Goal: Task Accomplishment & Management: Manage account settings

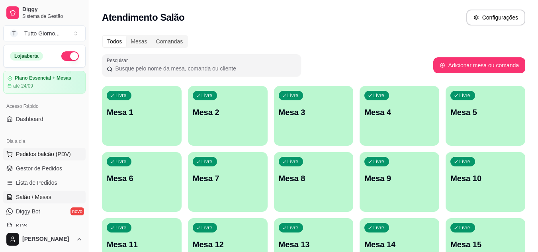
click at [54, 159] on button "Pedidos balcão (PDV)" at bounding box center [44, 154] width 82 height 13
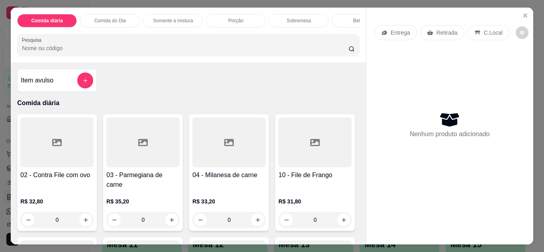
click at [402, 30] on p "Entrega" at bounding box center [399, 33] width 19 height 8
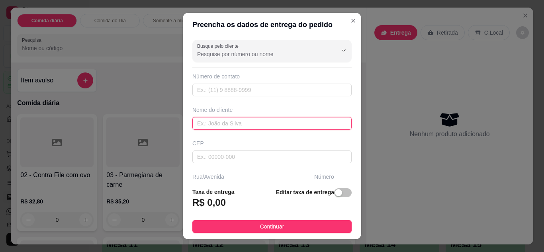
click at [277, 118] on input "text" at bounding box center [271, 123] width 159 height 13
type input "c"
type input "CLEIDE CONTABILIDADE"
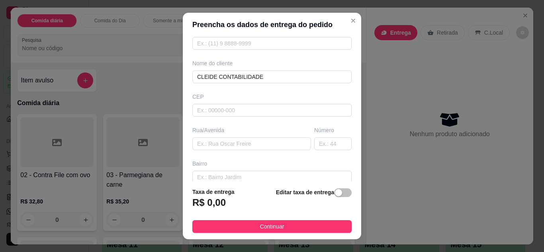
scroll to position [48, 0]
click at [263, 144] on input "text" at bounding box center [251, 142] width 119 height 13
type input "ALMIRANTE [PERSON_NAME]"
click at [318, 143] on input "text" at bounding box center [332, 142] width 37 height 13
type input "339"
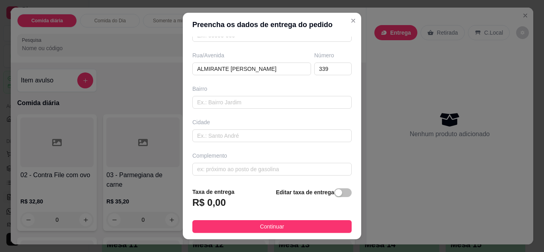
scroll to position [123, 0]
click at [286, 166] on input "text" at bounding box center [271, 167] width 159 height 13
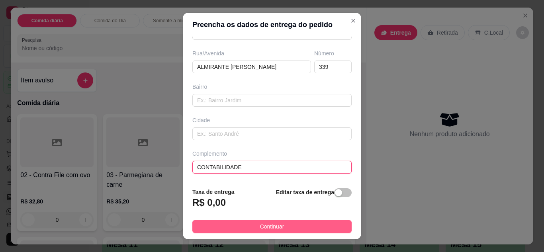
type input "CONTABILIDADE"
click at [302, 221] on button "Continuar" at bounding box center [271, 226] width 159 height 13
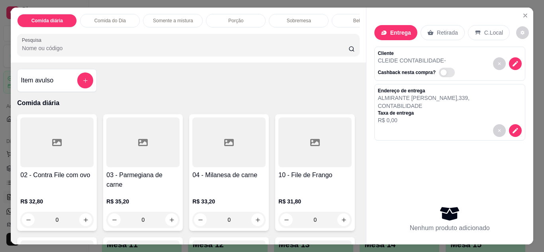
click at [120, 18] on p "Comida do Dia" at bounding box center [109, 21] width 31 height 6
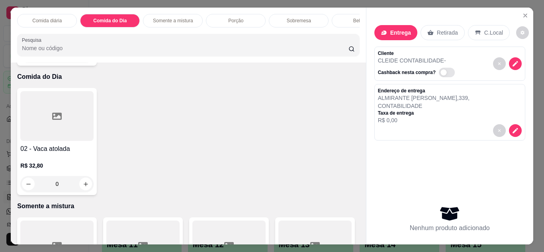
scroll to position [21, 0]
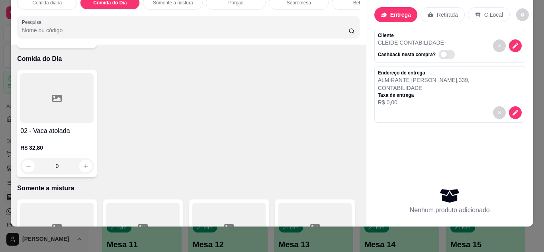
click at [83, 158] on div "0" at bounding box center [56, 166] width 73 height 16
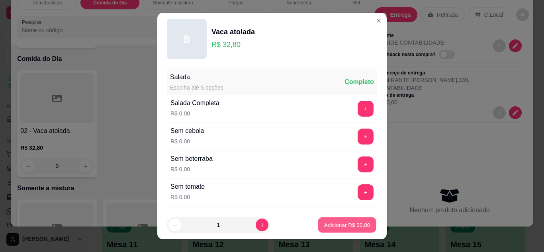
click at [324, 225] on p "Adicionar R$ 32,80" at bounding box center [347, 225] width 46 height 8
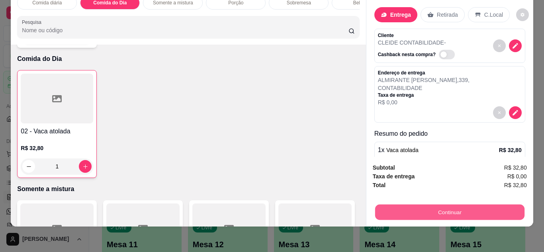
click at [447, 209] on button "Continuar" at bounding box center [448, 213] width 149 height 16
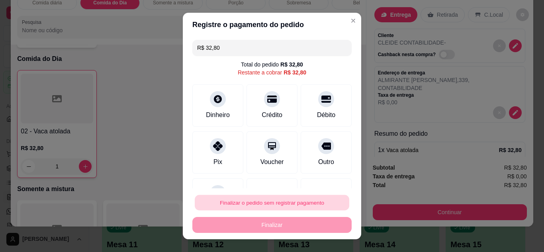
click at [310, 201] on button "Finalizar o pedido sem registrar pagamento" at bounding box center [272, 203] width 154 height 16
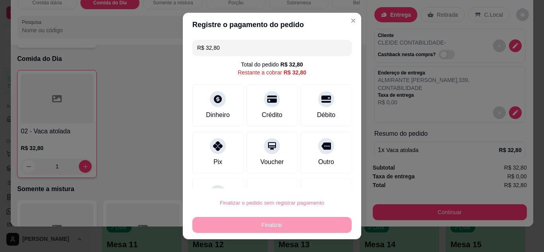
click at [312, 181] on button "Confirmar" at bounding box center [317, 180] width 28 height 12
type input "0"
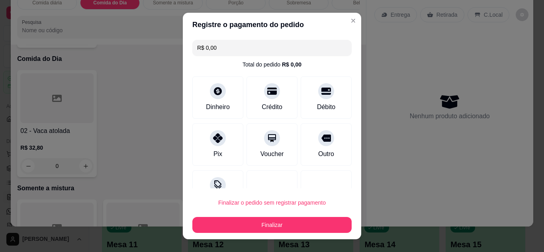
type input "R$ 0,00"
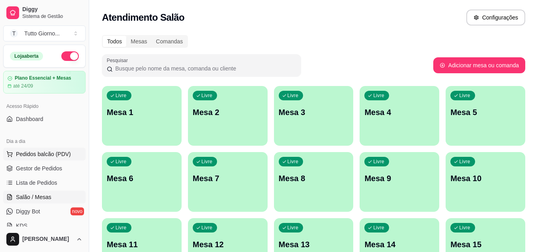
click at [61, 156] on span "Pedidos balcão (PDV)" at bounding box center [43, 154] width 55 height 8
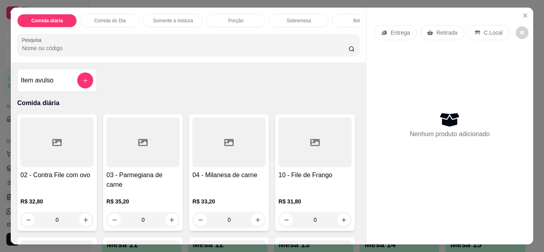
click at [394, 29] on p "Entrega" at bounding box center [399, 33] width 19 height 8
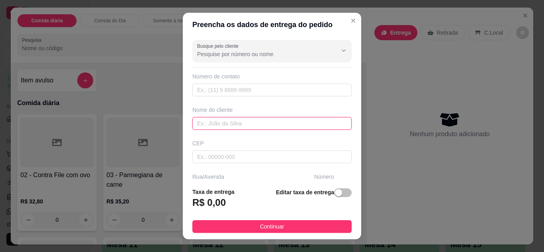
click at [240, 125] on input "text" at bounding box center [271, 123] width 159 height 13
type input "KATIA CONTABILIDADE"
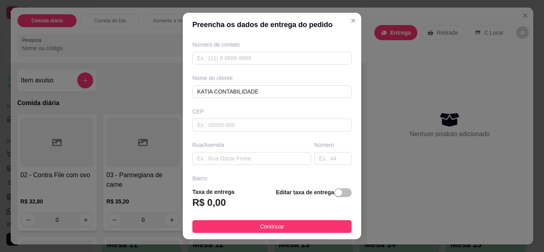
scroll to position [48, 0]
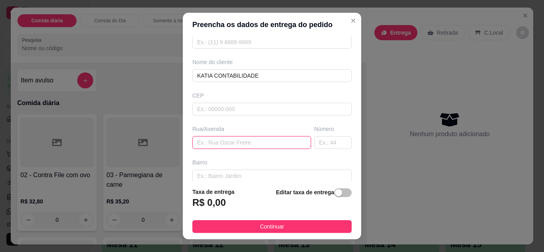
click at [272, 145] on input "text" at bounding box center [251, 142] width 119 height 13
type input "ALMIRANTE [PERSON_NAME]"
click at [318, 144] on input "text" at bounding box center [332, 142] width 37 height 13
type input "339"
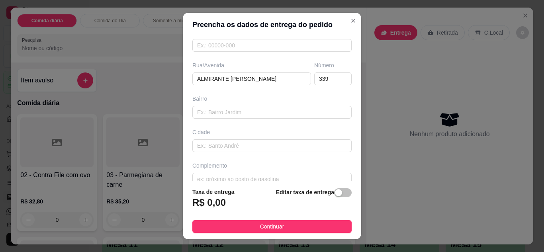
scroll to position [123, 0]
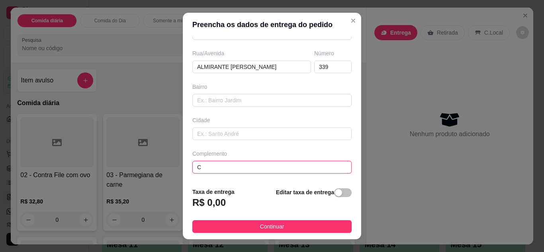
click at [303, 168] on input "C" at bounding box center [271, 167] width 159 height 13
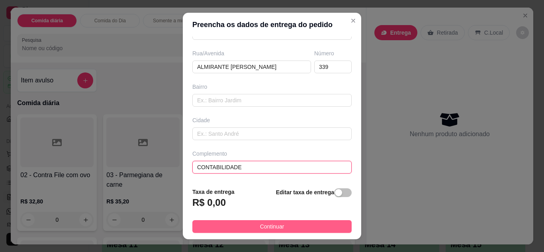
type input "CONTABILIDADE"
click at [290, 227] on button "Continuar" at bounding box center [271, 226] width 159 height 13
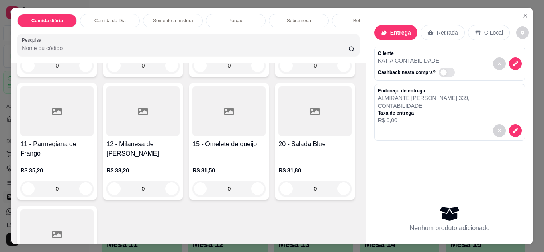
scroll to position [0, 0]
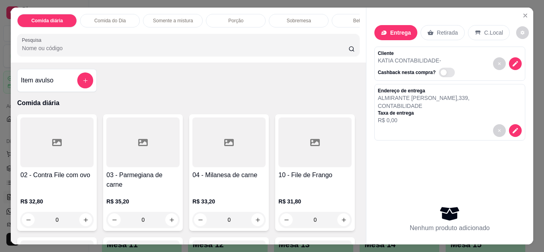
click at [80, 218] on div "0" at bounding box center [56, 220] width 73 height 16
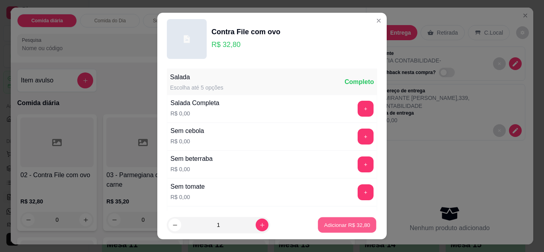
click at [346, 222] on p "Adicionar R$ 32,80" at bounding box center [347, 225] width 46 height 8
type input "1"
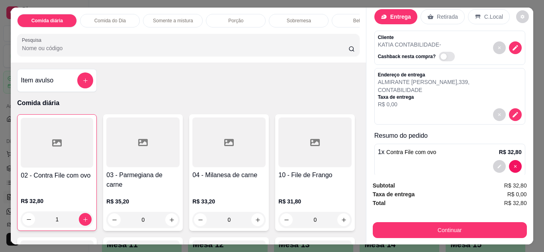
scroll to position [29, 0]
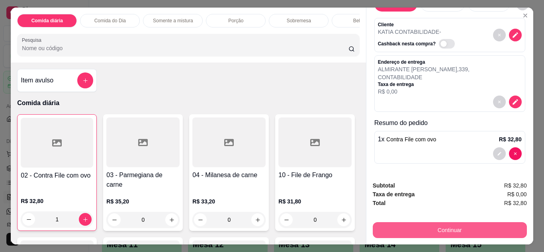
click at [461, 230] on button "Continuar" at bounding box center [449, 230] width 154 height 16
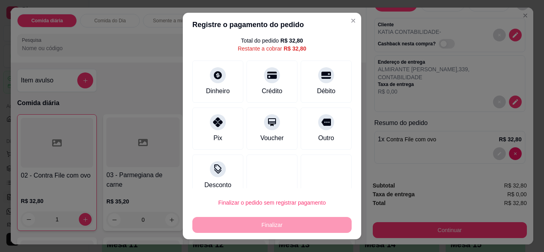
scroll to position [32, 0]
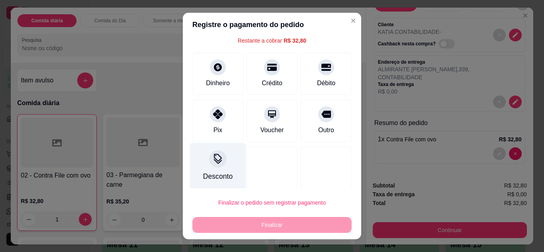
click at [214, 165] on div at bounding box center [218, 159] width 18 height 18
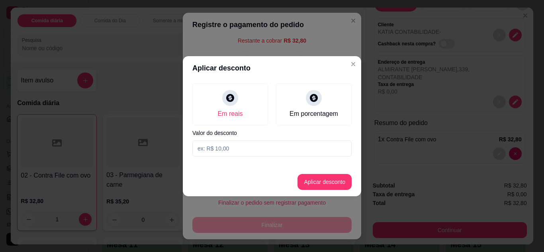
click at [238, 152] on input at bounding box center [271, 148] width 159 height 16
type input "1,00"
click at [330, 179] on button "Aplicar desconto" at bounding box center [324, 182] width 52 height 16
type input "R$ 31,80"
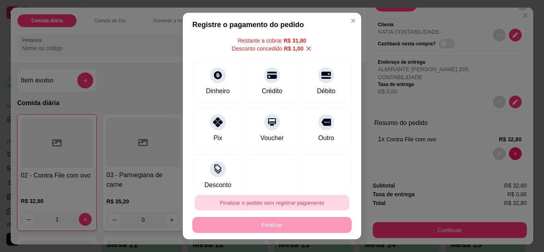
click at [301, 201] on button "Finalizar o pedido sem registrar pagamento" at bounding box center [272, 203] width 154 height 16
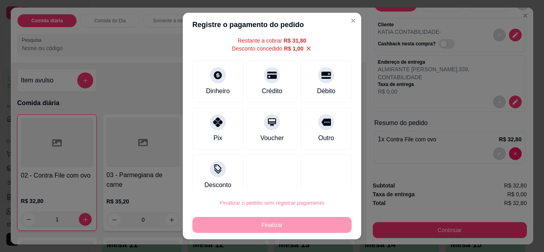
click at [317, 180] on button "Confirmar" at bounding box center [317, 180] width 28 height 12
type input "0"
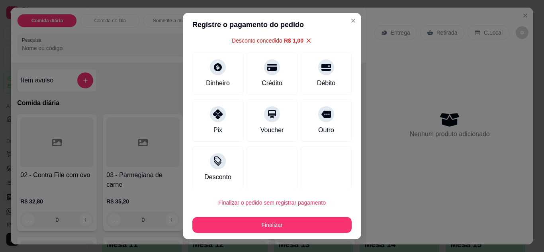
type input "-R$ 1,00"
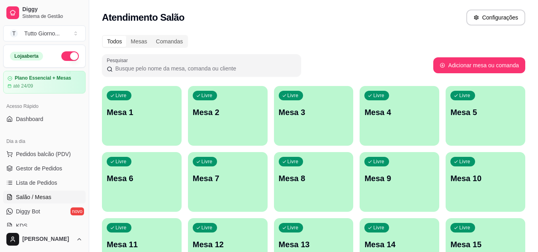
click at [320, 127] on div "Livre Mesa 3" at bounding box center [314, 111] width 80 height 50
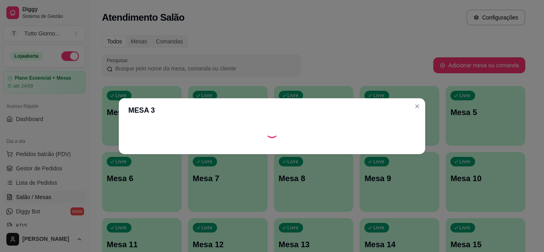
click at [321, 127] on div "Loading" at bounding box center [271, 131] width 287 height 13
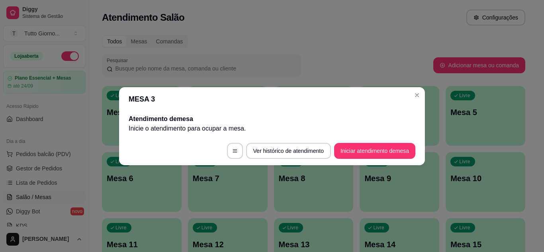
click at [323, 140] on section "MESA 3 Atendimento de mesa Inicie o atendimento para ocupar a mesa . Ver histór…" at bounding box center [272, 126] width 306 height 78
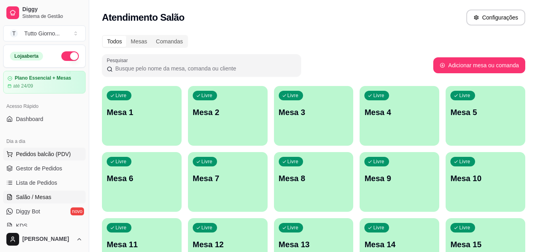
click at [43, 156] on span "Pedidos balcão (PDV)" at bounding box center [43, 154] width 55 height 8
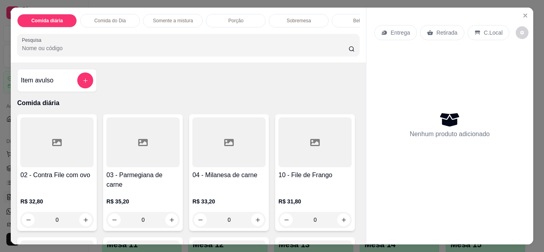
click at [394, 33] on p "Entrega" at bounding box center [399, 33] width 19 height 8
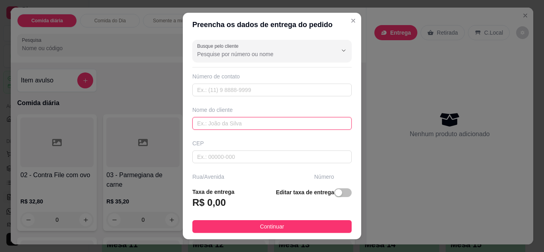
click at [231, 125] on input "text" at bounding box center [271, 123] width 159 height 13
type input "[PERSON_NAME]"
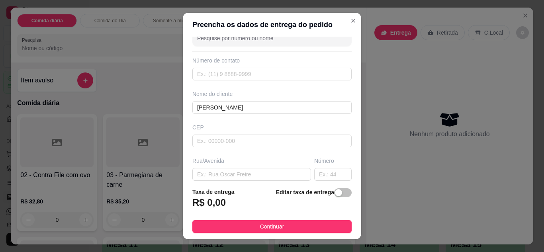
scroll to position [32, 0]
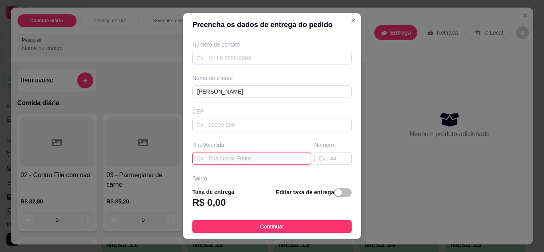
click at [280, 158] on input "text" at bounding box center [251, 158] width 119 height 13
type input "ALMIRANTE [PERSON_NAME]"
click at [329, 160] on input "text" at bounding box center [332, 158] width 37 height 13
type input "339"
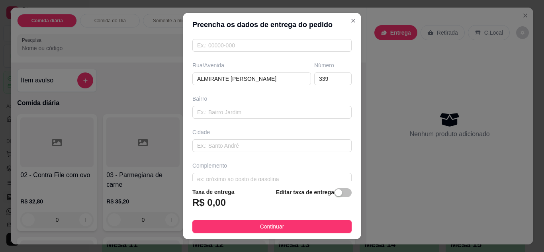
scroll to position [123, 0]
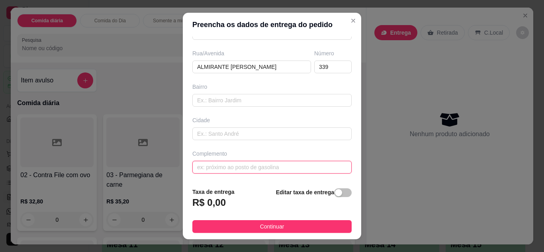
click at [283, 173] on input "text" at bounding box center [271, 167] width 159 height 13
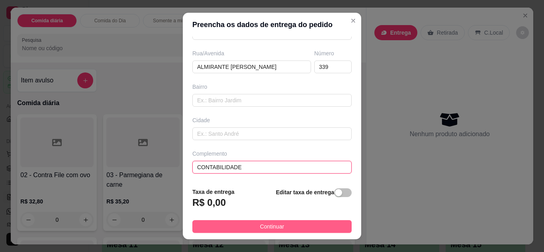
type input "CONTABILIDADE"
click at [299, 227] on button "Continuar" at bounding box center [271, 226] width 159 height 13
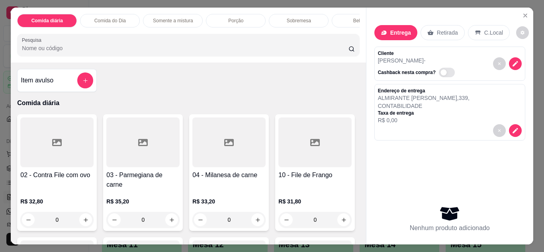
click at [80, 212] on div "0" at bounding box center [56, 220] width 73 height 16
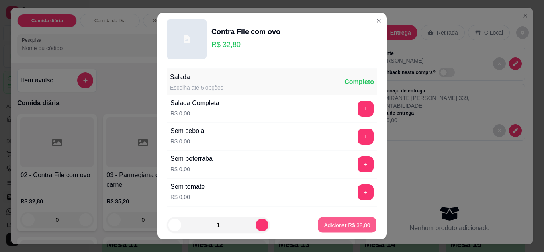
click at [333, 226] on p "Adicionar R$ 32,80" at bounding box center [347, 225] width 46 height 8
type input "1"
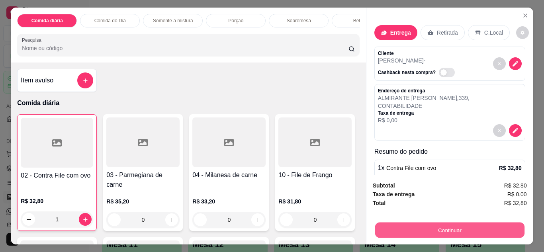
click at [441, 230] on button "Continuar" at bounding box center [448, 230] width 149 height 16
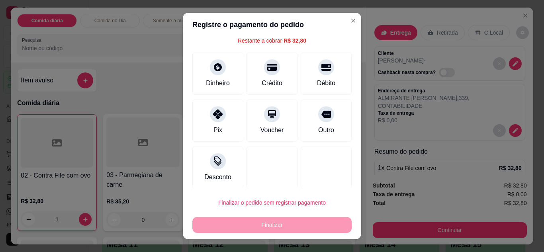
scroll to position [35, 0]
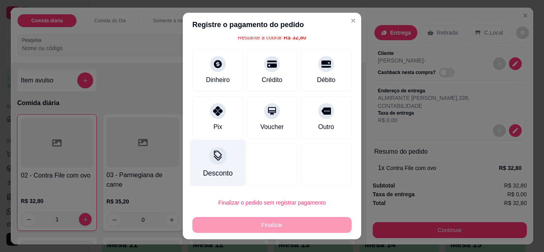
click at [204, 168] on div "Desconto" at bounding box center [217, 173] width 29 height 10
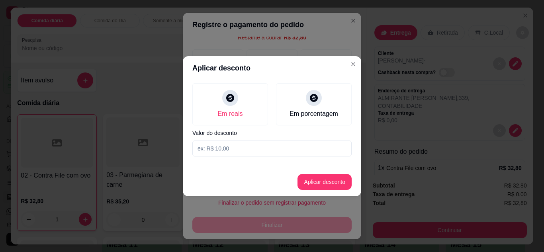
click at [267, 148] on input at bounding box center [271, 148] width 159 height 16
type input "1,00"
click at [332, 178] on button "Aplicar desconto" at bounding box center [324, 182] width 52 height 16
type input "R$ 31,80"
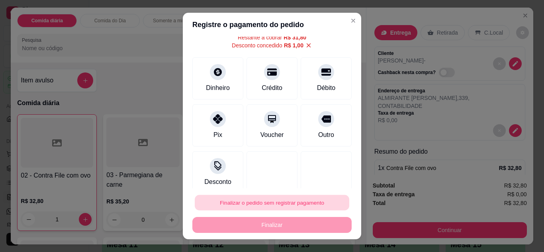
click at [314, 201] on button "Finalizar o pedido sem registrar pagamento" at bounding box center [272, 203] width 154 height 16
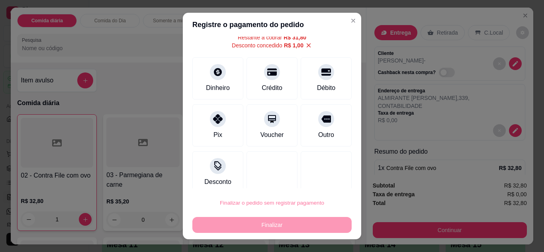
click at [318, 176] on button "Confirmar" at bounding box center [317, 180] width 28 height 12
type input "0"
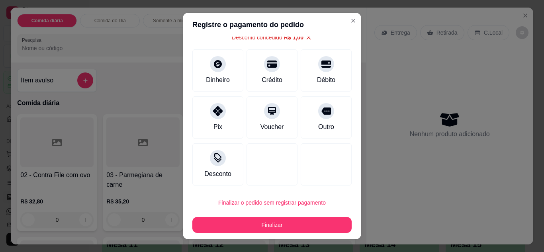
type input "-R$ 1,00"
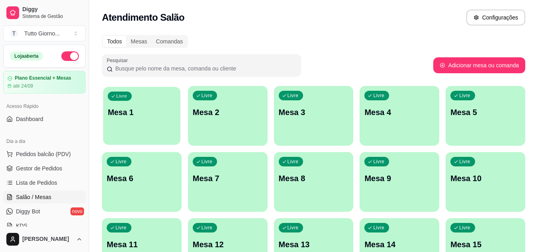
click at [143, 141] on div "button" at bounding box center [141, 139] width 77 height 9
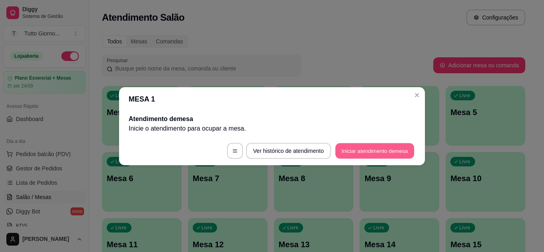
click at [362, 149] on button "Iniciar atendimento de mesa" at bounding box center [374, 151] width 79 height 16
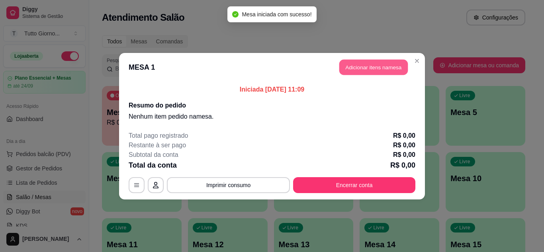
click at [401, 63] on button "Adicionar itens na mesa" at bounding box center [373, 67] width 68 height 16
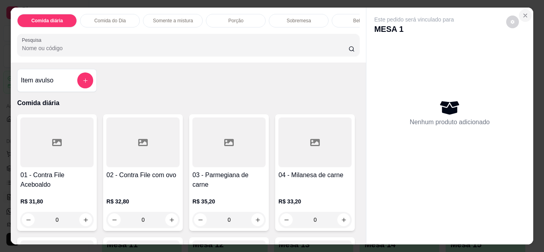
drag, startPoint x: 529, startPoint y: 8, endPoint x: 525, endPoint y: 10, distance: 4.5
click at [525, 10] on section "Comida diária Comida do Dia Somente a mistura Porção Sobremesa Bebidas Sucos Ce…" at bounding box center [272, 126] width 522 height 237
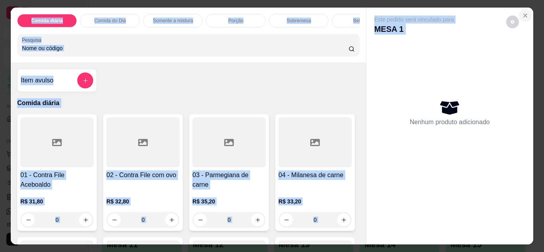
click at [525, 12] on icon "Close" at bounding box center [525, 15] width 6 height 6
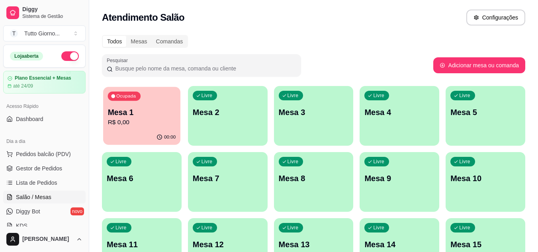
click at [134, 128] on div "Ocupada Mesa 1 R$ 0,00" at bounding box center [141, 108] width 77 height 43
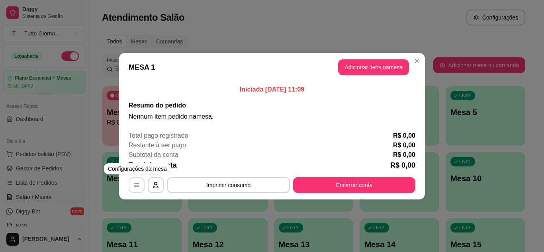
click at [140, 185] on button "button" at bounding box center [137, 185] width 16 height 16
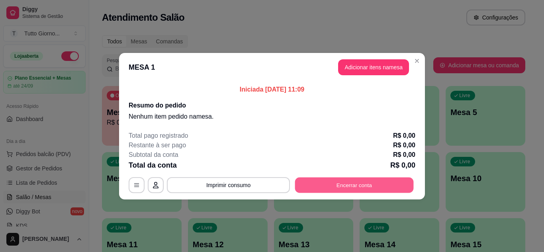
click at [353, 184] on button "Encerrar conta" at bounding box center [354, 185] width 119 height 16
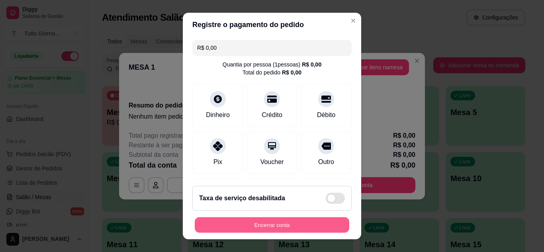
click at [284, 229] on button "Encerrar conta" at bounding box center [272, 225] width 154 height 16
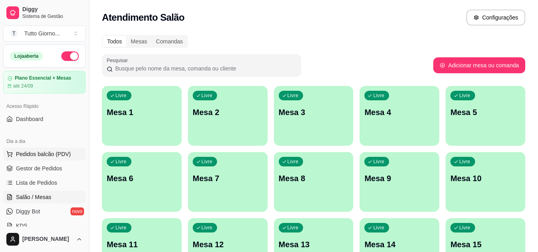
click at [62, 155] on span "Pedidos balcão (PDV)" at bounding box center [43, 154] width 55 height 8
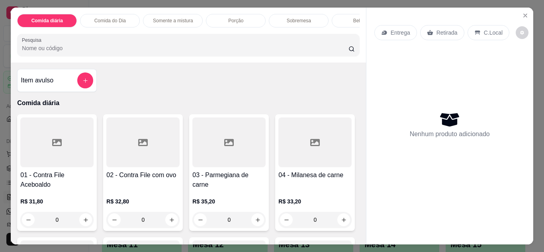
click at [393, 33] on p "Entrega" at bounding box center [399, 33] width 19 height 8
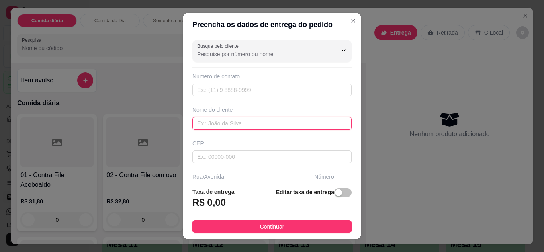
click at [229, 119] on input "text" at bounding box center [271, 123] width 159 height 13
type input "VIVI"
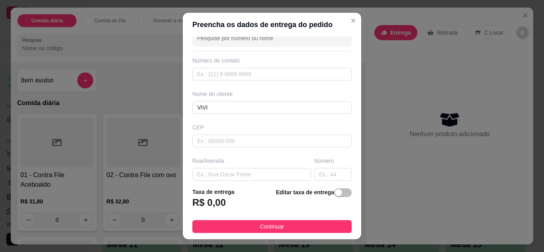
scroll to position [32, 0]
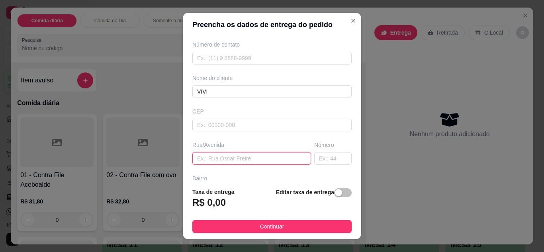
click at [281, 160] on input "text" at bounding box center [251, 158] width 119 height 13
type input "DAS PELOTAS"
click at [325, 159] on input "text" at bounding box center [332, 158] width 37 height 13
type input "89"
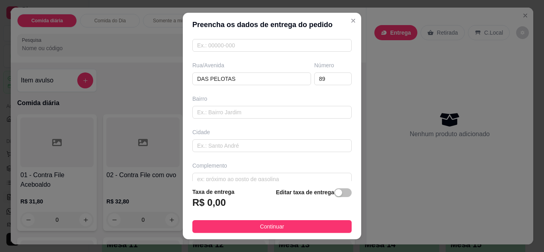
scroll to position [123, 0]
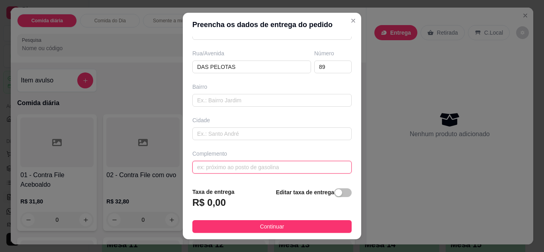
click at [263, 168] on input "text" at bounding box center [271, 167] width 159 height 13
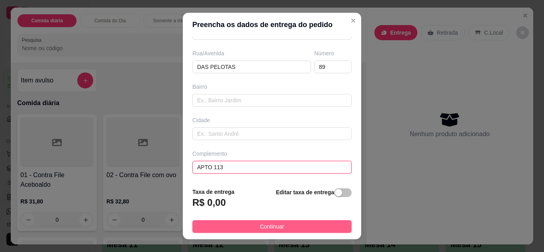
type input "APTO 113"
click at [296, 222] on button "Continuar" at bounding box center [271, 226] width 159 height 13
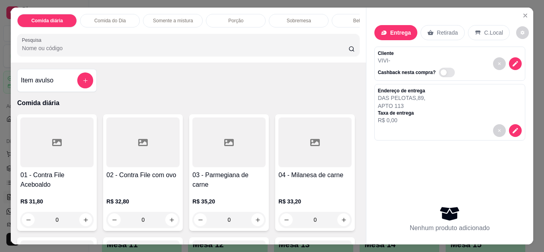
click at [81, 226] on div "0" at bounding box center [56, 220] width 73 height 16
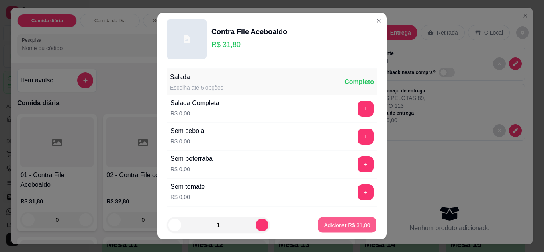
click at [355, 222] on p "Adicionar R$ 31,80" at bounding box center [347, 225] width 46 height 8
type input "1"
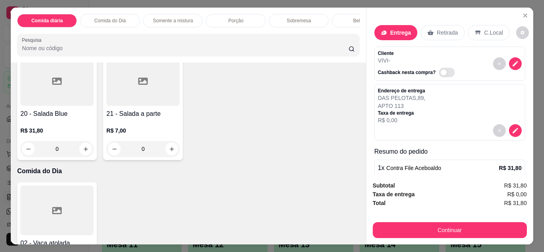
scroll to position [154, 0]
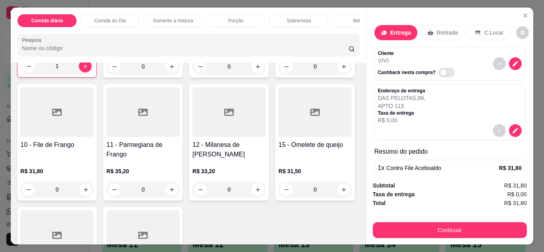
click at [94, 195] on div "0" at bounding box center [56, 189] width 73 height 16
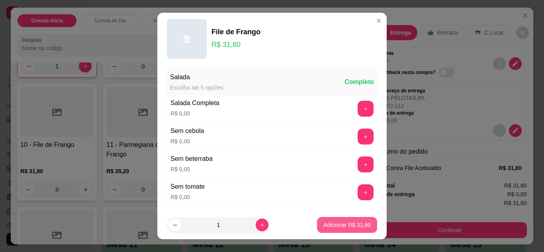
click at [333, 222] on p "Adicionar R$ 31,80" at bounding box center [346, 225] width 47 height 8
type input "1"
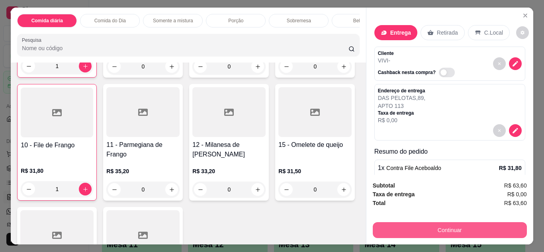
click at [431, 226] on button "Continuar" at bounding box center [449, 230] width 154 height 16
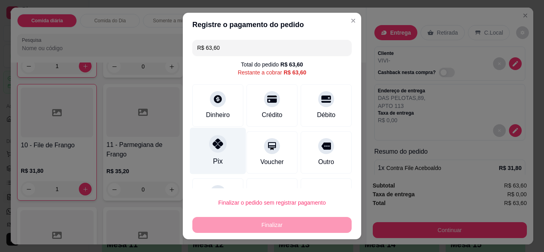
click at [218, 147] on div at bounding box center [218, 144] width 18 height 18
type input "R$ 0,00"
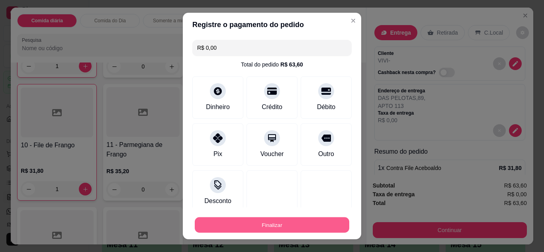
click at [265, 227] on button "Finalizar" at bounding box center [272, 225] width 154 height 16
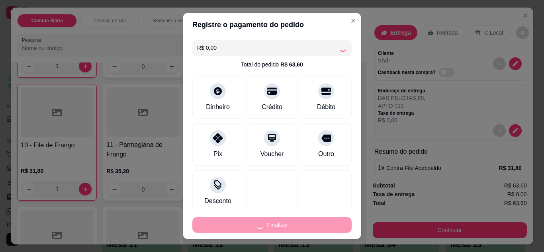
type input "0"
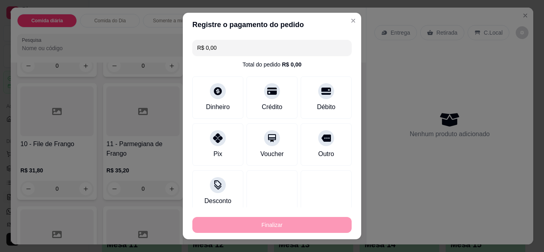
type input "-R$ 63,60"
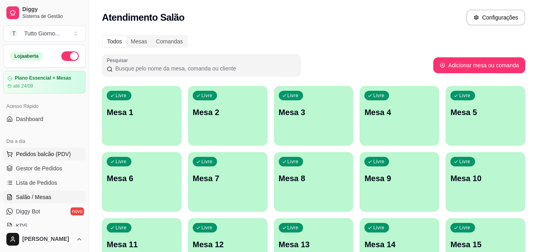
click at [58, 158] on button "Pedidos balcão (PDV)" at bounding box center [44, 154] width 82 height 13
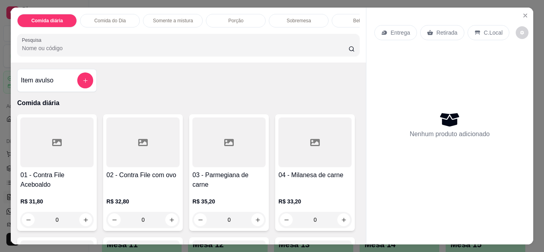
click at [394, 31] on p "Entrega" at bounding box center [399, 33] width 19 height 8
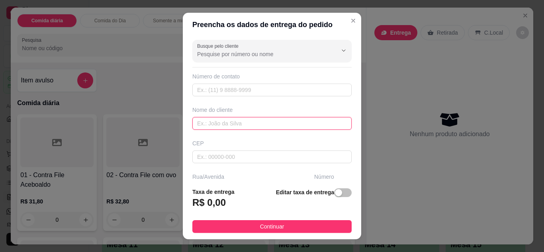
click at [307, 124] on input "text" at bounding box center [271, 123] width 159 height 13
type input "[PERSON_NAME]"
click at [344, 181] on footer "Taxa de entrega R$ 0,00 Editar taxa de entrega Continuar" at bounding box center [272, 210] width 178 height 58
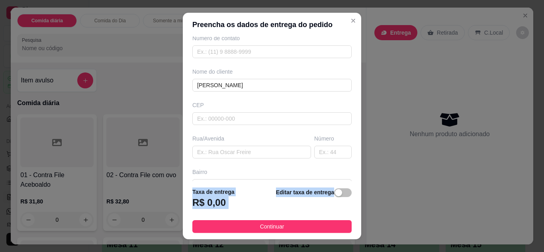
scroll to position [123, 0]
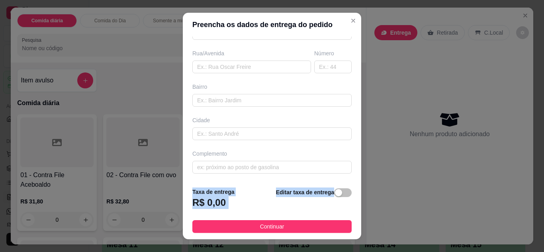
click at [347, 180] on section "Preencha os dados de entrega do pedido Busque pelo cliente Número de contato No…" at bounding box center [272, 126] width 178 height 227
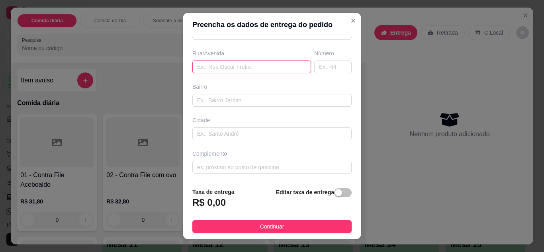
click at [274, 71] on input "text" at bounding box center [251, 66] width 119 height 13
type input "A"
type input "ALMIRANTE [PERSON_NAME]"
click at [314, 63] on input "text" at bounding box center [332, 66] width 37 height 13
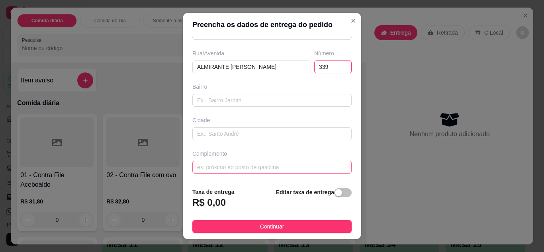
type input "339"
click at [290, 172] on input "text" at bounding box center [271, 167] width 159 height 13
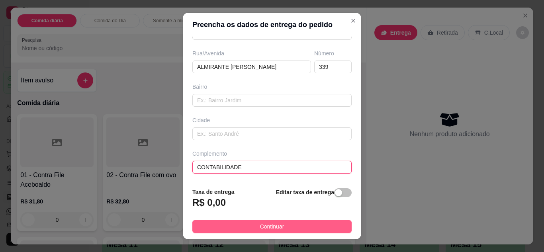
type input "CONTABILIDADE"
click at [313, 231] on button "Continuar" at bounding box center [271, 226] width 159 height 13
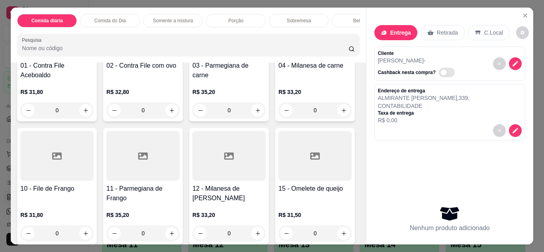
scroll to position [111, 0]
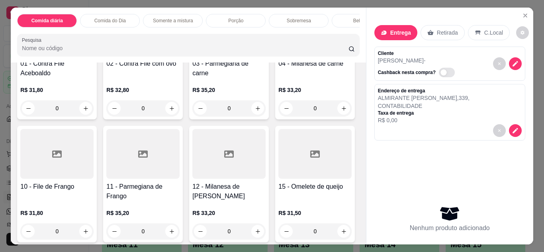
click at [278, 116] on div "0" at bounding box center [314, 108] width 73 height 16
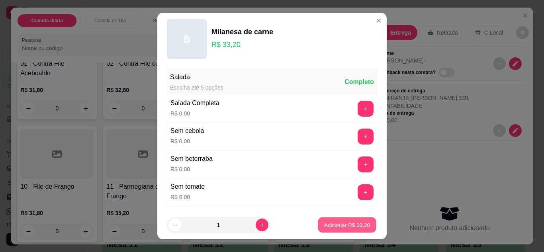
click at [331, 221] on p "Adicionar R$ 33,20" at bounding box center [347, 225] width 46 height 8
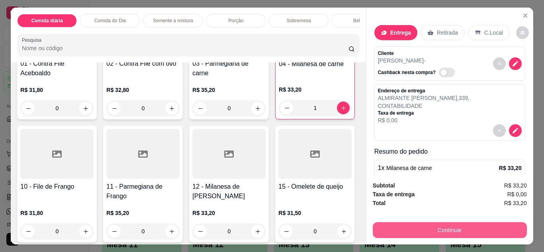
click at [423, 225] on button "Continuar" at bounding box center [449, 230] width 154 height 16
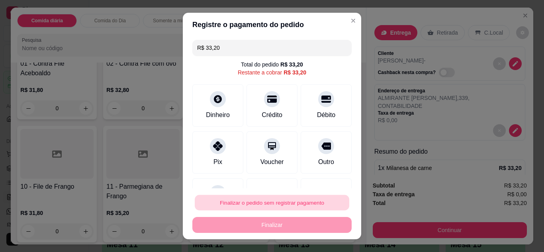
click at [319, 196] on button "Finalizar o pedido sem registrar pagamento" at bounding box center [272, 203] width 154 height 16
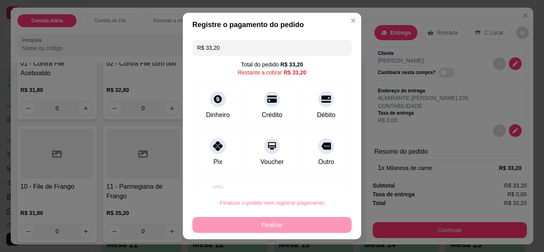
click at [321, 177] on button "Confirmar" at bounding box center [316, 180] width 29 height 12
type input "0"
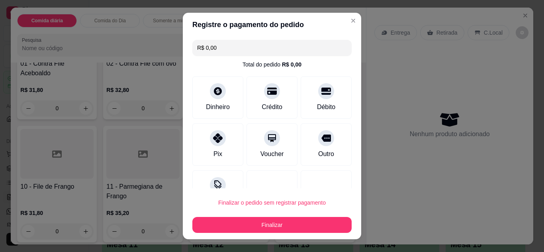
type input "R$ 0,00"
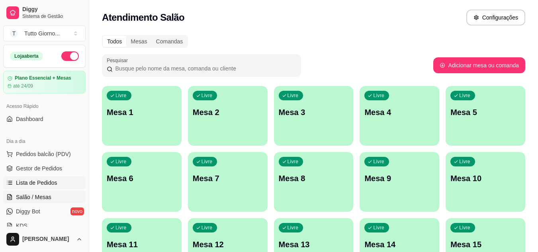
click at [55, 181] on span "Lista de Pedidos" at bounding box center [36, 183] width 41 height 8
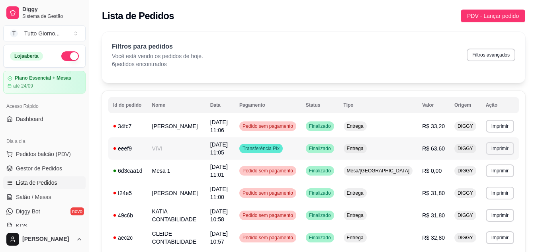
click at [490, 150] on button "Imprimir" at bounding box center [499, 148] width 28 height 13
click at [486, 178] on button "IMPRESSORA CAIXA" at bounding box center [484, 176] width 57 height 12
click at [45, 194] on span "Salão / Mesas" at bounding box center [33, 197] width 35 height 8
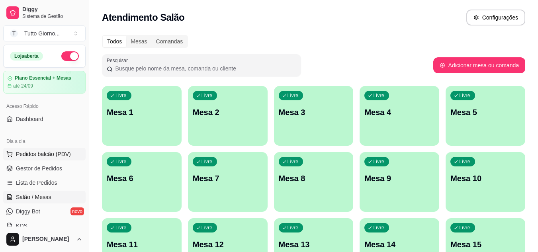
click at [46, 154] on span "Pedidos balcão (PDV)" at bounding box center [43, 154] width 55 height 8
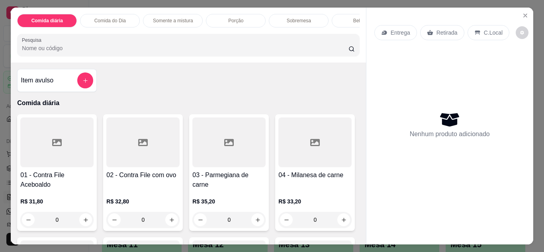
click at [405, 25] on div "Entrega" at bounding box center [395, 32] width 43 height 15
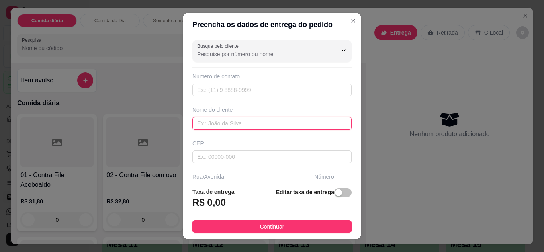
click at [212, 127] on input "text" at bounding box center [271, 123] width 159 height 13
type input "REINALDO ELETRICA"
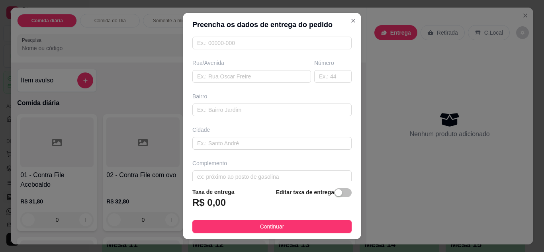
scroll to position [123, 0]
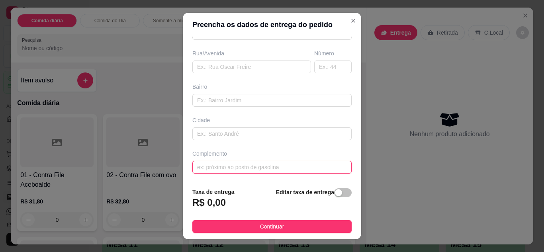
click at [313, 171] on input "text" at bounding box center [271, 167] width 159 height 13
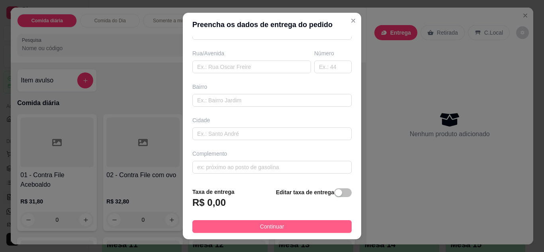
click at [293, 225] on button "Continuar" at bounding box center [271, 226] width 159 height 13
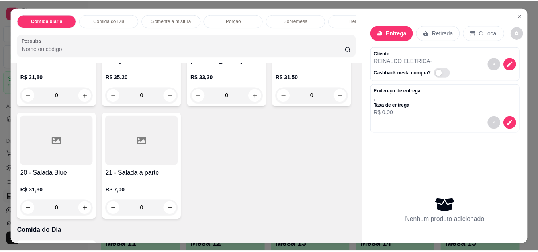
scroll to position [255, 0]
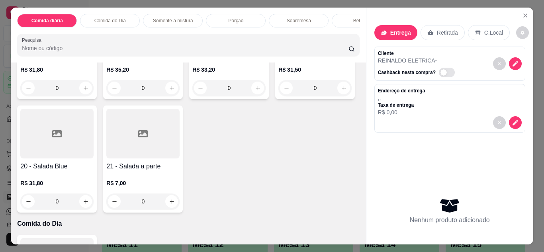
click at [94, 207] on div "0" at bounding box center [56, 201] width 73 height 16
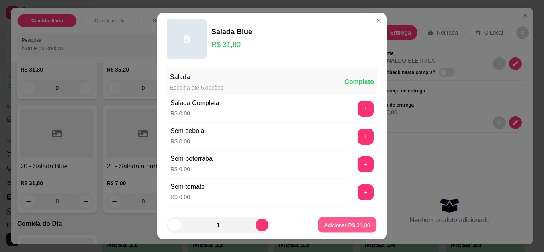
click at [324, 223] on p "Adicionar R$ 31,80" at bounding box center [347, 225] width 46 height 8
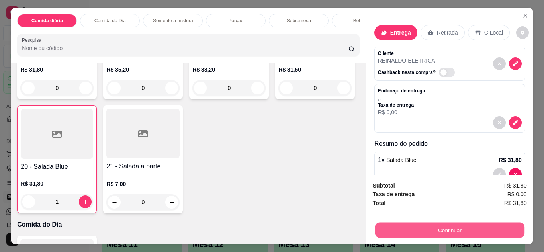
click at [472, 222] on button "Continuar" at bounding box center [448, 230] width 149 height 16
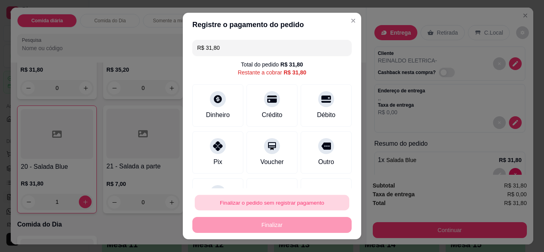
click at [312, 207] on button "Finalizar o pedido sem registrar pagamento" at bounding box center [272, 203] width 154 height 16
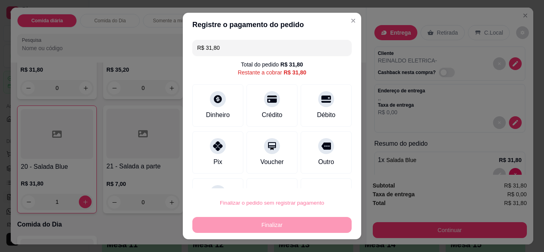
click at [308, 182] on button "Confirmar" at bounding box center [317, 180] width 28 height 12
type input "0"
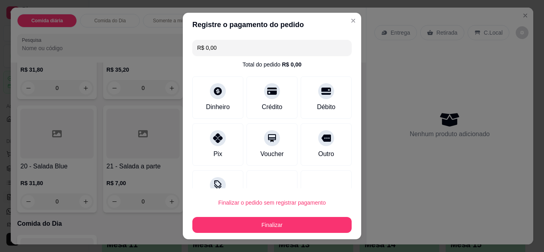
type input "R$ 0,00"
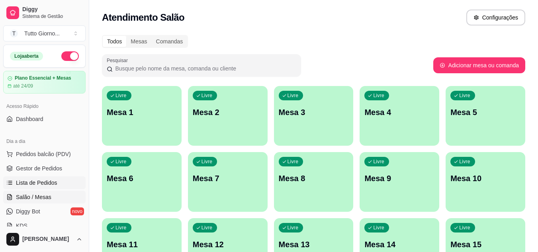
click at [47, 179] on span "Lista de Pedidos" at bounding box center [36, 183] width 41 height 8
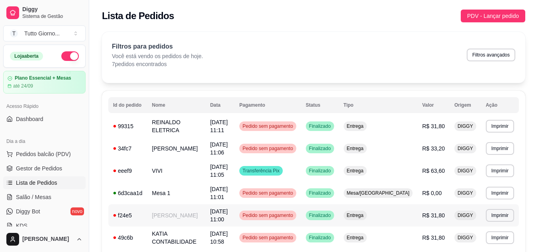
click at [294, 218] on span "Pedido sem pagamento" at bounding box center [268, 215] width 54 height 6
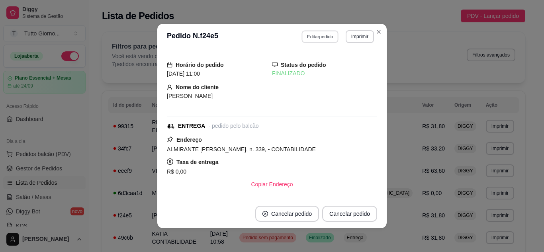
click at [321, 36] on button "Editar pedido" at bounding box center [320, 36] width 37 height 12
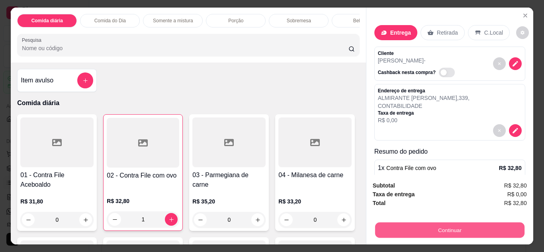
click at [450, 225] on button "Continuar" at bounding box center [448, 230] width 149 height 16
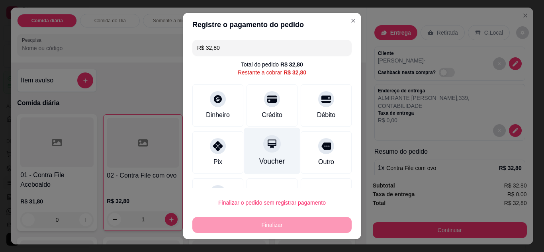
click at [266, 158] on div "Voucher" at bounding box center [272, 161] width 26 height 10
type input "R$ 0,00"
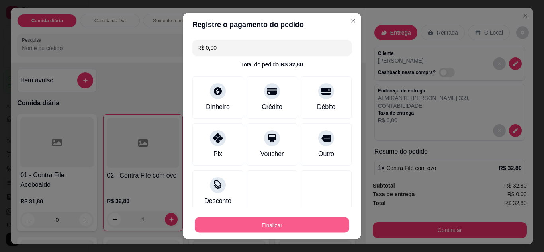
click at [271, 222] on button "Finalizar" at bounding box center [272, 225] width 154 height 16
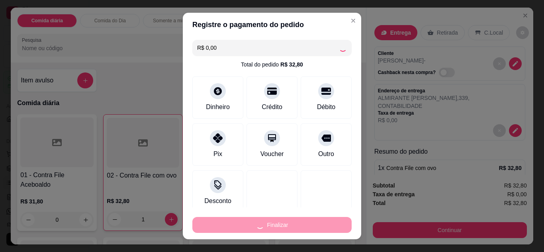
type input "0"
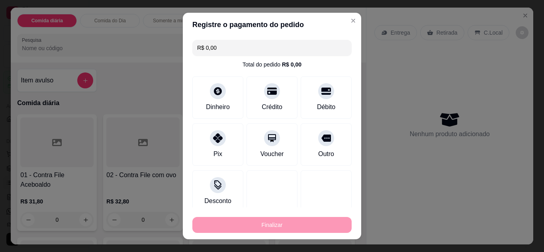
type input "-R$ 32,80"
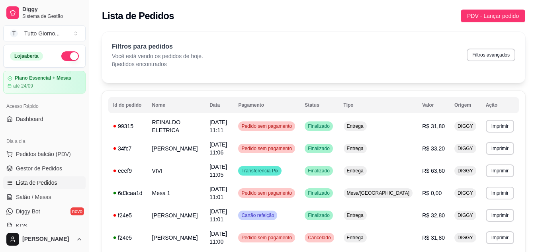
click at [537, 246] on div "**********" at bounding box center [313, 177] width 448 height 301
click at [537, 246] on html "Diggy Sistema de Gestão T Tutto Giorno ... Loja aberta Plano Essencial + Mesas …" at bounding box center [269, 126] width 538 height 252
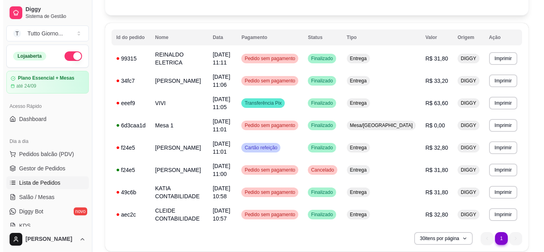
scroll to position [74, 0]
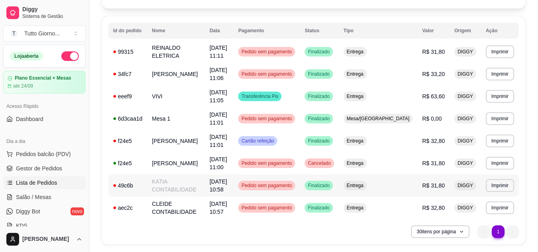
click at [293, 187] on span "Pedido sem pagamento" at bounding box center [267, 185] width 54 height 6
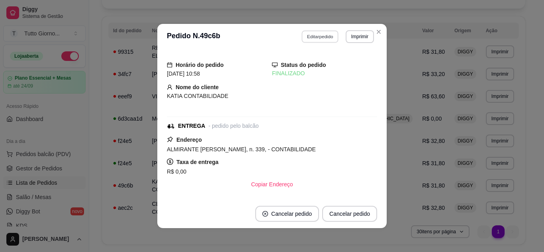
click at [311, 35] on button "Editar pedido" at bounding box center [320, 36] width 37 height 12
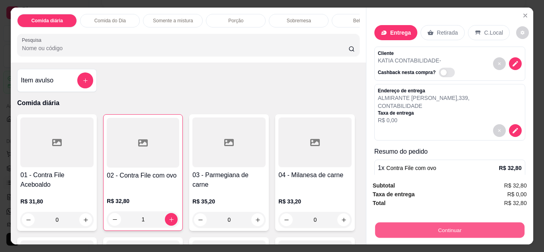
click at [436, 225] on button "Continuar" at bounding box center [448, 230] width 149 height 16
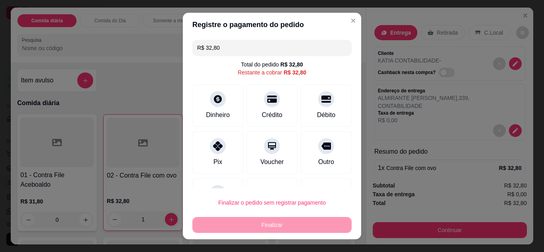
click at [345, 183] on div "R$ 32,80 Total do pedido R$ 32,80 Restante a cobrar R$ 32,80 Dinheiro Crédito D…" at bounding box center [272, 113] width 178 height 152
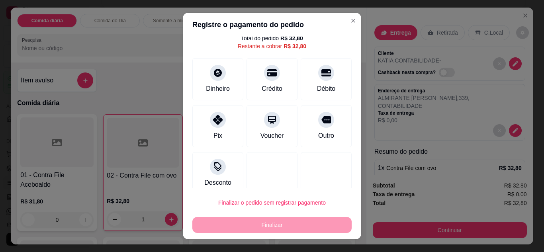
scroll to position [32, 0]
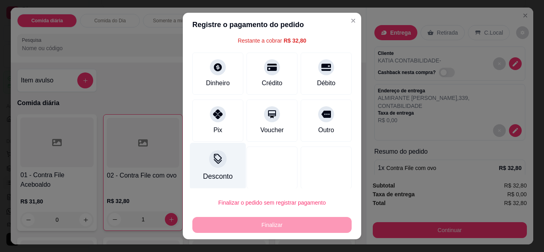
click at [204, 165] on div "Desconto" at bounding box center [218, 165] width 56 height 47
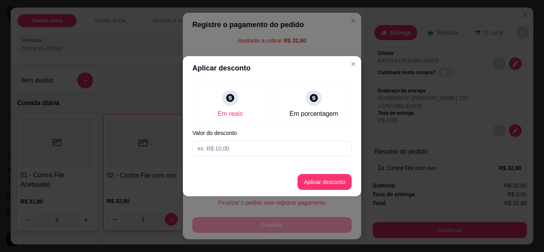
click at [232, 144] on input at bounding box center [271, 148] width 159 height 16
type input "1,00"
click at [327, 177] on button "Aplicar desconto" at bounding box center [324, 182] width 52 height 16
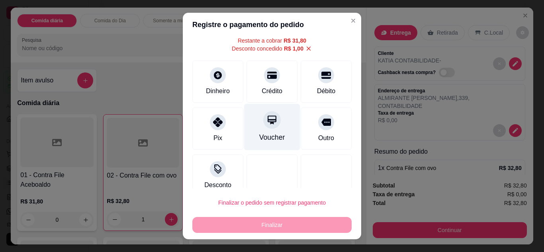
click at [269, 124] on div at bounding box center [272, 120] width 18 height 18
type input "R$ 0,00"
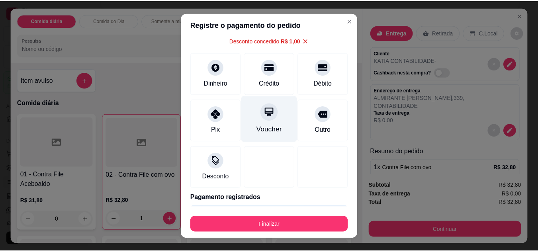
scroll to position [24, 0]
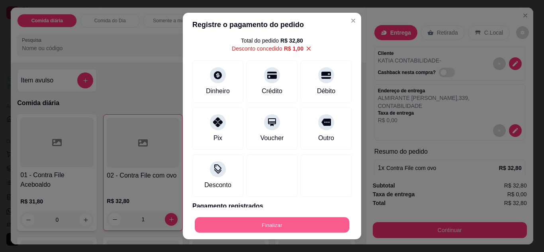
click at [276, 231] on button "Finalizar" at bounding box center [272, 225] width 154 height 16
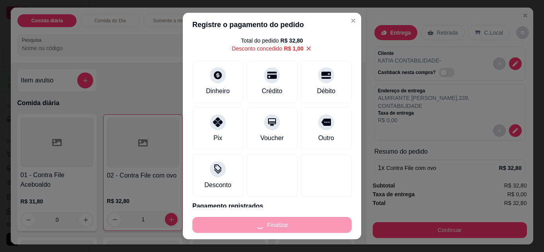
type input "0"
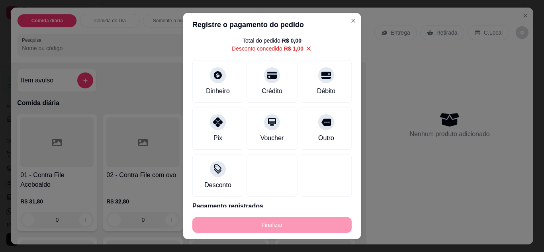
type input "-R$ 32,80"
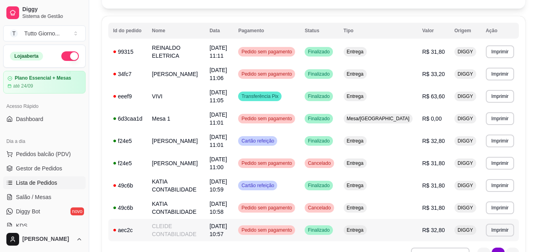
click at [293, 231] on span "Pedido sem pagamento" at bounding box center [267, 230] width 54 height 6
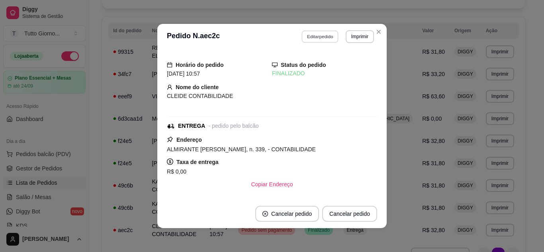
click at [322, 36] on button "Editar pedido" at bounding box center [320, 36] width 37 height 12
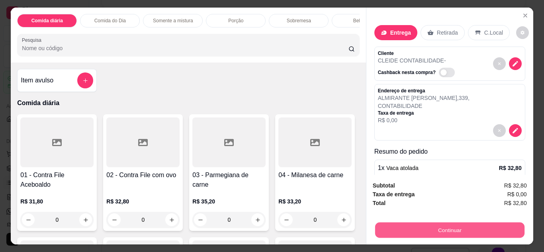
click at [443, 232] on button "Continuar" at bounding box center [448, 230] width 149 height 16
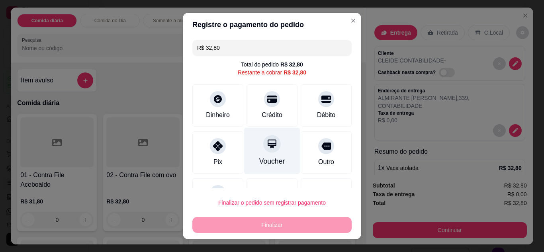
click at [268, 155] on div "Voucher" at bounding box center [272, 150] width 56 height 47
type input "R$ 0,00"
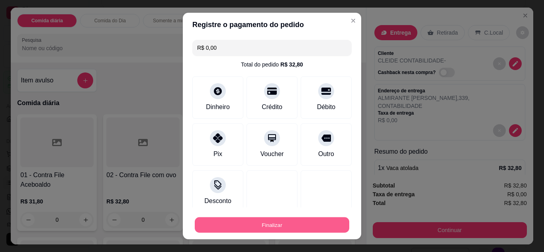
click at [288, 227] on button "Finalizar" at bounding box center [272, 225] width 154 height 16
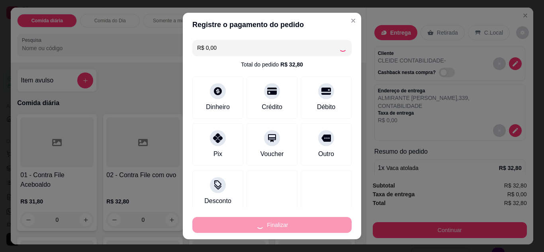
type input "0"
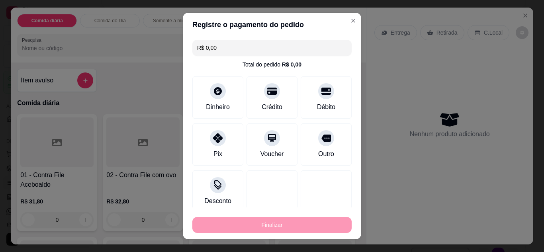
type input "-R$ 32,80"
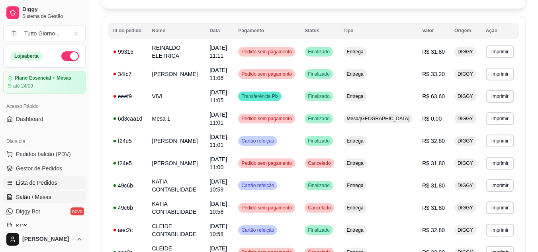
click at [29, 200] on span "Salão / Mesas" at bounding box center [33, 197] width 35 height 8
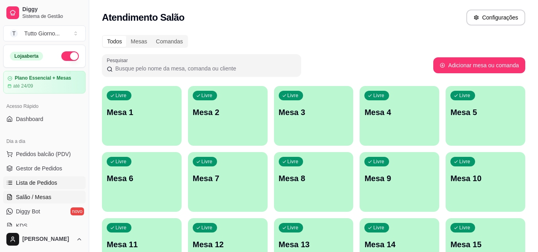
click at [29, 182] on span "Lista de Pedidos" at bounding box center [36, 183] width 41 height 8
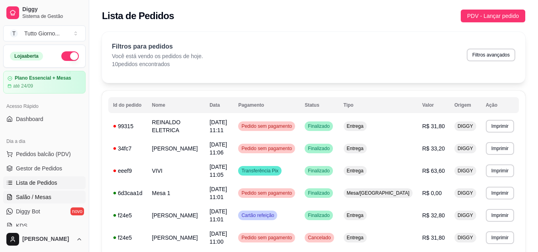
click at [37, 200] on span "Salão / Mesas" at bounding box center [33, 197] width 35 height 8
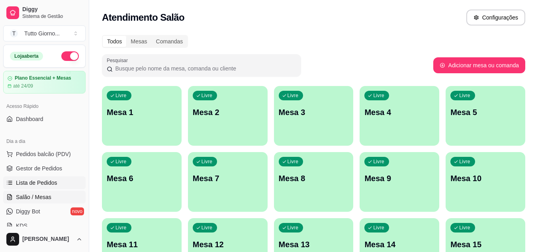
click at [39, 186] on span "Lista de Pedidos" at bounding box center [36, 183] width 41 height 8
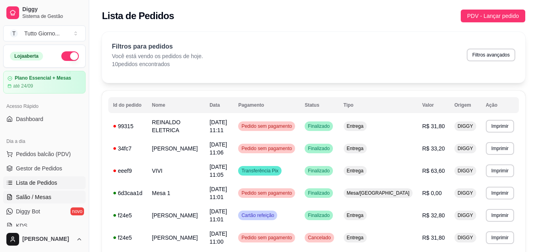
click at [37, 195] on span "Salão / Mesas" at bounding box center [33, 197] width 35 height 8
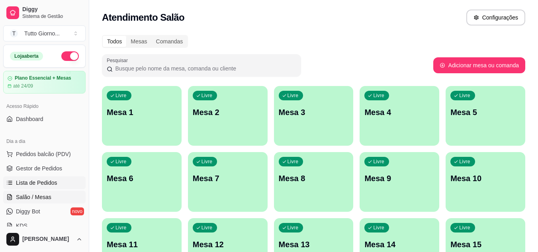
click at [47, 183] on span "Lista de Pedidos" at bounding box center [36, 183] width 41 height 8
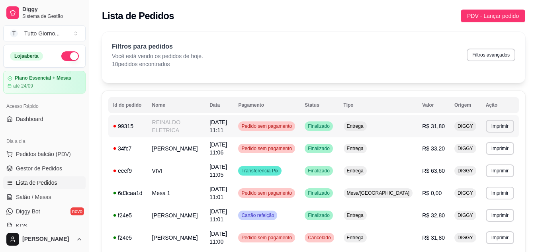
click at [295, 130] on div "Pedido sem pagamento" at bounding box center [266, 126] width 57 height 10
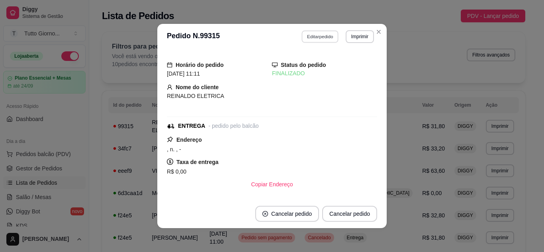
click at [321, 41] on button "Editar pedido" at bounding box center [320, 36] width 37 height 12
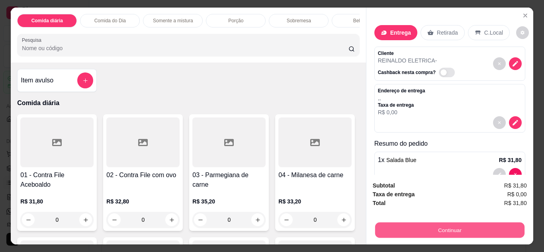
click at [450, 229] on button "Continuar" at bounding box center [448, 230] width 149 height 16
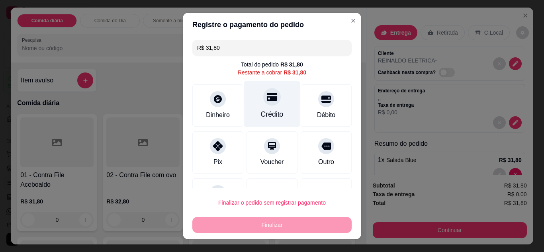
click at [261, 107] on div "Crédito" at bounding box center [272, 103] width 56 height 47
type input "R$ 0,00"
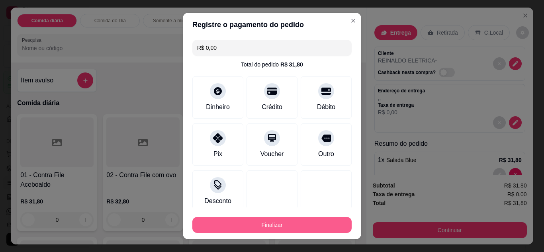
click at [280, 222] on button "Finalizar" at bounding box center [271, 225] width 159 height 16
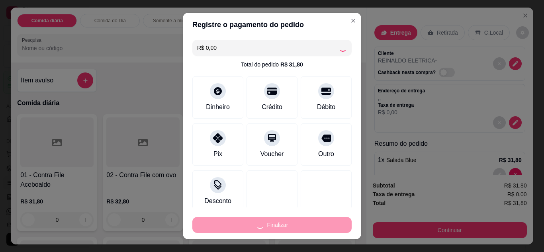
type input "0"
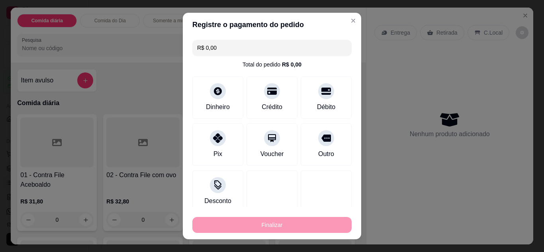
type input "-R$ 31,80"
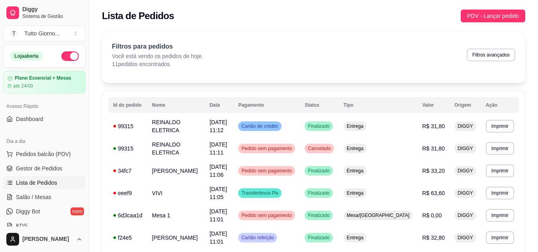
click at [24, 204] on ul "Pedidos balcão (PDV) Gestor de Pedidos Lista de Pedidos Salão / Mesas Diggy Bot…" at bounding box center [44, 190] width 82 height 84
click at [25, 196] on span "Salão / Mesas" at bounding box center [33, 197] width 35 height 8
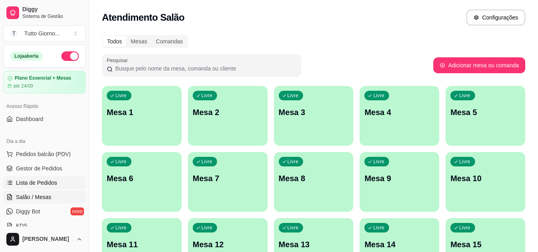
click at [49, 181] on span "Lista de Pedidos" at bounding box center [36, 183] width 41 height 8
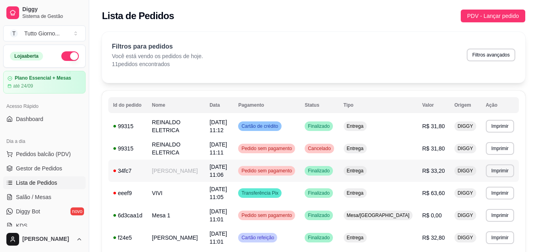
click at [293, 173] on span "Pedido sem pagamento" at bounding box center [267, 171] width 54 height 6
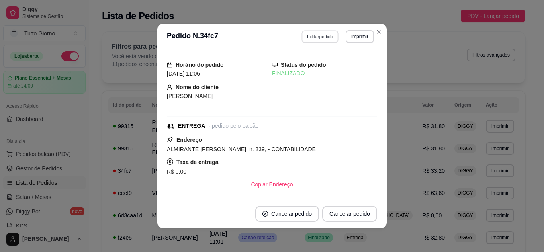
click at [317, 34] on button "Editar pedido" at bounding box center [320, 36] width 37 height 12
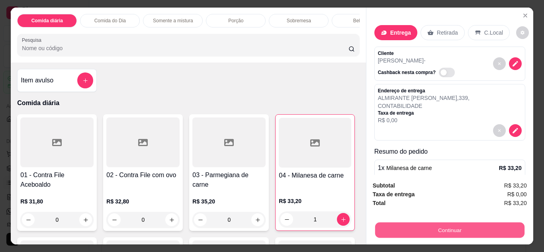
click at [435, 232] on button "Continuar" at bounding box center [448, 230] width 149 height 16
click at [429, 228] on button "Continuar" at bounding box center [449, 230] width 154 height 16
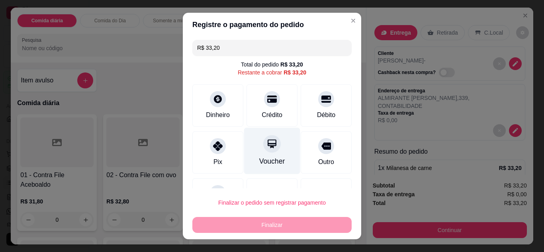
click at [272, 153] on div "Voucher" at bounding box center [272, 150] width 56 height 47
type input "R$ 0,00"
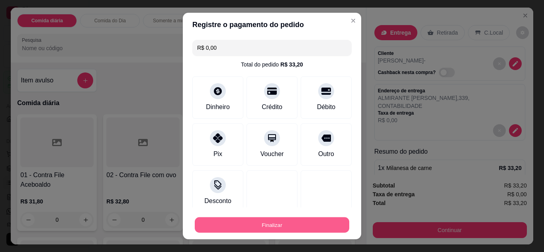
click at [283, 225] on button "Finalizar" at bounding box center [272, 225] width 154 height 16
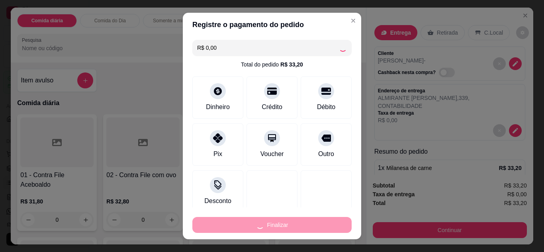
type input "0"
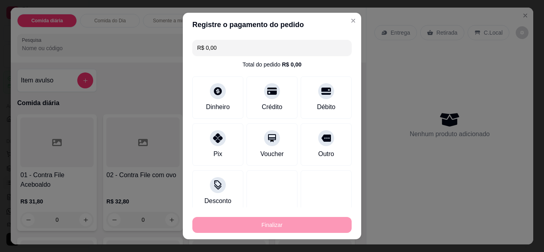
type input "-R$ 33,20"
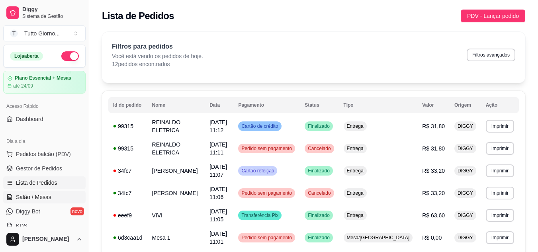
click at [33, 200] on span "Salão / Mesas" at bounding box center [33, 197] width 35 height 8
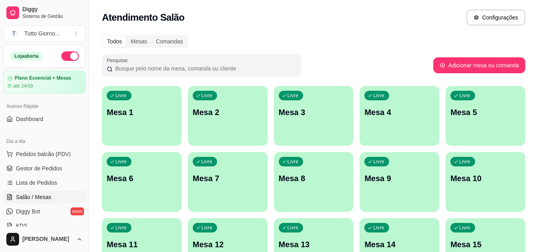
scroll to position [220, 0]
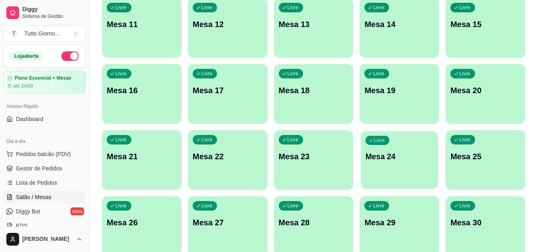
click at [400, 170] on div "Livre Mesa 24" at bounding box center [398, 155] width 77 height 49
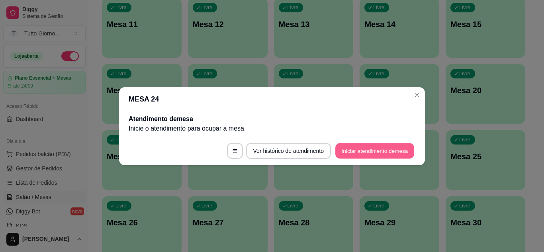
click at [392, 151] on button "Iniciar atendimento de mesa" at bounding box center [374, 151] width 79 height 16
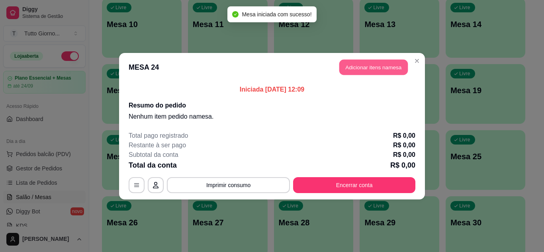
click at [394, 66] on button "Adicionar itens na mesa" at bounding box center [373, 67] width 68 height 16
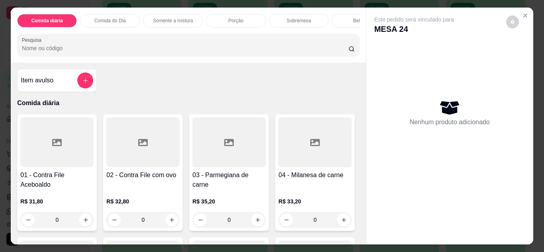
click at [253, 226] on div "0" at bounding box center [228, 220] width 73 height 16
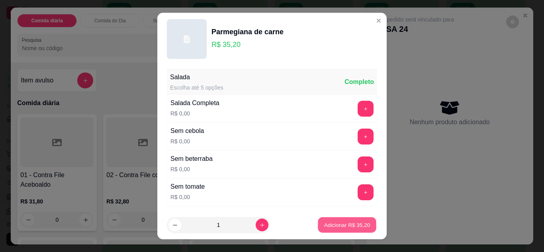
click at [343, 228] on p "Adicionar R$ 35,20" at bounding box center [347, 225] width 46 height 8
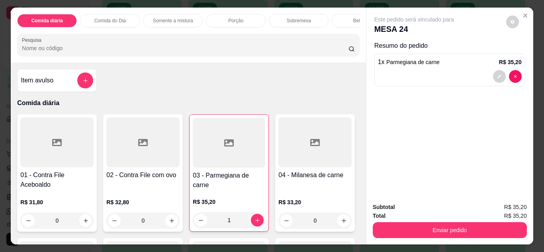
click at [255, 223] on div "1" at bounding box center [229, 220] width 72 height 16
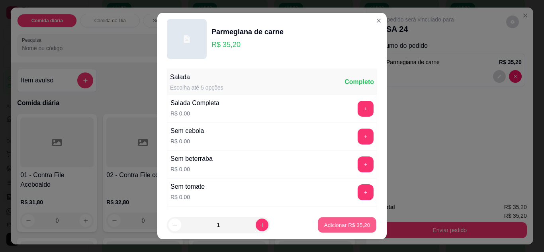
click at [338, 226] on p "Adicionar R$ 35,20" at bounding box center [347, 225] width 46 height 8
type input "2"
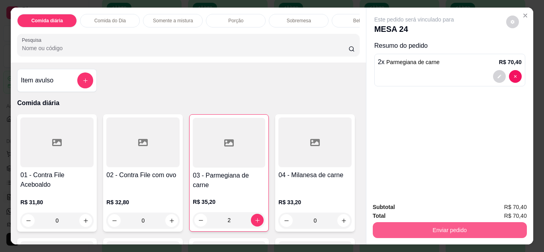
click at [443, 233] on button "Enviar pedido" at bounding box center [449, 230] width 154 height 16
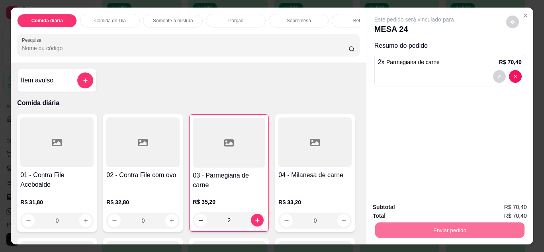
click at [427, 208] on button "Não registrar e enviar pedido" at bounding box center [423, 207] width 83 height 15
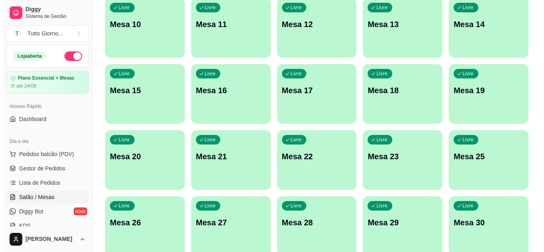
scroll to position [0, 0]
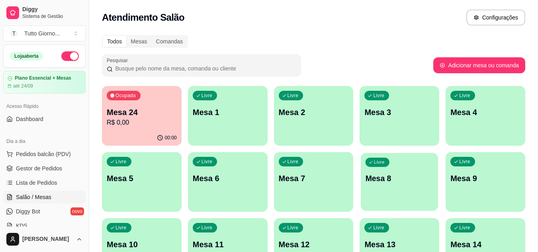
click at [409, 186] on div "Livre Mesa 8" at bounding box center [398, 177] width 77 height 49
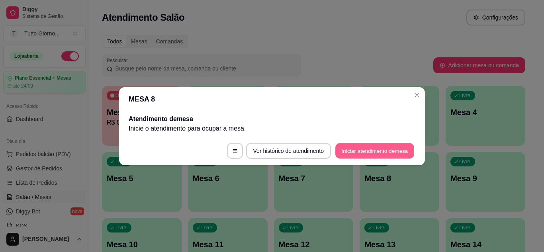
click at [378, 149] on button "Iniciar atendimento de mesa" at bounding box center [374, 151] width 79 height 16
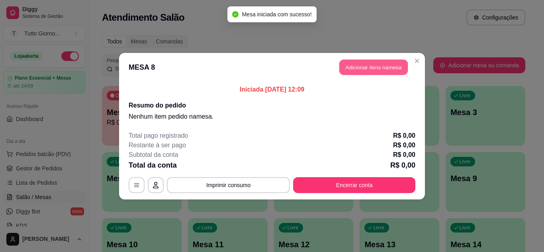
click at [364, 66] on button "Adicionar itens na mesa" at bounding box center [373, 67] width 68 height 16
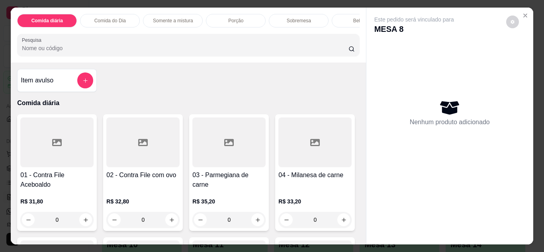
click at [116, 19] on p "Comida do Dia" at bounding box center [109, 21] width 31 height 6
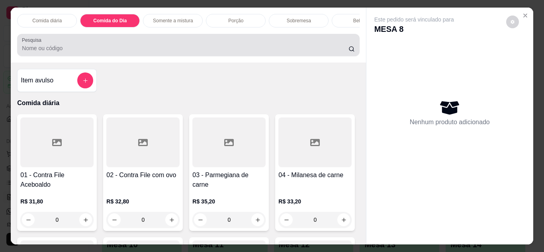
scroll to position [21, 0]
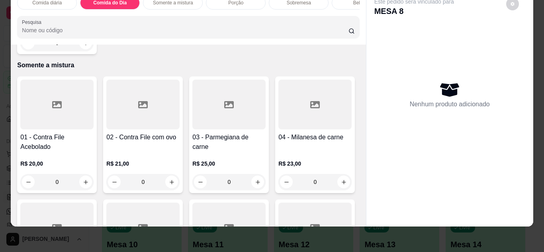
click at [82, 51] on div "0" at bounding box center [56, 43] width 73 height 16
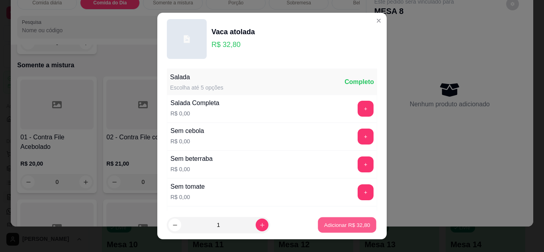
click at [319, 233] on div "Adicionar R$ 32,80" at bounding box center [347, 225] width 60 height 16
click at [321, 230] on button "Adicionar R$ 32,80" at bounding box center [347, 225] width 58 height 16
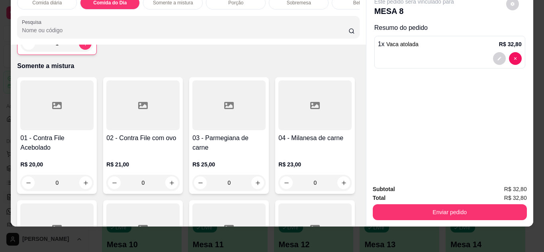
click at [82, 51] on div "1" at bounding box center [57, 43] width 72 height 16
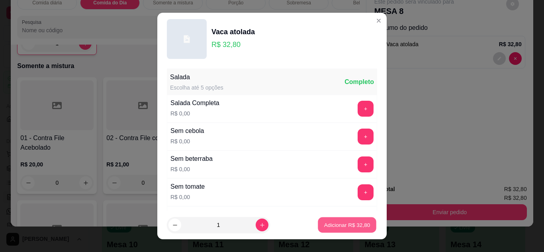
click at [331, 224] on p "Adicionar R$ 32,80" at bounding box center [347, 225] width 46 height 8
type input "2"
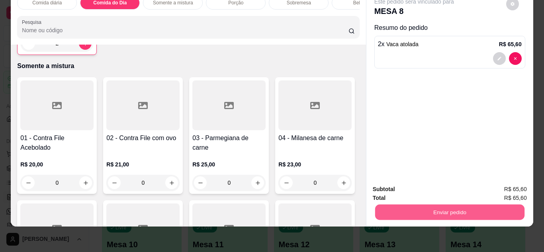
click at [437, 207] on button "Enviar pedido" at bounding box center [448, 213] width 149 height 16
click at [425, 185] on button "Não registrar e enviar pedido" at bounding box center [423, 186] width 83 height 15
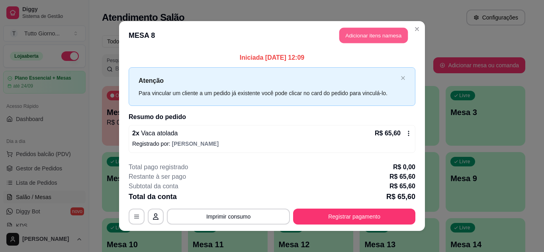
click at [371, 33] on button "Adicionar itens na mesa" at bounding box center [373, 36] width 68 height 16
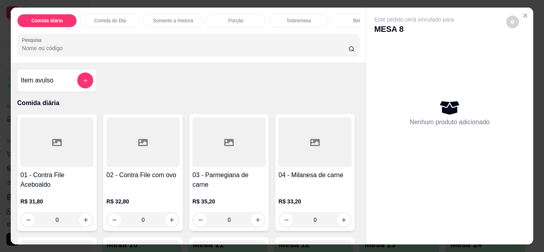
click at [332, 19] on div "Bebidas" at bounding box center [361, 21] width 60 height 14
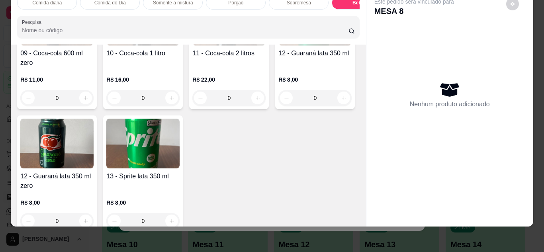
scroll to position [1514, 0]
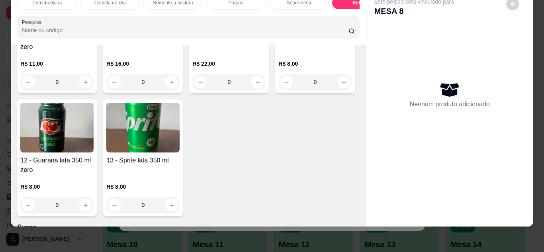
type input "1"
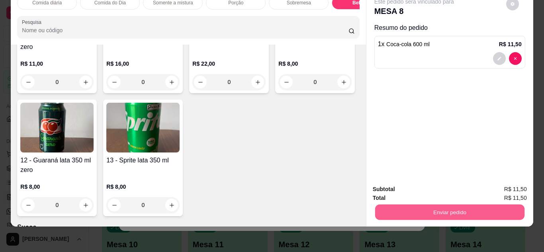
click at [451, 208] on button "Enviar pedido" at bounding box center [448, 213] width 149 height 16
click at [438, 185] on button "Não registrar e enviar pedido" at bounding box center [423, 186] width 80 height 15
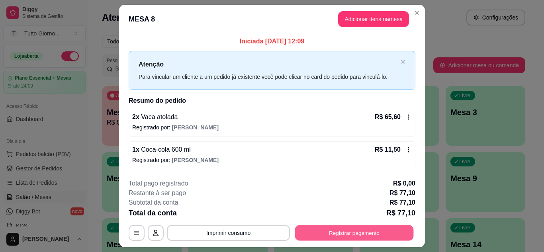
click at [354, 231] on button "Registrar pagamento" at bounding box center [354, 233] width 119 height 16
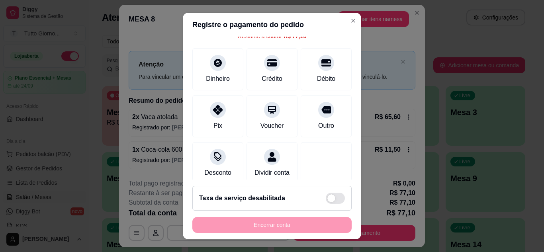
scroll to position [48, 0]
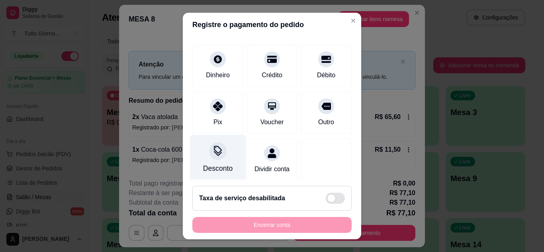
click at [216, 153] on icon at bounding box center [217, 151] width 10 height 10
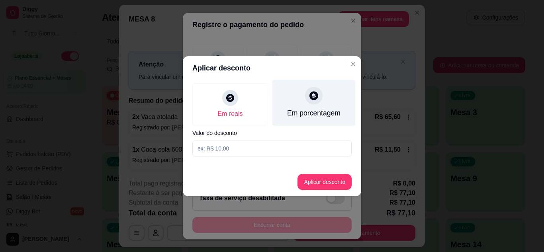
click at [312, 110] on div "Em porcentagem" at bounding box center [313, 113] width 53 height 10
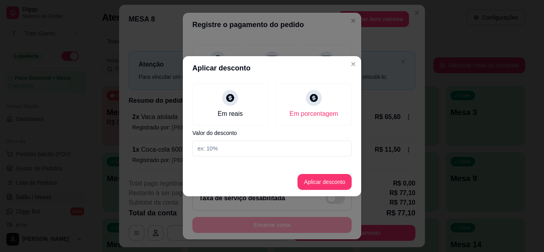
click at [238, 150] on input at bounding box center [271, 148] width 159 height 16
type input "10"
click at [326, 181] on button "Aplicar desconto" at bounding box center [324, 182] width 52 height 16
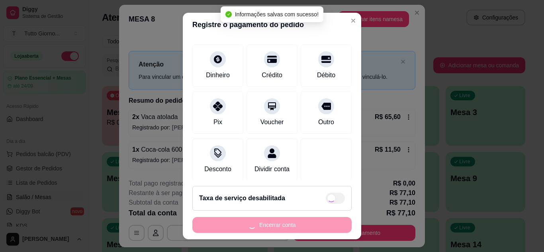
type input "R$ 69,39"
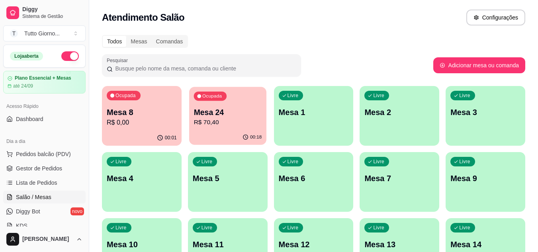
click at [228, 125] on p "R$ 70,40" at bounding box center [227, 122] width 68 height 9
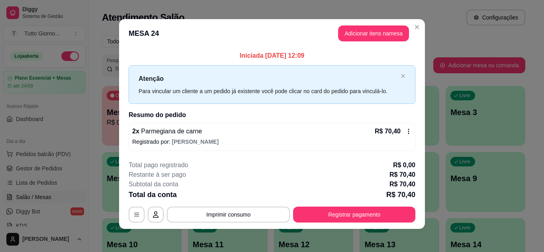
scroll to position [0, 0]
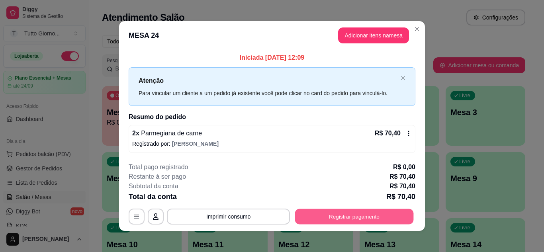
click at [351, 222] on button "Registrar pagamento" at bounding box center [354, 217] width 119 height 16
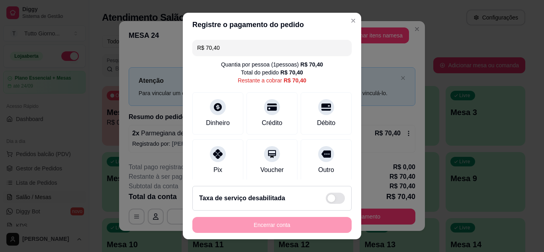
click at [266, 53] on input "R$ 70,40" at bounding box center [272, 48] width 150 height 16
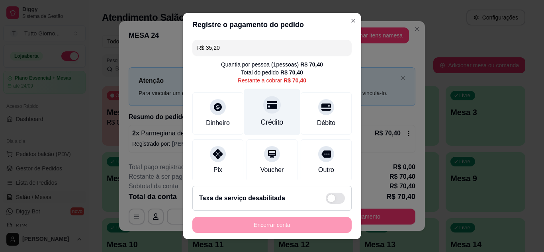
click at [267, 113] on div "Crédito" at bounding box center [272, 111] width 56 height 47
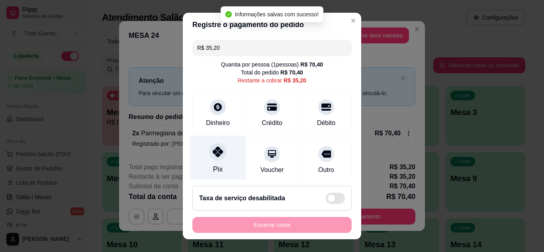
click at [213, 166] on div "Pix" at bounding box center [218, 169] width 10 height 10
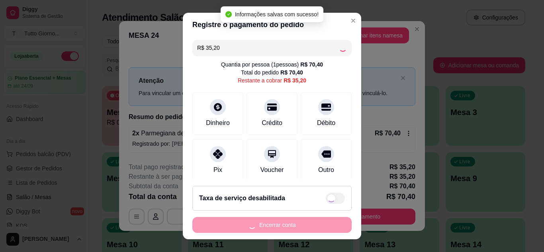
type input "R$ 0,00"
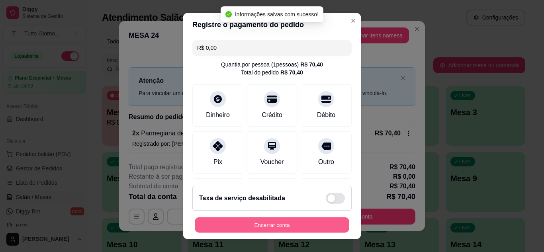
click at [259, 229] on button "Encerrar conta" at bounding box center [272, 225] width 154 height 16
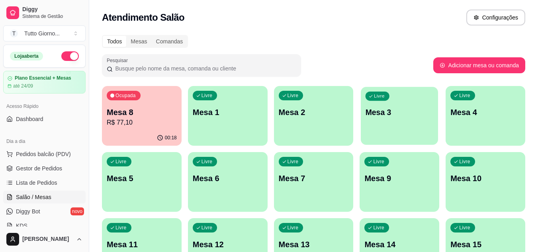
click at [397, 98] on div "Livre Mesa 3" at bounding box center [398, 111] width 77 height 49
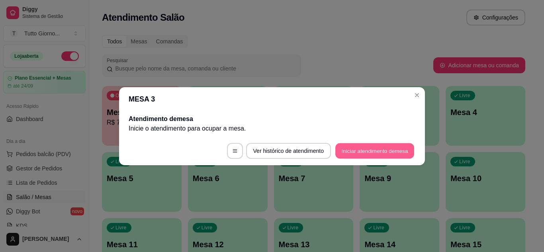
click at [374, 154] on button "Iniciar atendimento de mesa" at bounding box center [374, 151] width 79 height 16
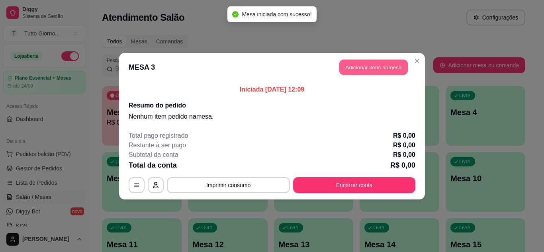
click at [366, 67] on button "Adicionar itens na mesa" at bounding box center [373, 67] width 68 height 16
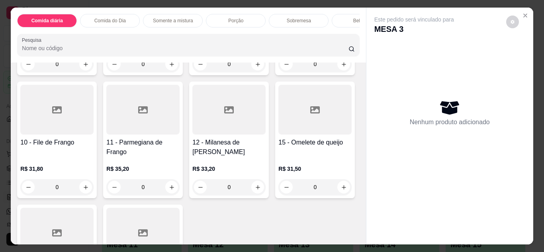
scroll to position [154, 0]
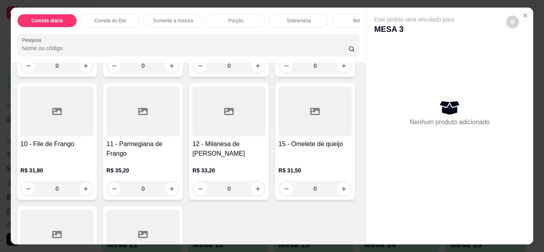
click at [94, 192] on div "0" at bounding box center [56, 189] width 73 height 16
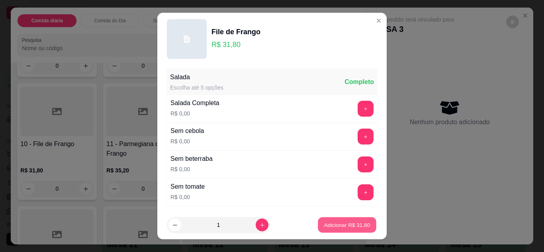
click at [318, 226] on button "Adicionar R$ 31,80" at bounding box center [347, 225] width 58 height 16
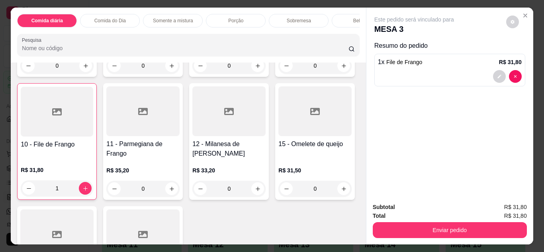
click at [93, 186] on div "1" at bounding box center [57, 188] width 72 height 16
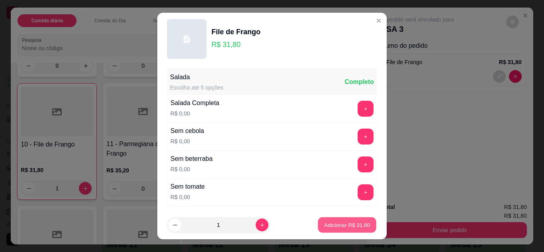
click at [333, 228] on p "Adicionar R$ 31,80" at bounding box center [347, 225] width 46 height 8
type input "2"
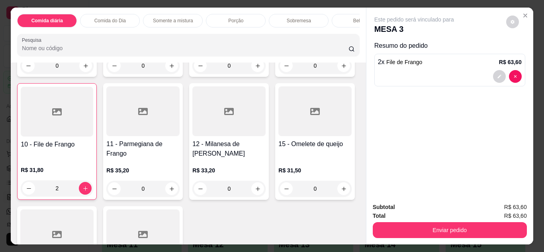
click at [337, 20] on div "Bebidas" at bounding box center [361, 21] width 60 height 14
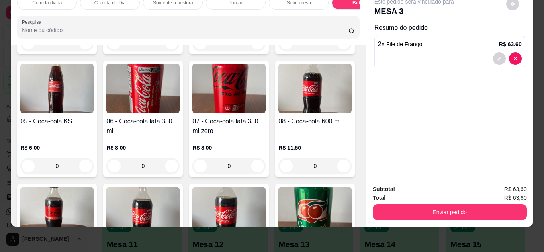
scroll to position [1461, 0]
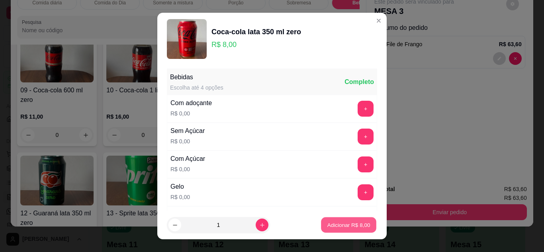
click at [331, 221] on p "Adicionar R$ 8,00" at bounding box center [348, 225] width 43 height 8
type input "1"
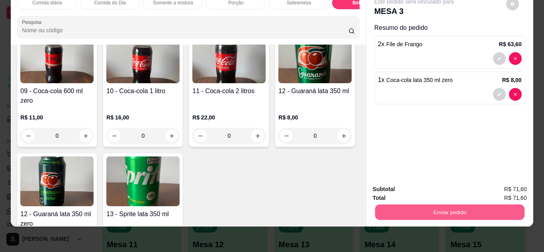
click at [446, 210] on button "Enviar pedido" at bounding box center [448, 213] width 149 height 16
click at [433, 189] on button "Não registrar e enviar pedido" at bounding box center [423, 186] width 80 height 15
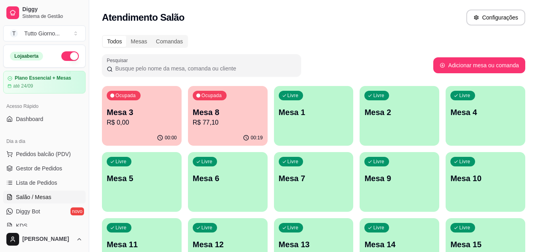
click at [158, 175] on p "Mesa 5" at bounding box center [142, 178] width 70 height 11
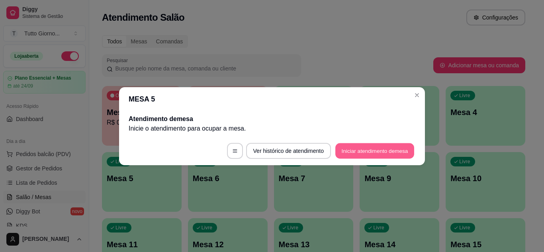
click at [377, 148] on button "Iniciar atendimento de mesa" at bounding box center [374, 151] width 79 height 16
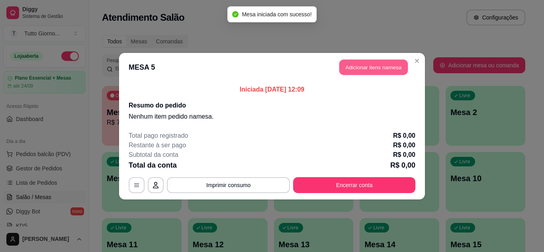
click at [378, 73] on button "Adicionar itens na mesa" at bounding box center [373, 67] width 68 height 16
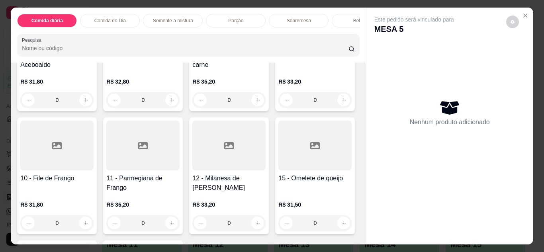
scroll to position [127, 0]
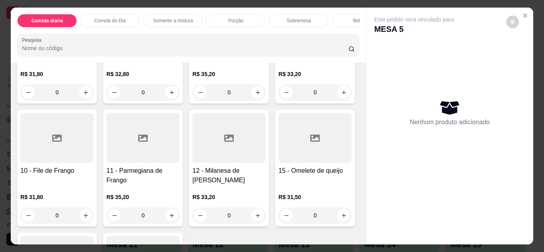
click at [94, 222] on div "0" at bounding box center [56, 215] width 73 height 16
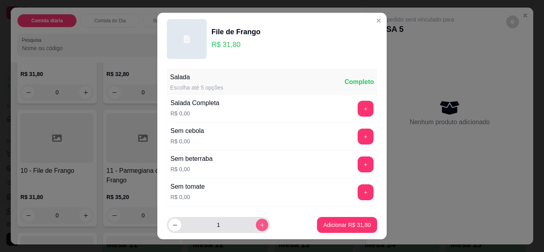
click at [259, 224] on icon "increase-product-quantity" at bounding box center [262, 225] width 6 height 6
click at [358, 165] on button "+" at bounding box center [366, 164] width 16 height 16
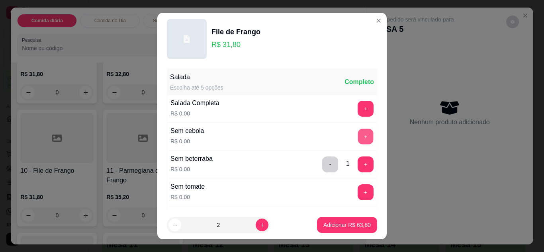
click at [358, 131] on button "+" at bounding box center [366, 137] width 16 height 16
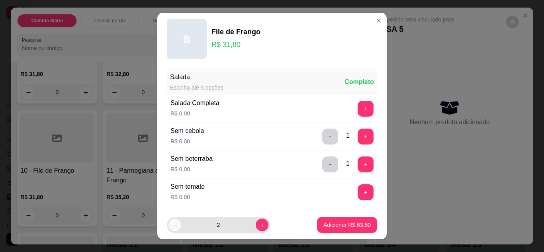
click at [172, 228] on icon "decrease-product-quantity" at bounding box center [175, 225] width 6 height 6
type input "1"
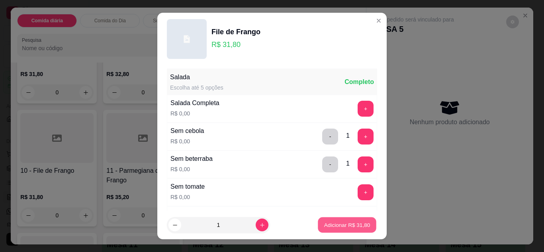
click at [329, 224] on p "Adicionar R$ 31,80" at bounding box center [347, 225] width 46 height 8
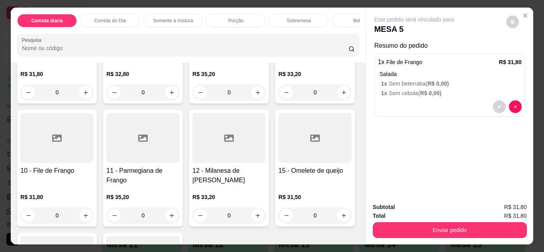
click at [94, 217] on div "0" at bounding box center [56, 215] width 73 height 16
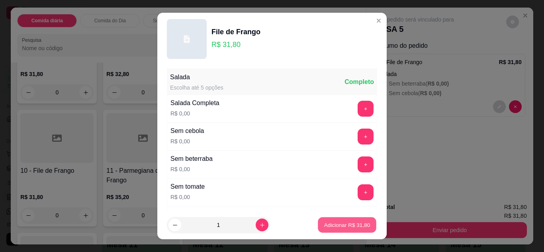
click at [340, 220] on button "Adicionar R$ 31,80" at bounding box center [347, 225] width 58 height 16
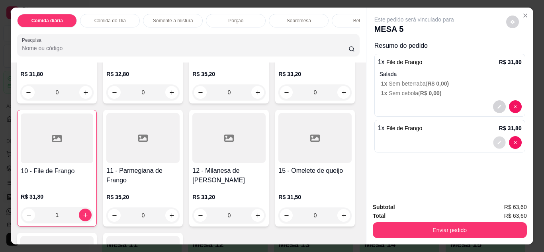
click at [493, 136] on button "decrease-product-quantity" at bounding box center [499, 142] width 12 height 12
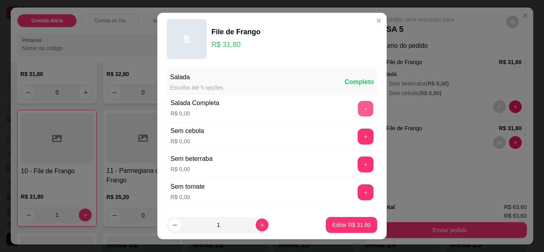
click at [358, 107] on button "+" at bounding box center [366, 109] width 16 height 16
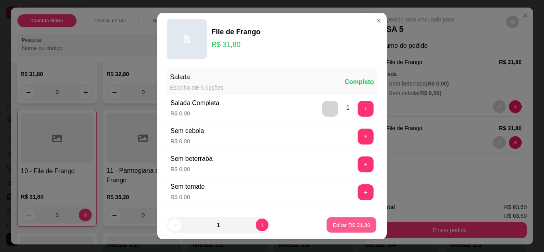
click at [350, 222] on p "Editar R$ 31,80" at bounding box center [350, 225] width 37 height 8
type input "0"
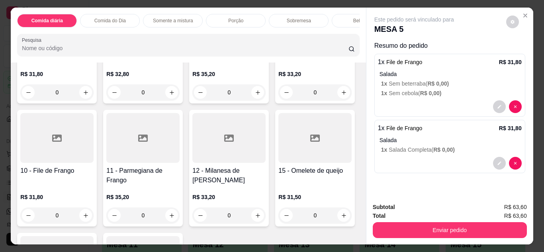
click at [338, 24] on div "Bebidas" at bounding box center [361, 21] width 60 height 14
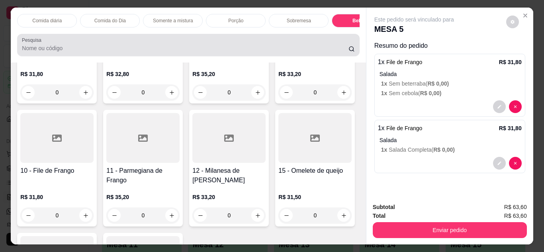
scroll to position [21, 0]
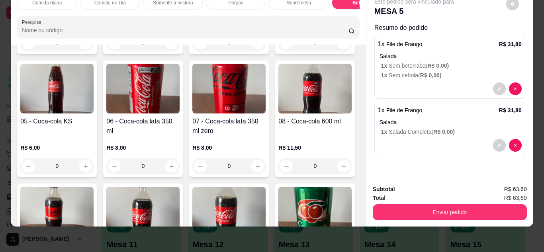
click at [179, 113] on img at bounding box center [142, 89] width 73 height 50
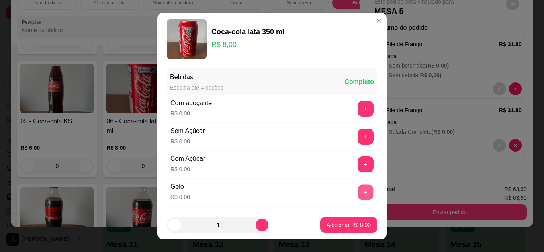
click at [358, 191] on button "+" at bounding box center [366, 192] width 16 height 16
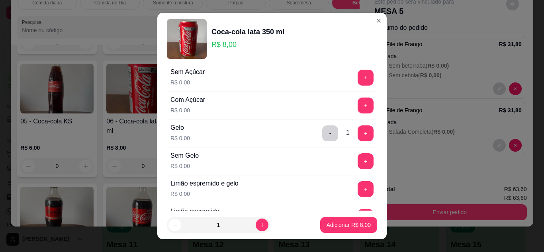
scroll to position [64, 0]
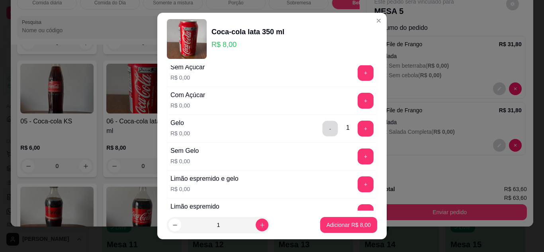
click at [322, 128] on button "-" at bounding box center [330, 129] width 16 height 16
click at [358, 187] on button "+" at bounding box center [366, 184] width 16 height 16
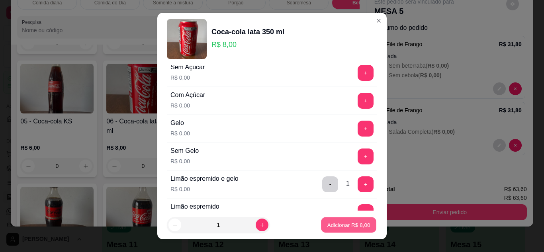
click at [341, 223] on p "Adicionar R$ 8,00" at bounding box center [348, 225] width 43 height 8
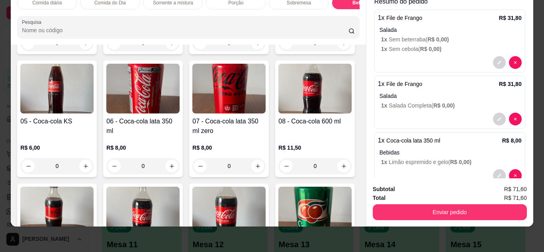
scroll to position [32, 0]
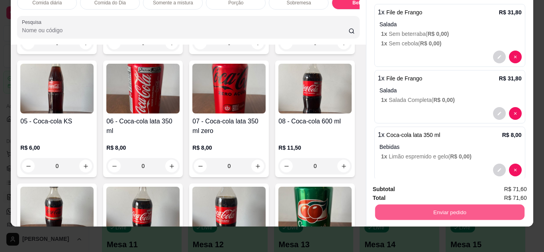
click at [476, 206] on button "Enviar pedido" at bounding box center [448, 213] width 149 height 16
click at [442, 187] on button "Não registrar e enviar pedido" at bounding box center [423, 186] width 80 height 15
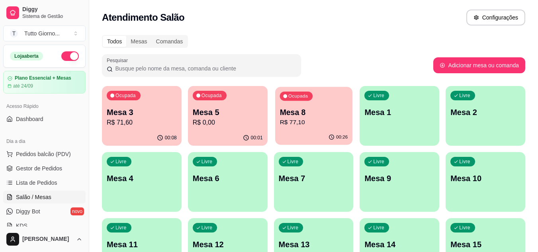
click at [316, 108] on p "Mesa 8" at bounding box center [313, 112] width 68 height 11
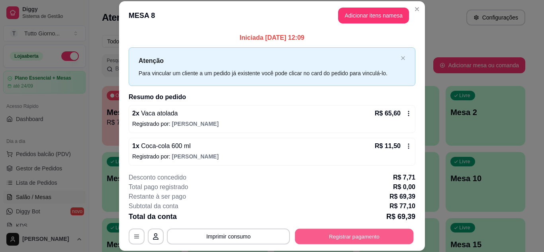
click at [361, 232] on button "Registrar pagamento" at bounding box center [354, 236] width 119 height 16
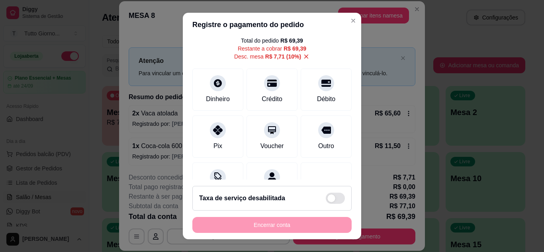
scroll to position [48, 0]
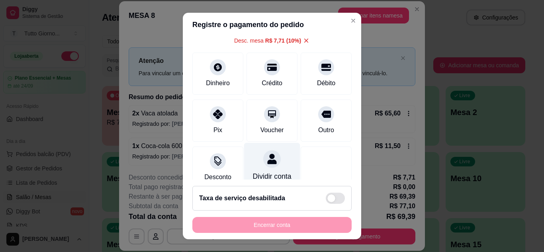
click at [267, 161] on icon at bounding box center [271, 159] width 9 height 10
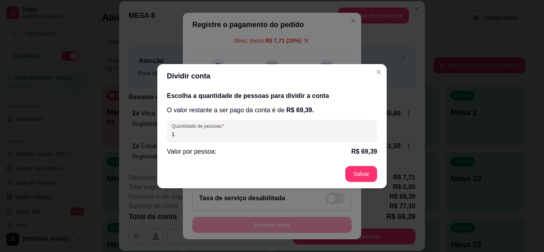
click at [234, 132] on input "1" at bounding box center [271, 134] width 201 height 8
click at [272, 133] on input "2" at bounding box center [271, 134] width 201 height 8
type input "2"
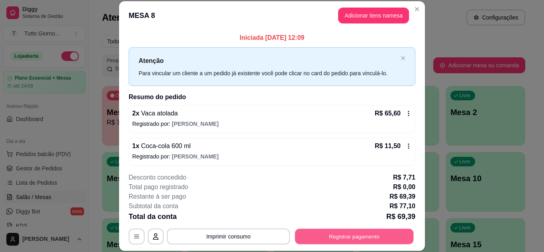
click at [356, 242] on button "Registrar pagamento" at bounding box center [354, 236] width 119 height 16
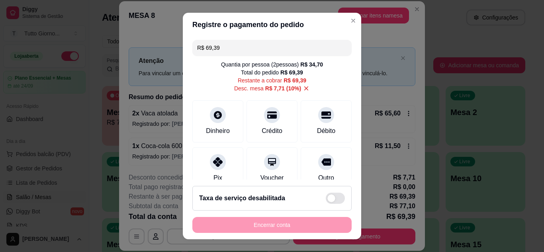
click at [244, 54] on input "R$ 69,39" at bounding box center [272, 48] width 150 height 16
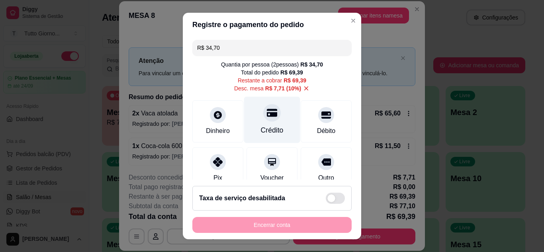
click at [263, 119] on div at bounding box center [272, 113] width 18 height 18
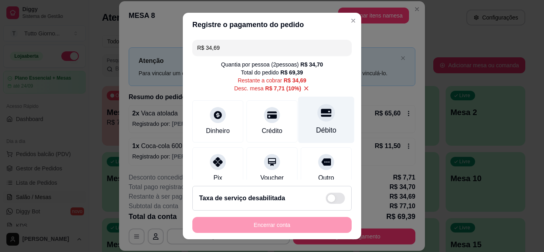
click at [317, 119] on div at bounding box center [326, 113] width 18 height 18
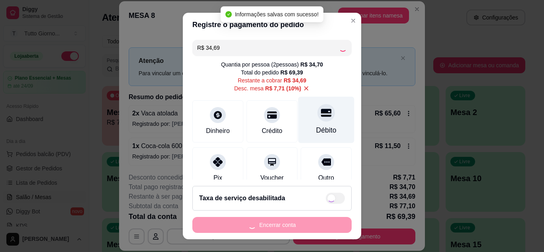
type input "R$ 0,00"
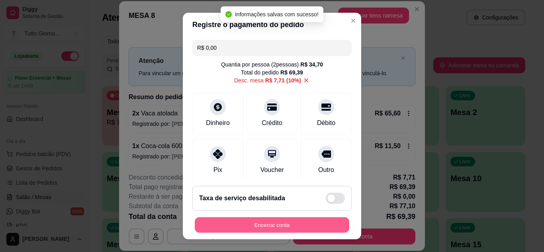
click at [283, 231] on button "Encerrar conta" at bounding box center [272, 225] width 154 height 16
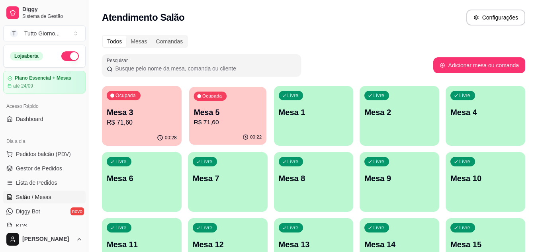
click at [204, 136] on div "00:22" at bounding box center [227, 137] width 77 height 15
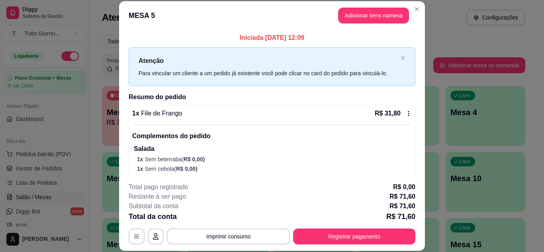
click at [372, 7] on header "MESA 5 Adicionar itens na mesa" at bounding box center [272, 15] width 306 height 29
click at [373, 13] on button "Adicionar itens na mesa" at bounding box center [373, 16] width 68 height 16
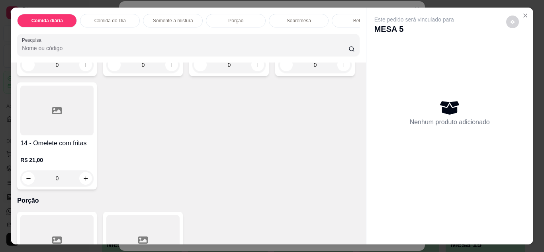
scroll to position [770, 0]
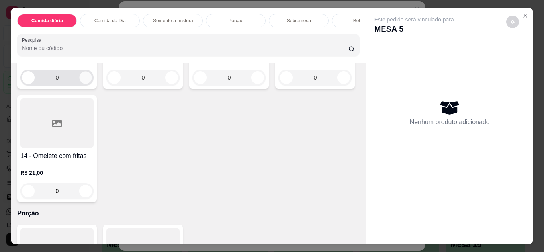
click at [89, 81] on icon "increase-product-quantity" at bounding box center [86, 78] width 6 height 6
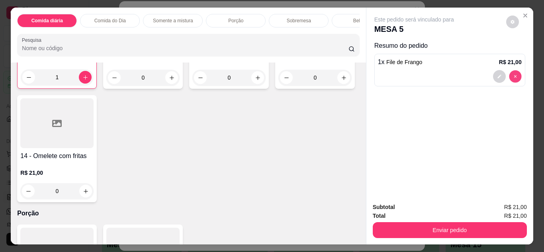
type input "0"
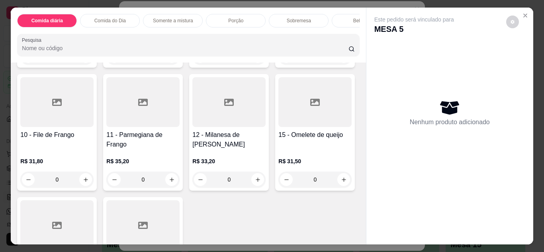
scroll to position [154, 0]
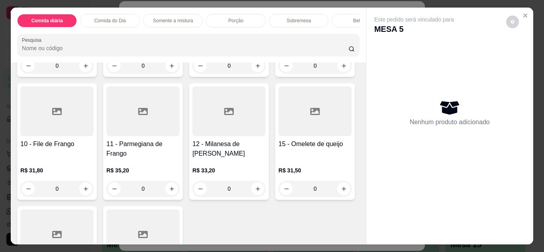
click at [94, 196] on div "0" at bounding box center [56, 189] width 73 height 16
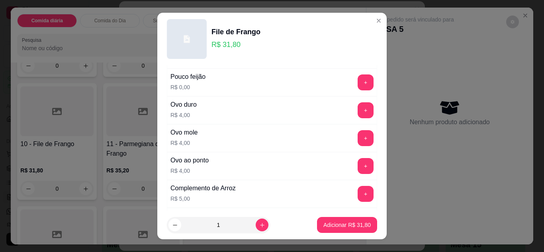
scroll to position [318, 0]
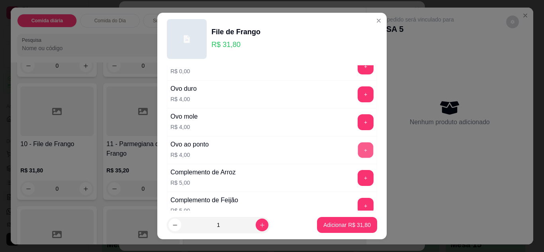
click at [358, 153] on button "+" at bounding box center [366, 150] width 16 height 16
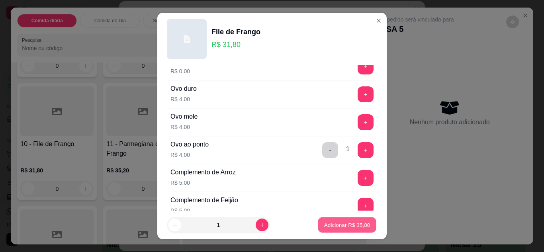
click at [338, 222] on p "Adicionar R$ 35,80" at bounding box center [347, 225] width 46 height 8
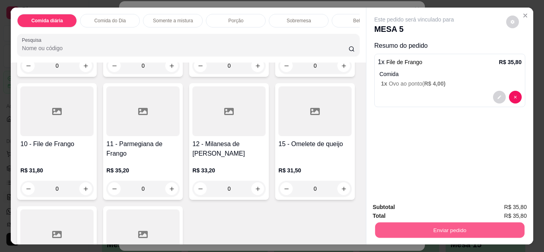
click at [429, 231] on button "Enviar pedido" at bounding box center [448, 230] width 149 height 16
click at [436, 222] on button "Enviar pedido" at bounding box center [448, 230] width 149 height 16
click at [438, 227] on button "Enviar pedido" at bounding box center [449, 230] width 154 height 16
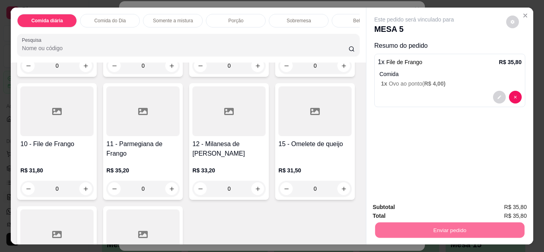
click at [432, 209] on button "Não registrar e enviar pedido" at bounding box center [423, 207] width 80 height 15
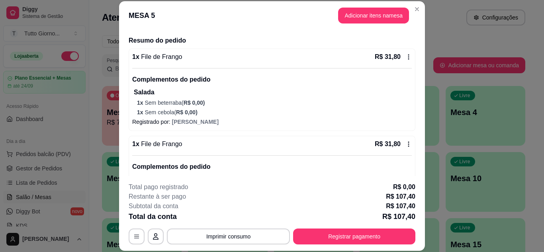
scroll to position [64, 0]
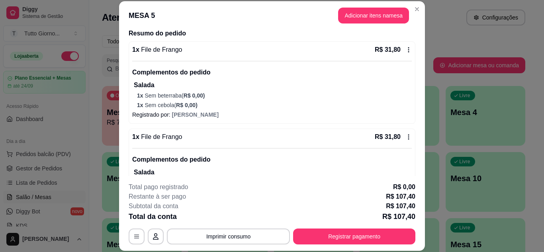
click at [405, 135] on icon at bounding box center [408, 137] width 6 height 6
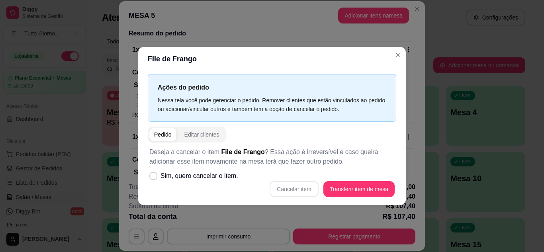
click at [306, 187] on div "Cancelar item Transferir item de mesa" at bounding box center [271, 189] width 245 height 16
click at [299, 192] on div "Cancelar item Transferir item de mesa" at bounding box center [271, 189] width 245 height 16
click at [152, 179] on span at bounding box center [154, 176] width 8 height 8
click at [152, 179] on input "Sim, quero cancelar o item." at bounding box center [151, 179] width 5 height 5
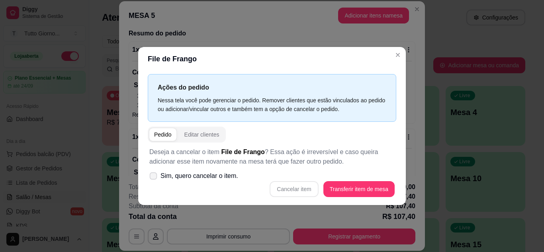
checkbox input "true"
click at [284, 187] on button "Cancelar item" at bounding box center [293, 189] width 47 height 16
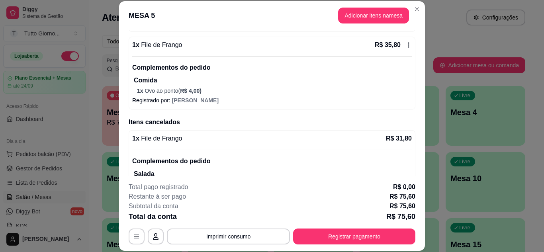
scroll to position [260, 0]
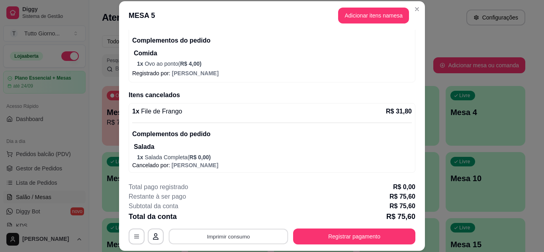
click at [256, 232] on button "Imprimir consumo" at bounding box center [228, 236] width 119 height 16
click at [244, 221] on button "IMPRESSORA CAIXA" at bounding box center [227, 218] width 57 height 12
click at [358, 128] on div "Complementos do pedido Salada 1 x Salada Completa ( R$ 0,00 )" at bounding box center [271, 142] width 279 height 39
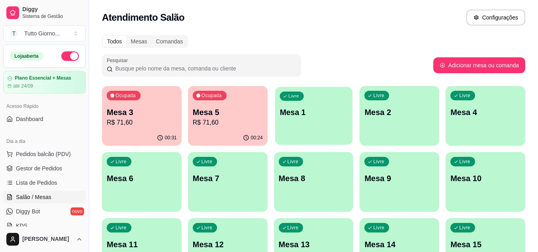
click at [306, 113] on p "Mesa 1" at bounding box center [313, 112] width 68 height 11
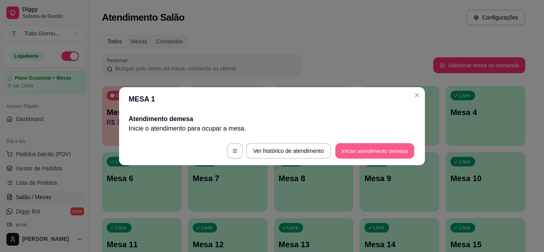
click at [359, 146] on button "Iniciar atendimento de mesa" at bounding box center [374, 151] width 79 height 16
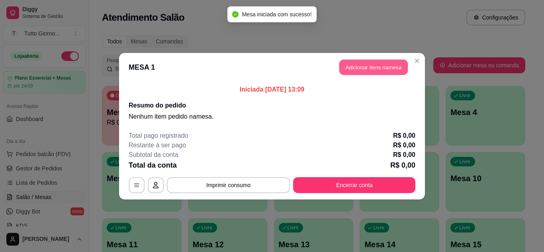
click at [359, 72] on button "Adicionar itens na mesa" at bounding box center [373, 67] width 68 height 16
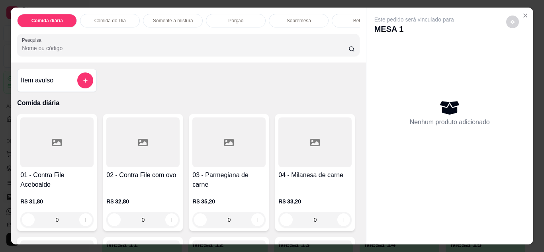
click at [253, 224] on div "0" at bounding box center [228, 220] width 73 height 16
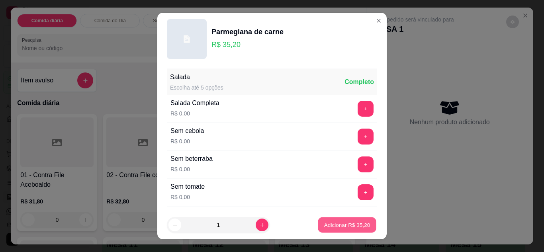
click at [324, 228] on p "Adicionar R$ 35,20" at bounding box center [347, 225] width 46 height 8
type input "1"
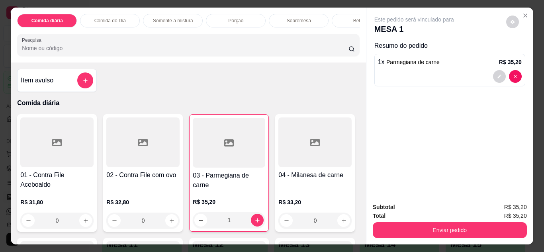
click at [338, 18] on div "Bebidas" at bounding box center [361, 21] width 60 height 14
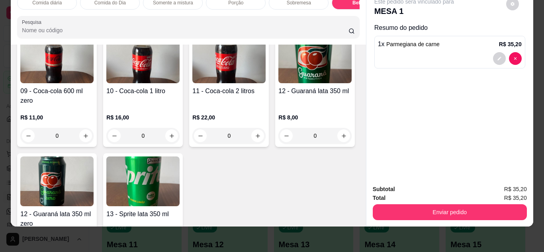
scroll to position [1615, 0]
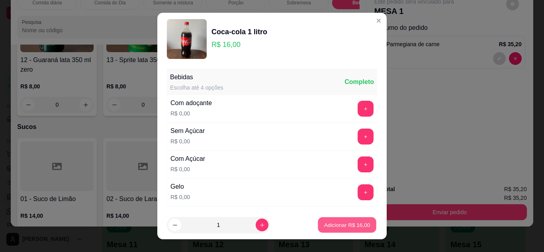
click at [325, 231] on button "Adicionar R$ 16,00" at bounding box center [347, 225] width 58 height 16
type input "1"
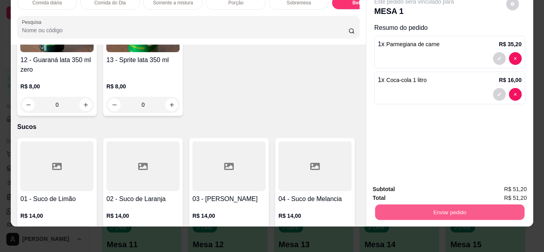
click at [437, 211] on button "Enviar pedido" at bounding box center [448, 213] width 149 height 16
click at [435, 186] on button "Não registrar e enviar pedido" at bounding box center [423, 186] width 80 height 15
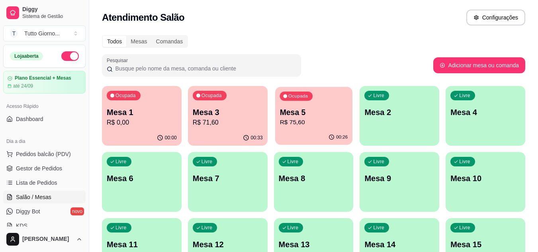
click at [303, 127] on div "Ocupada Mesa 5 R$ 75,60" at bounding box center [313, 108] width 77 height 43
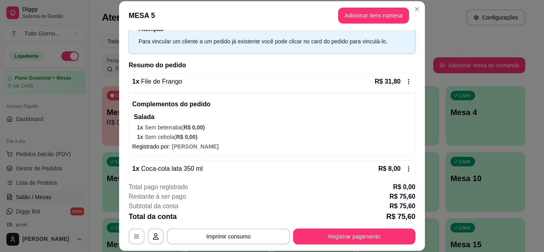
scroll to position [48, 0]
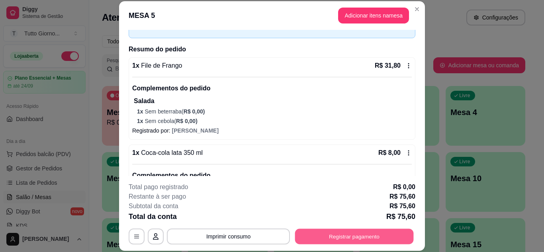
click at [365, 235] on button "Registrar pagamento" at bounding box center [354, 236] width 119 height 16
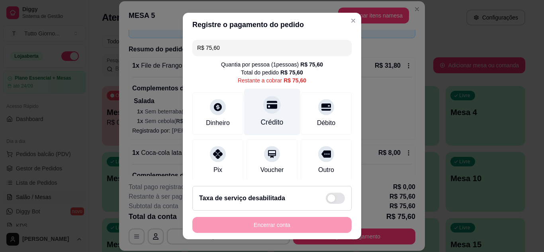
click at [271, 116] on div "Crédito" at bounding box center [272, 111] width 56 height 47
type input "R$ 0,00"
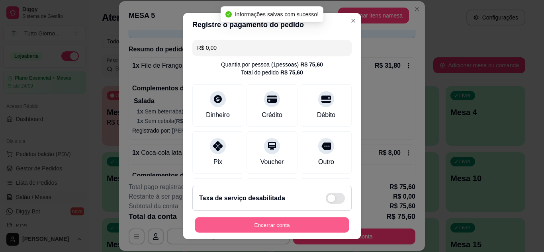
click at [279, 224] on button "Encerrar conta" at bounding box center [272, 225] width 154 height 16
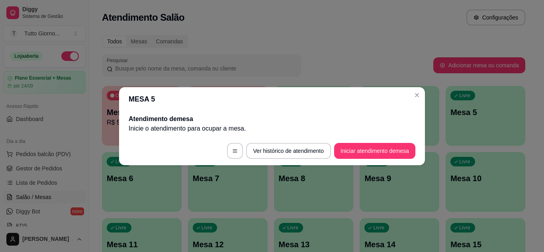
scroll to position [0, 0]
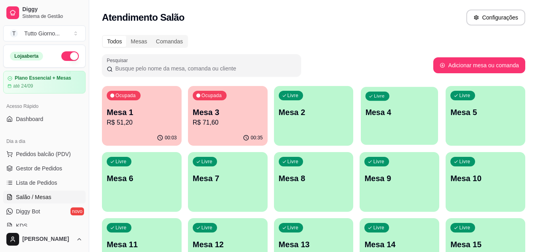
click at [379, 121] on div "Livre Mesa 4" at bounding box center [398, 111] width 77 height 49
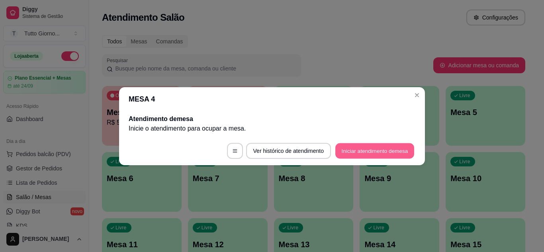
click at [370, 155] on button "Iniciar atendimento de mesa" at bounding box center [374, 151] width 79 height 16
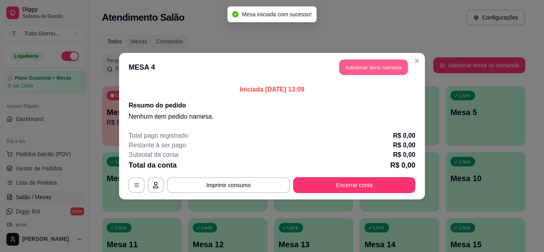
click at [376, 68] on button "Adicionar itens na mesa" at bounding box center [373, 67] width 68 height 16
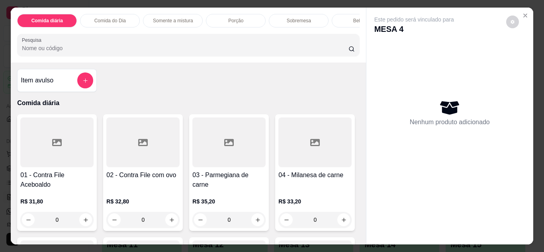
click at [257, 223] on div "0" at bounding box center [228, 220] width 73 height 16
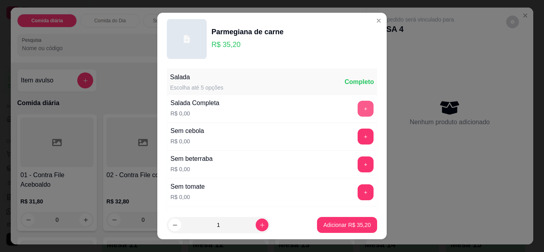
click at [357, 111] on button "+" at bounding box center [365, 109] width 16 height 16
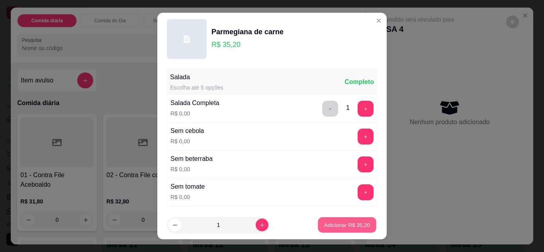
click at [331, 221] on p "Adicionar R$ 35,20" at bounding box center [347, 225] width 46 height 8
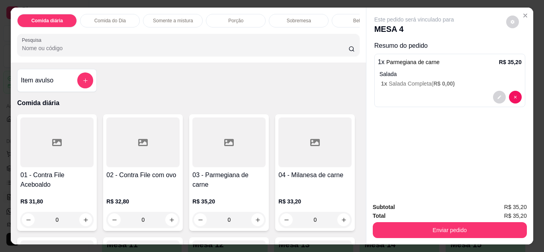
click at [168, 227] on div "0" at bounding box center [142, 220] width 73 height 16
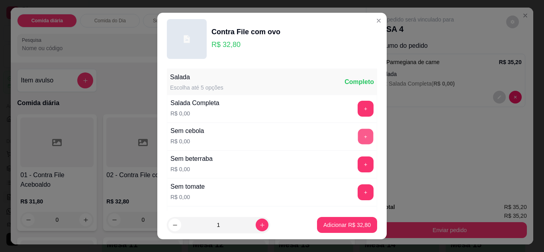
click at [358, 139] on button "+" at bounding box center [366, 137] width 16 height 16
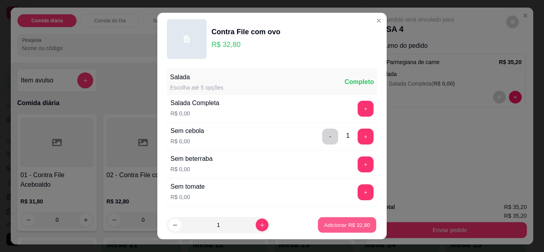
click at [340, 223] on p "Adicionar R$ 32,80" at bounding box center [347, 225] width 46 height 8
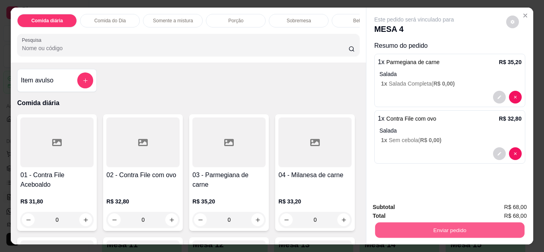
click at [421, 229] on button "Enviar pedido" at bounding box center [448, 230] width 149 height 16
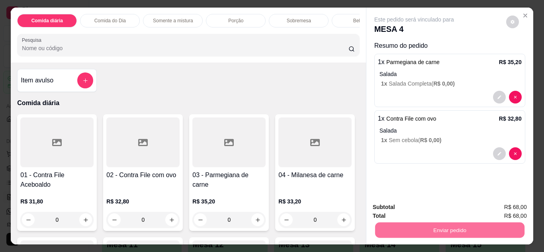
click at [422, 208] on button "Não registrar e enviar pedido" at bounding box center [423, 207] width 80 height 15
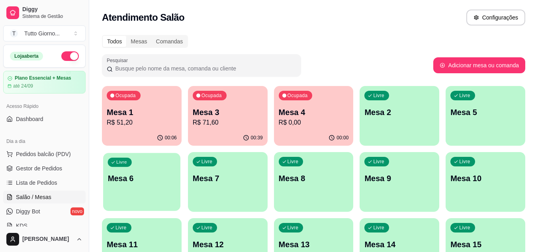
click at [118, 182] on p "Mesa 6" at bounding box center [142, 178] width 68 height 11
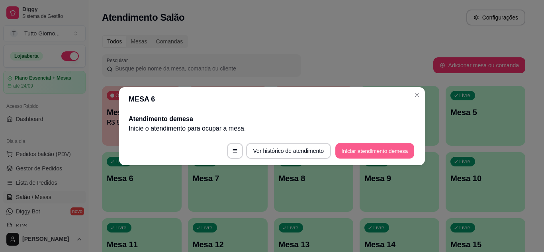
click at [378, 150] on button "Iniciar atendimento de mesa" at bounding box center [374, 151] width 79 height 16
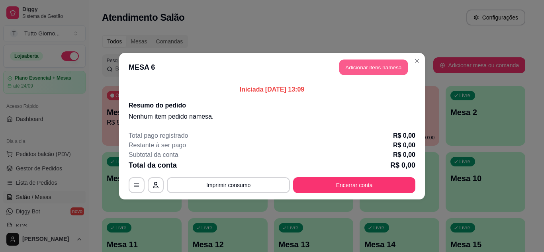
click at [389, 67] on button "Adicionar itens na mesa" at bounding box center [373, 67] width 68 height 16
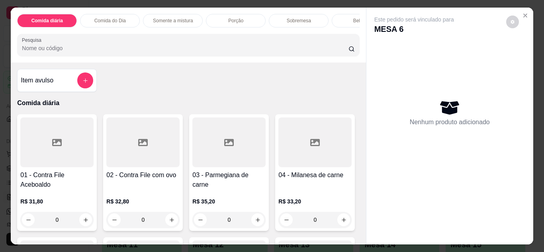
click at [168, 222] on div "0" at bounding box center [142, 220] width 73 height 16
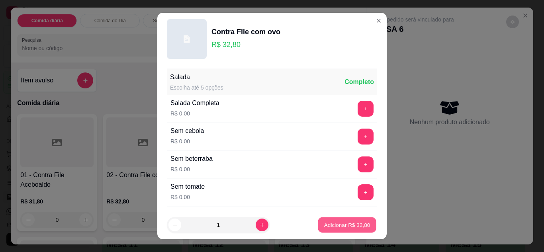
click at [333, 228] on p "Adicionar R$ 32,80" at bounding box center [347, 225] width 46 height 8
type input "1"
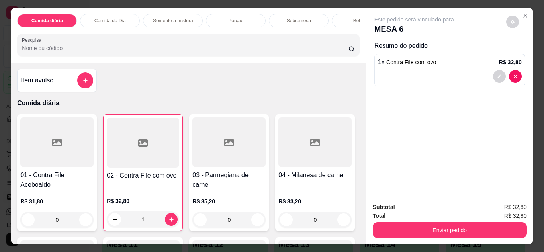
click at [359, 241] on div "Item avulso Comida diária 01 - Contra File Aceboaldo R$ 31,80 0 02 - Contra Fil…" at bounding box center [188, 153] width 355 height 182
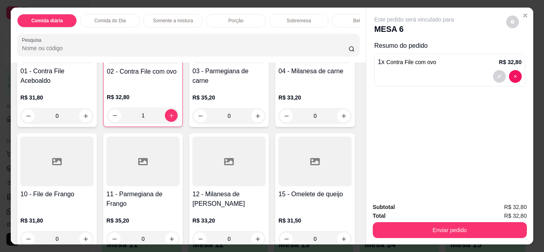
scroll to position [111, 0]
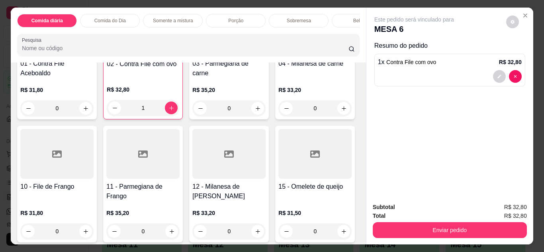
click at [278, 116] on div "0" at bounding box center [314, 108] width 73 height 16
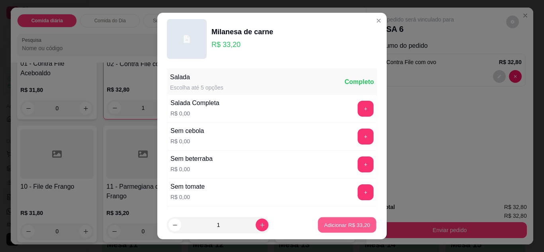
click at [332, 229] on button "Adicionar R$ 33,20" at bounding box center [347, 225] width 58 height 16
type input "1"
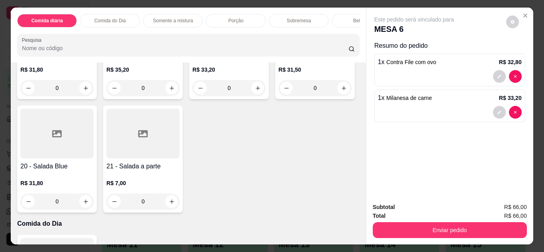
scroll to position [271, 0]
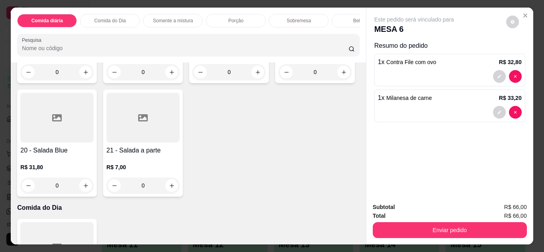
click at [339, 16] on div "Bebidas" at bounding box center [361, 21] width 60 height 14
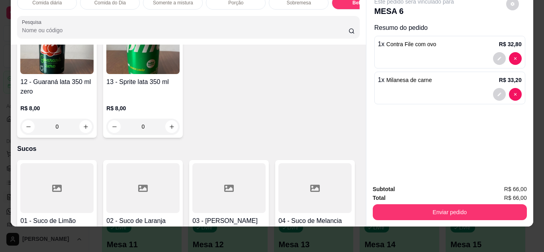
scroll to position [1593, 0]
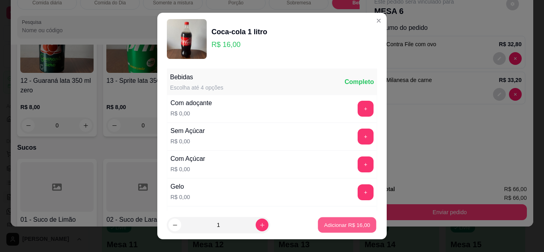
click at [339, 221] on p "Adicionar R$ 16,00" at bounding box center [347, 225] width 46 height 8
type input "1"
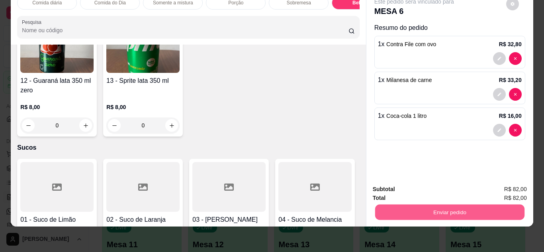
click at [444, 211] on button "Enviar pedido" at bounding box center [448, 213] width 149 height 16
click at [430, 188] on button "Não registrar e enviar pedido" at bounding box center [423, 186] width 80 height 15
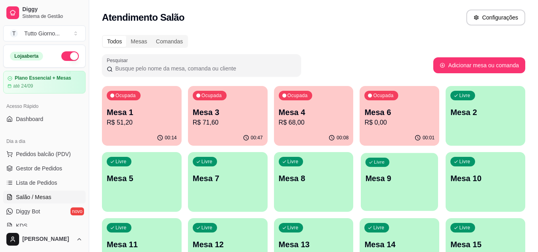
click at [393, 189] on div "Livre Mesa 9" at bounding box center [398, 177] width 77 height 49
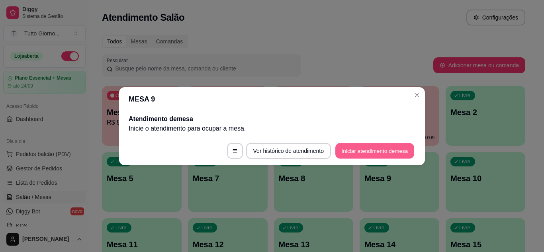
click at [380, 158] on button "Iniciar atendimento de mesa" at bounding box center [374, 151] width 79 height 16
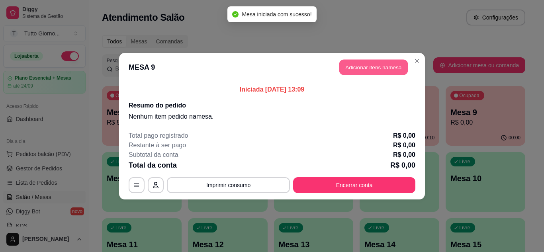
click at [372, 68] on button "Adicionar itens na mesa" at bounding box center [373, 67] width 68 height 16
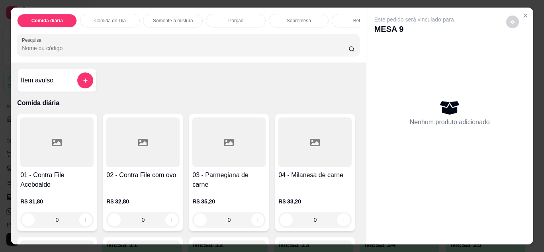
click at [172, 228] on div "0" at bounding box center [142, 220] width 73 height 16
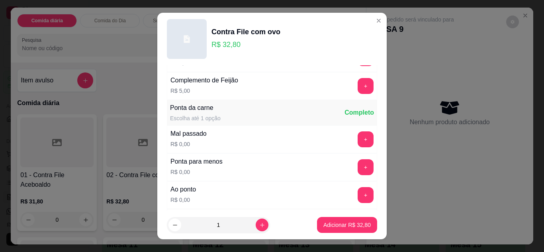
scroll to position [446, 0]
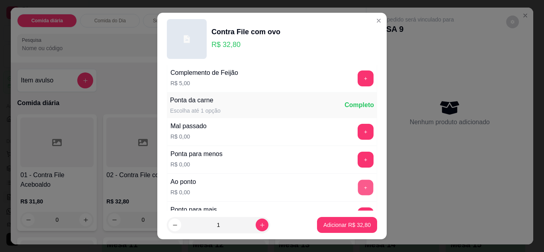
click at [358, 186] on button "+" at bounding box center [366, 187] width 16 height 16
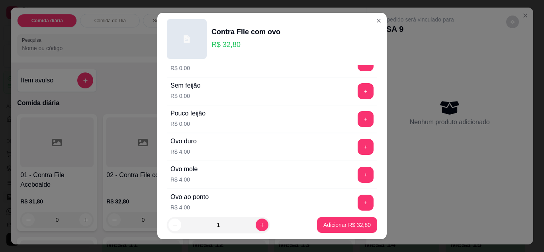
scroll to position [282, 0]
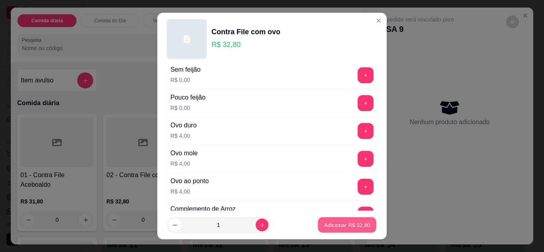
click at [343, 227] on p "Adicionar R$ 32,80" at bounding box center [347, 225] width 46 height 8
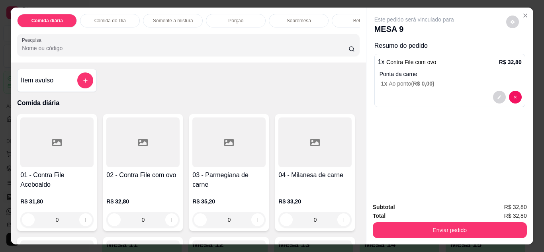
click at [167, 220] on div "0" at bounding box center [142, 220] width 73 height 16
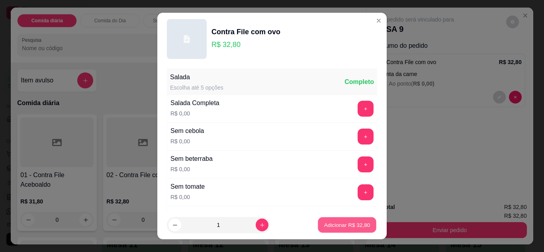
click at [337, 229] on button "Adicionar R$ 32,80" at bounding box center [347, 225] width 58 height 16
type input "1"
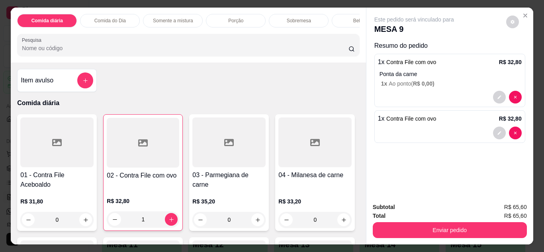
click at [343, 19] on div "Bebidas" at bounding box center [361, 21] width 60 height 14
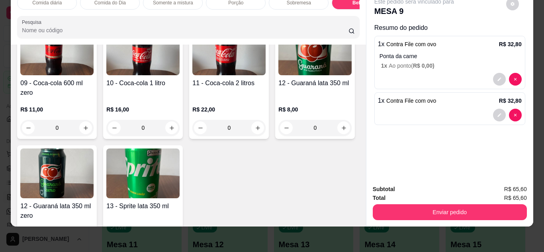
scroll to position [1461, 0]
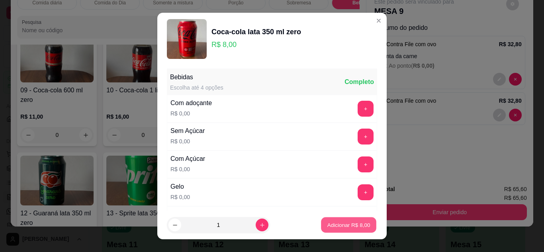
click at [332, 225] on p "Adicionar R$ 8,00" at bounding box center [348, 225] width 43 height 8
type input "1"
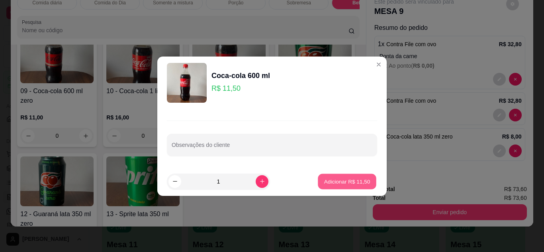
click at [328, 186] on button "Adicionar R$ 11,50" at bounding box center [347, 181] width 58 height 16
type input "1"
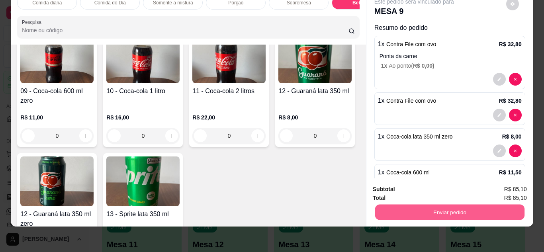
click at [419, 208] on button "Enviar pedido" at bounding box center [448, 213] width 149 height 16
click at [417, 187] on button "Não registrar e enviar pedido" at bounding box center [423, 186] width 80 height 15
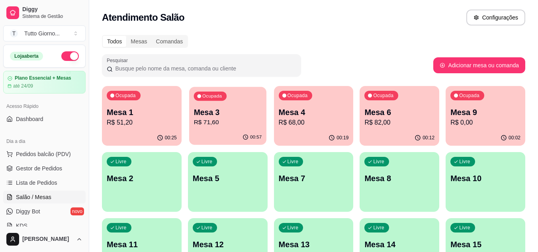
click at [246, 118] on p "R$ 71,60" at bounding box center [227, 122] width 68 height 9
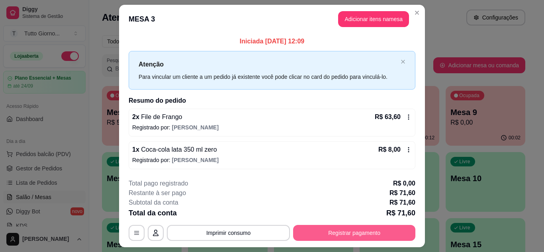
click at [349, 235] on button "Registrar pagamento" at bounding box center [354, 233] width 122 height 16
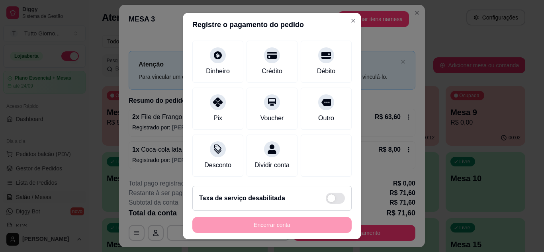
scroll to position [61, 0]
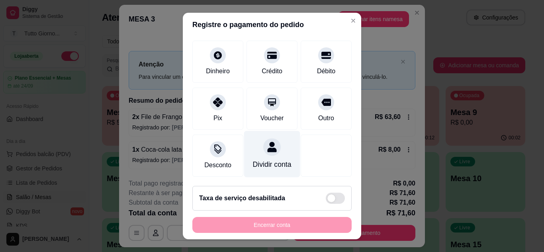
click at [267, 142] on icon at bounding box center [271, 147] width 9 height 10
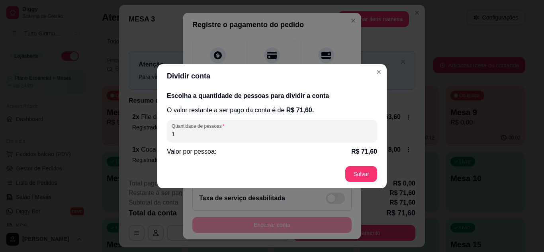
click at [210, 137] on input "1" at bounding box center [271, 134] width 201 height 8
type input "2"
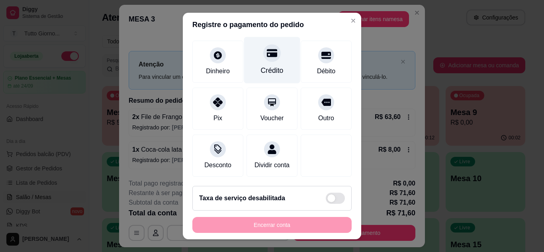
click at [262, 65] on div "Crédito" at bounding box center [272, 70] width 23 height 10
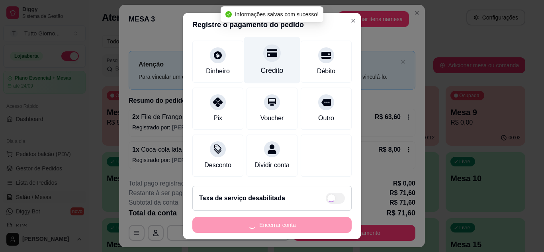
type input "R$ 0,00"
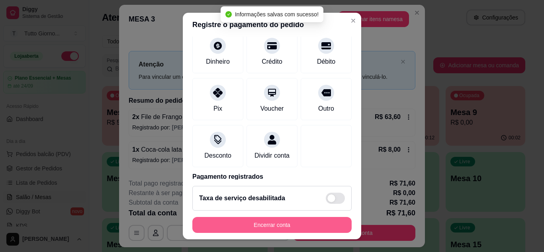
click at [269, 228] on button "Encerrar conta" at bounding box center [271, 225] width 159 height 16
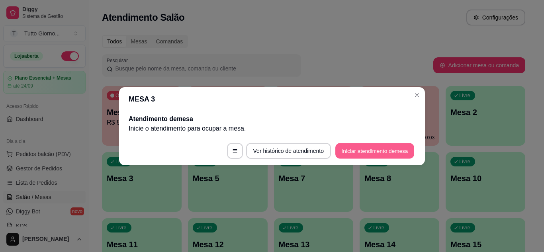
click at [363, 148] on button "Iniciar atendimento de mesa" at bounding box center [374, 151] width 79 height 16
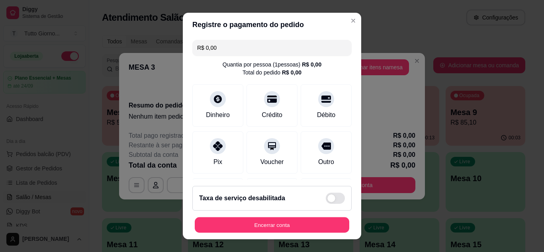
click at [298, 233] on div "Encerrar conta" at bounding box center [271, 225] width 159 height 16
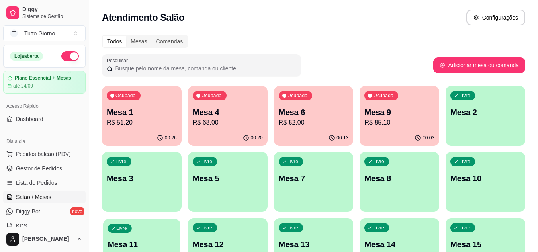
click at [165, 232] on div "Livre Mesa 11" at bounding box center [141, 243] width 77 height 49
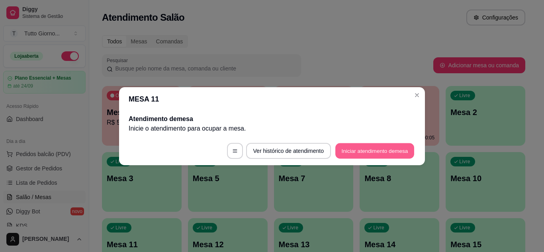
click at [373, 152] on button "Iniciar atendimento de mesa" at bounding box center [374, 151] width 79 height 16
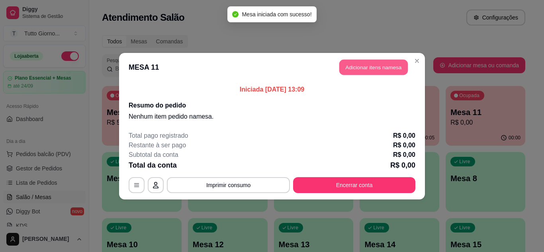
click at [394, 63] on button "Adicionar itens na mesa" at bounding box center [373, 67] width 68 height 16
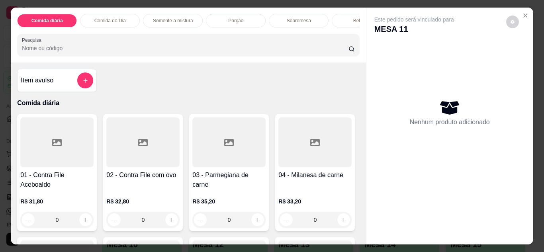
click at [255, 225] on div "0" at bounding box center [228, 220] width 73 height 16
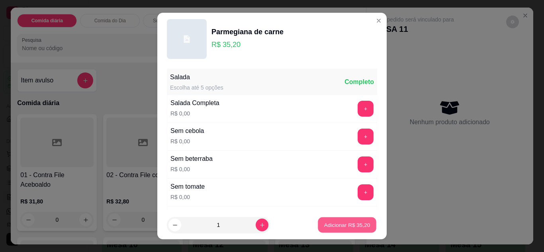
click at [338, 221] on p "Adicionar R$ 35,20" at bounding box center [347, 225] width 46 height 8
type input "1"
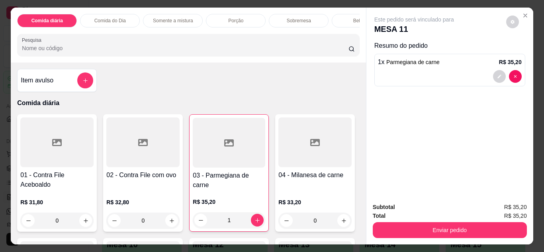
scroll to position [0, 221]
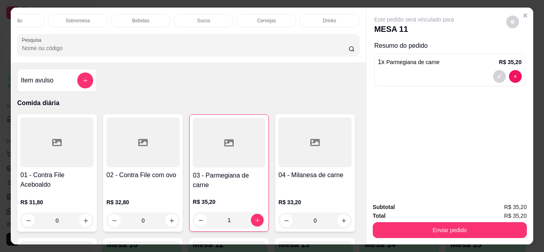
click at [141, 19] on p "Bebidas" at bounding box center [140, 21] width 17 height 6
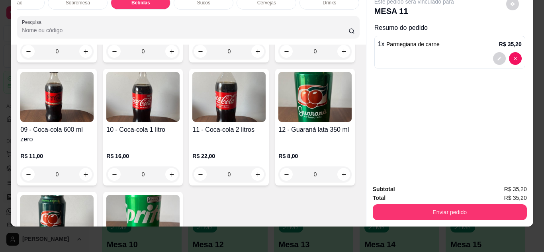
scroll to position [1434, 0]
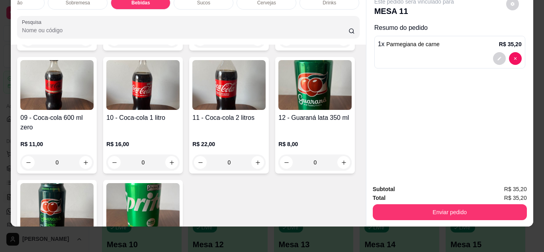
click at [94, 9] on div "05 - Coca-cola KS" at bounding box center [56, -1] width 73 height 19
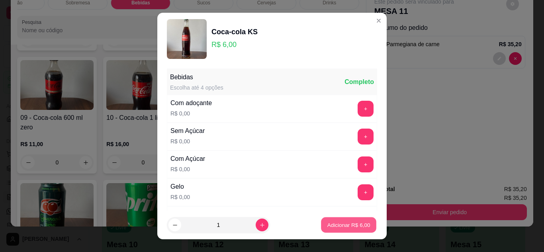
click at [333, 220] on button "Adicionar R$ 6,00" at bounding box center [348, 225] width 55 height 16
type input "1"
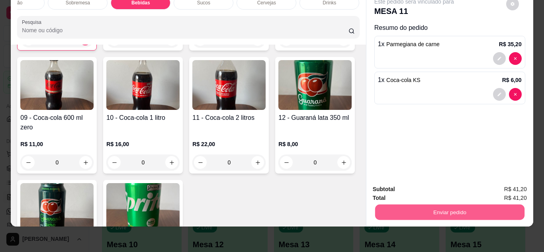
click at [436, 212] on button "Enviar pedido" at bounding box center [448, 213] width 149 height 16
click at [430, 188] on button "Não registrar e enviar pedido" at bounding box center [423, 186] width 80 height 15
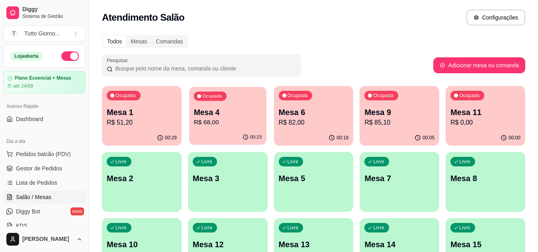
click at [228, 117] on p "Mesa 4" at bounding box center [227, 112] width 68 height 11
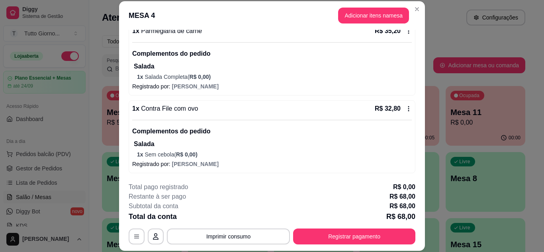
scroll to position [83, 0]
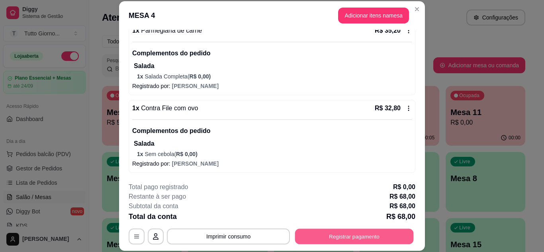
click at [368, 236] on button "Registrar pagamento" at bounding box center [354, 236] width 119 height 16
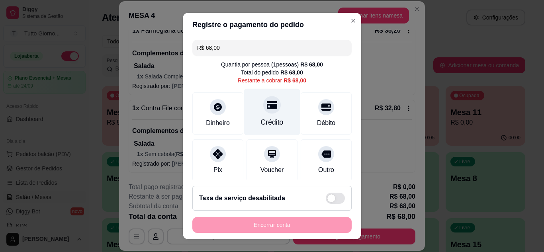
click at [268, 123] on div "Crédito" at bounding box center [272, 122] width 23 height 10
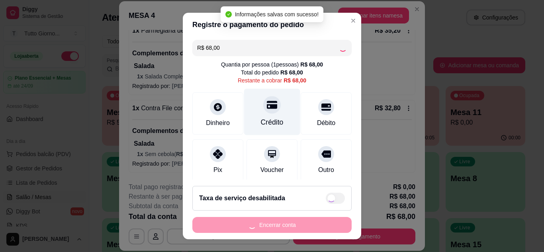
type input "R$ 0,00"
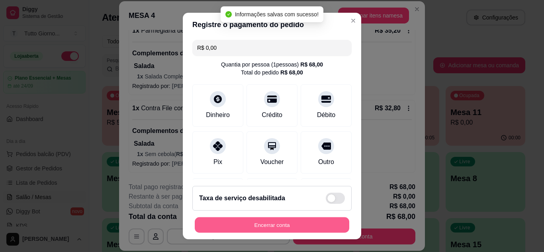
click at [264, 229] on button "Encerrar conta" at bounding box center [272, 225] width 154 height 16
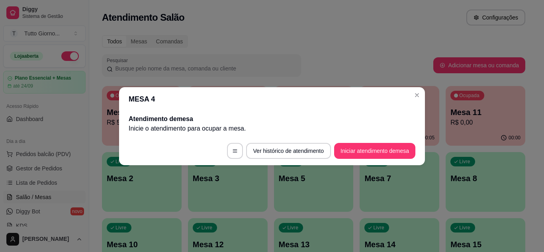
scroll to position [0, 0]
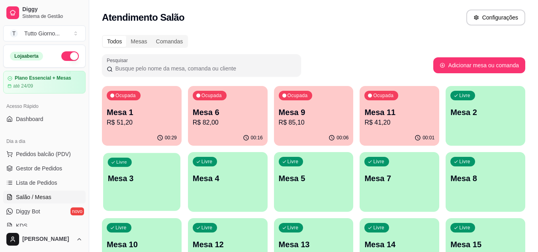
click at [145, 175] on p "Mesa 3" at bounding box center [142, 178] width 68 height 11
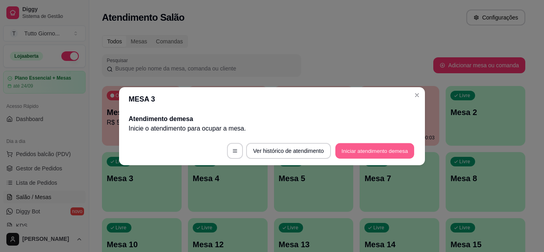
click at [367, 147] on button "Iniciar atendimento de mesa" at bounding box center [374, 151] width 79 height 16
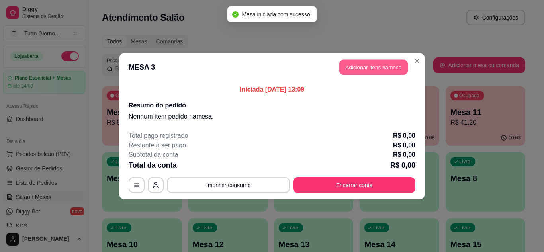
click at [361, 69] on button "Adicionar itens na mesa" at bounding box center [373, 67] width 68 height 16
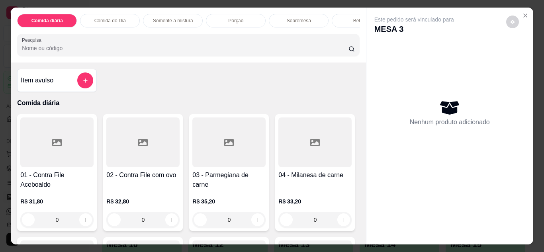
click at [118, 18] on p "Comida do Dia" at bounding box center [109, 21] width 31 height 6
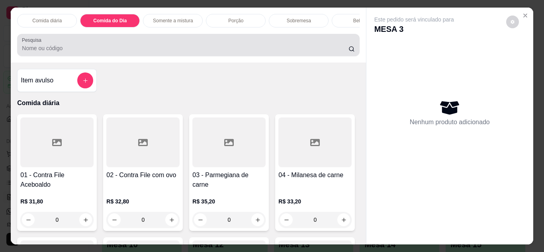
scroll to position [21, 0]
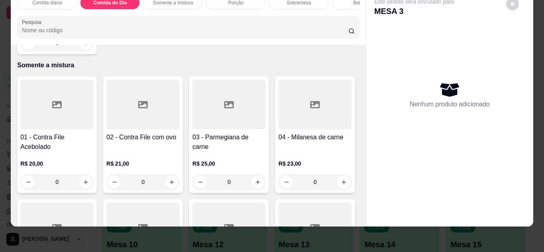
click at [86, 51] on div "0" at bounding box center [56, 43] width 73 height 16
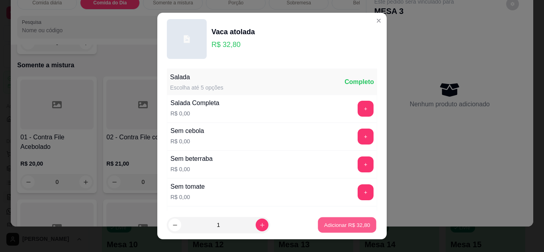
click at [339, 229] on button "Adicionar R$ 32,80" at bounding box center [347, 225] width 58 height 16
type input "1"
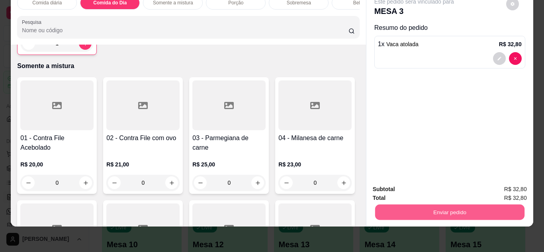
click at [453, 207] on button "Enviar pedido" at bounding box center [448, 213] width 149 height 16
click at [433, 187] on button "Não registrar e enviar pedido" at bounding box center [423, 186] width 80 height 15
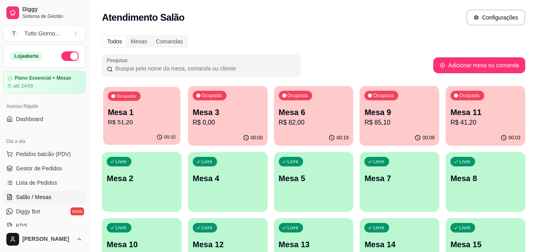
click at [147, 121] on p "R$ 51,20" at bounding box center [142, 122] width 68 height 9
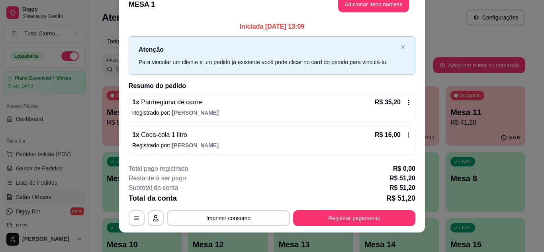
scroll to position [21, 0]
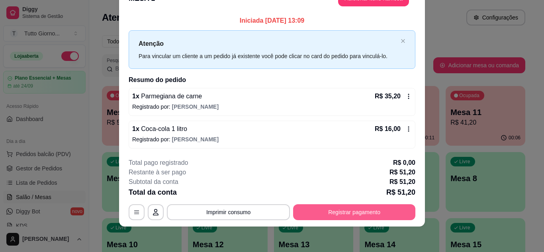
click at [349, 213] on button "Registrar pagamento" at bounding box center [354, 212] width 122 height 16
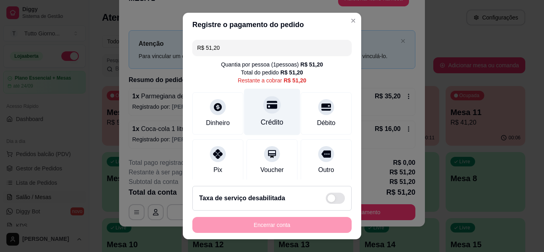
click at [267, 108] on icon at bounding box center [272, 105] width 10 height 8
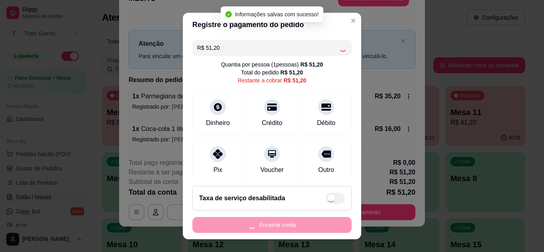
type input "R$ 0,00"
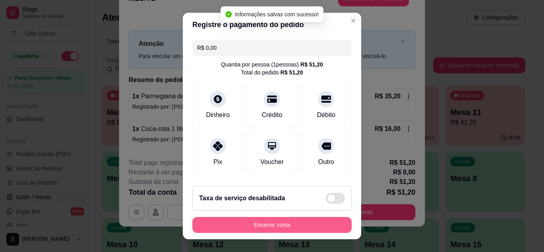
click at [265, 227] on button "Encerrar conta" at bounding box center [271, 225] width 159 height 16
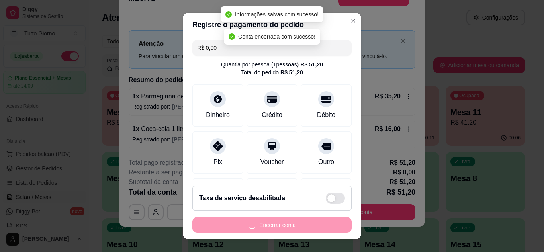
scroll to position [0, 0]
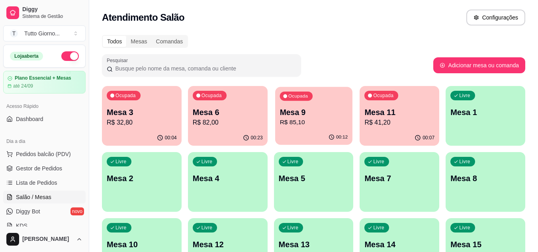
click at [341, 122] on p "R$ 85,10" at bounding box center [313, 122] width 68 height 9
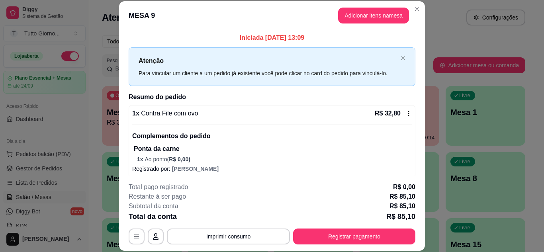
scroll to position [103, 0]
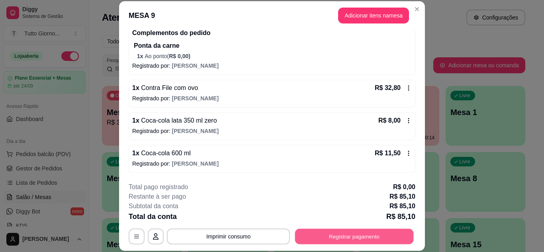
click at [363, 236] on button "Registrar pagamento" at bounding box center [354, 236] width 119 height 16
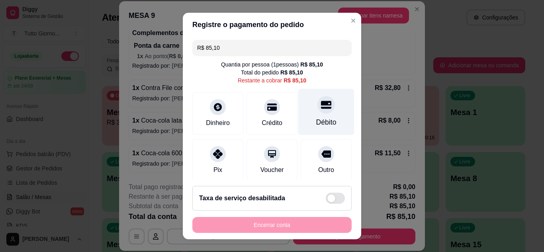
click at [316, 120] on div "Débito" at bounding box center [326, 122] width 20 height 10
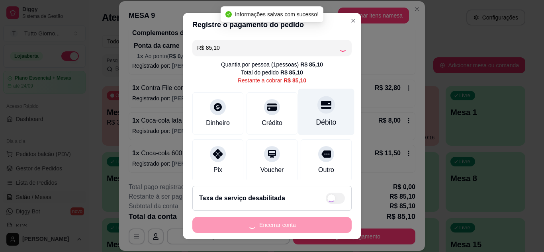
type input "R$ 0,00"
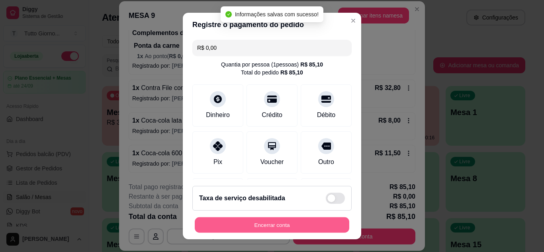
click at [276, 224] on button "Encerrar conta" at bounding box center [272, 225] width 154 height 16
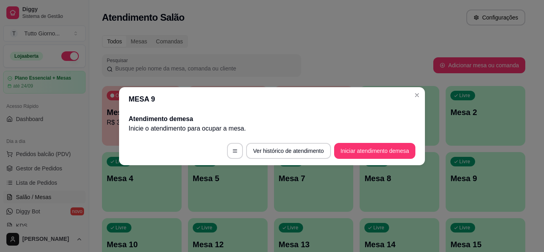
scroll to position [0, 0]
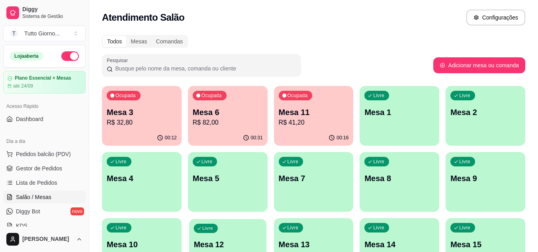
click at [223, 236] on div "Livre Mesa 12" at bounding box center [227, 243] width 77 height 49
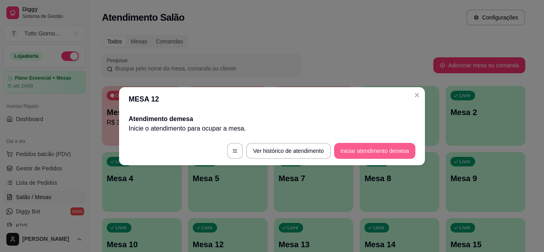
click at [364, 152] on button "Iniciar atendimento de mesa" at bounding box center [374, 151] width 81 height 16
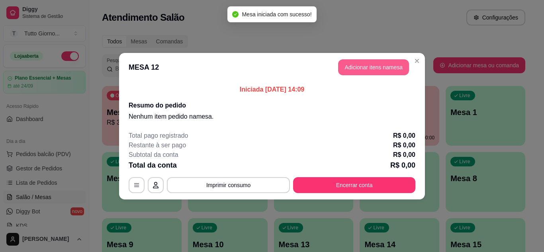
click at [374, 67] on button "Adicionar itens na mesa" at bounding box center [373, 67] width 71 height 16
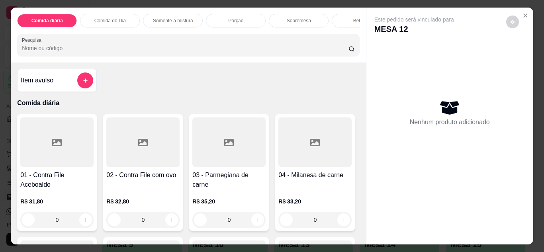
click at [81, 225] on div "0" at bounding box center [56, 220] width 73 height 16
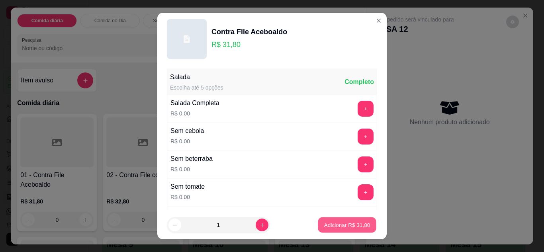
click at [333, 228] on p "Adicionar R$ 31,80" at bounding box center [347, 225] width 46 height 8
type input "1"
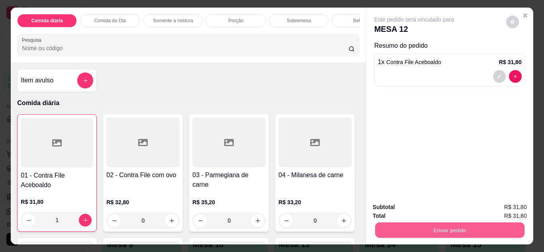
click at [423, 229] on button "Enviar pedido" at bounding box center [448, 230] width 149 height 16
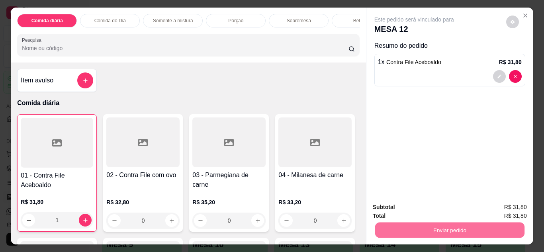
click at [426, 210] on button "Não registrar e enviar pedido" at bounding box center [423, 207] width 80 height 15
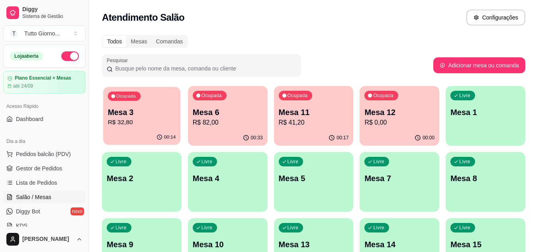
click at [160, 116] on p "Mesa 3" at bounding box center [142, 112] width 68 height 11
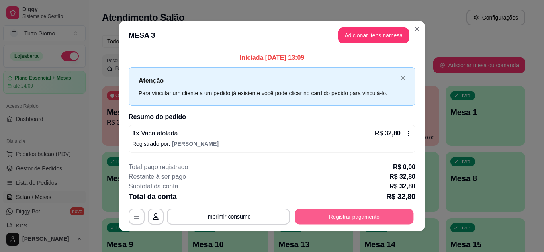
click at [339, 212] on button "Registrar pagamento" at bounding box center [354, 217] width 119 height 16
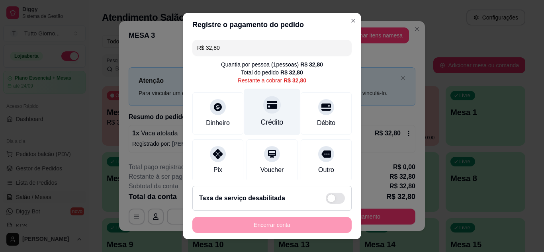
click at [274, 129] on div "Crédito" at bounding box center [272, 111] width 56 height 47
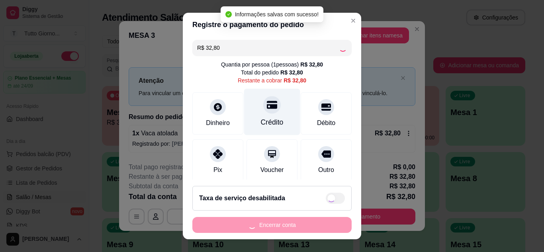
type input "R$ 0,00"
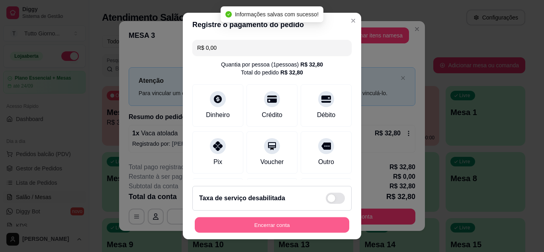
click at [257, 226] on button "Encerrar conta" at bounding box center [272, 225] width 154 height 16
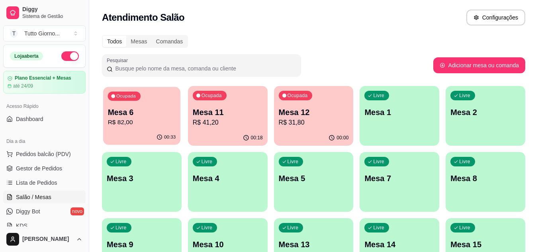
click at [142, 127] on div "Ocupada Mesa 6 R$ 82,00" at bounding box center [141, 108] width 77 height 43
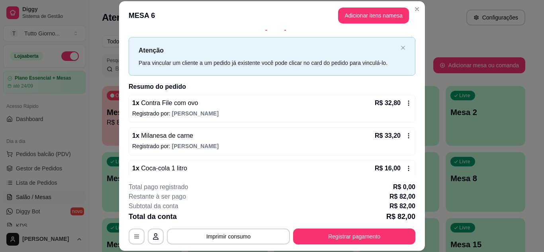
scroll to position [16, 0]
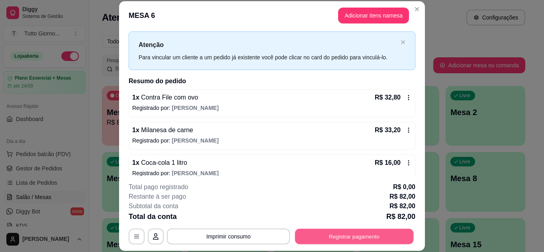
click at [354, 230] on button "Registrar pagamento" at bounding box center [354, 236] width 119 height 16
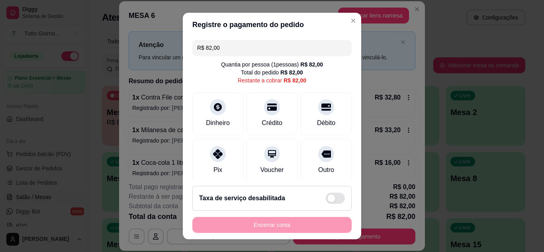
click at [241, 40] on input "R$ 82,00" at bounding box center [272, 48] width 150 height 16
click at [247, 47] on input "R$ 0,00" at bounding box center [272, 48] width 150 height 16
click at [217, 116] on div "Dinheiro" at bounding box center [218, 111] width 56 height 47
click at [349, 180] on footer "Taxa de serviço desabilitada Encerrar conta" at bounding box center [272, 209] width 178 height 60
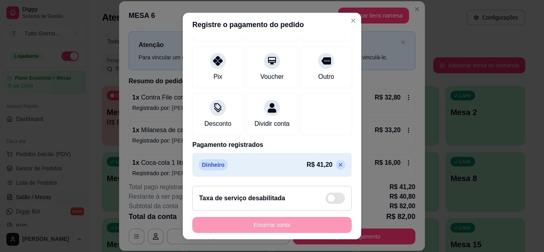
scroll to position [0, 0]
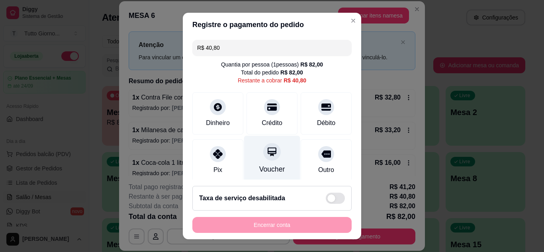
click at [263, 162] on div "Voucher" at bounding box center [272, 158] width 56 height 47
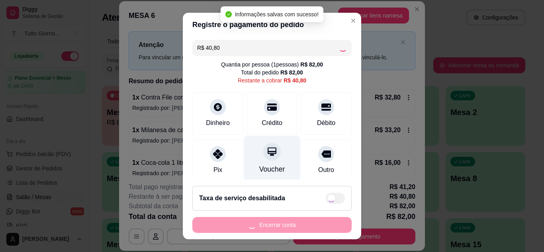
type input "R$ 0,00"
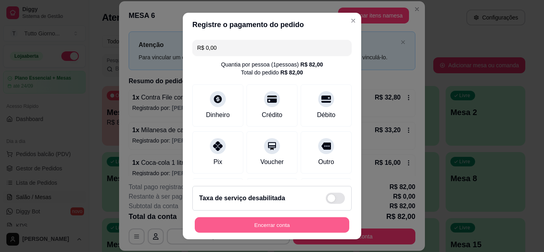
click at [276, 230] on button "Encerrar conta" at bounding box center [272, 225] width 154 height 16
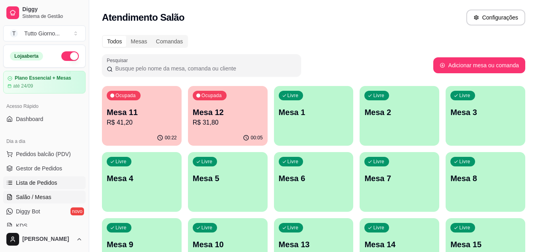
click at [44, 180] on span "Lista de Pedidos" at bounding box center [36, 183] width 41 height 8
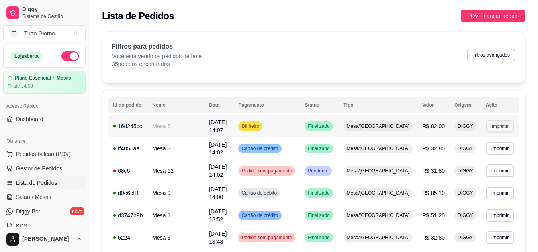
click at [500, 126] on button "Imprimir" at bounding box center [499, 126] width 27 height 12
click at [485, 152] on button "IMPRESSORA CAIXA" at bounding box center [484, 152] width 57 height 12
click at [55, 197] on link "Salão / Mesas" at bounding box center [44, 197] width 82 height 13
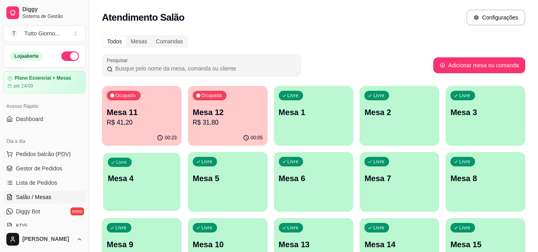
click at [154, 189] on div "Livre Mesa 4" at bounding box center [141, 177] width 77 height 49
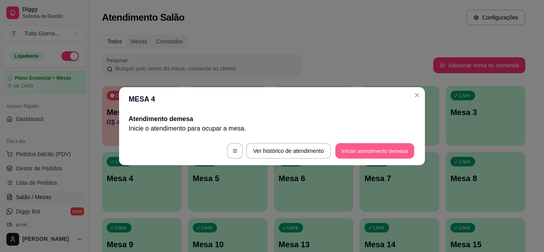
click at [370, 152] on button "Iniciar atendimento de mesa" at bounding box center [374, 151] width 79 height 16
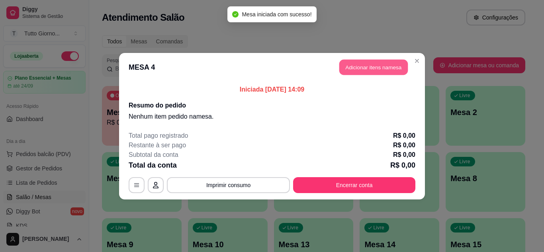
click at [374, 62] on button "Adicionar itens na mesa" at bounding box center [373, 67] width 68 height 16
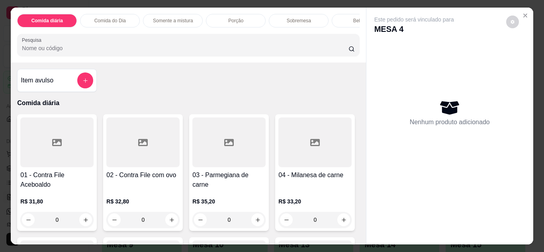
click at [127, 14] on div "Comida do Dia" at bounding box center [110, 21] width 60 height 14
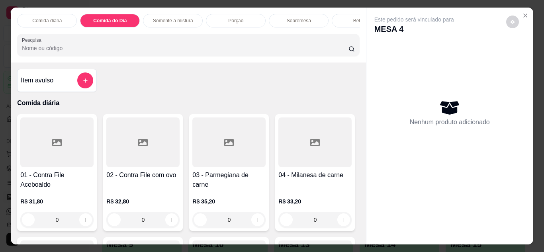
scroll to position [21, 0]
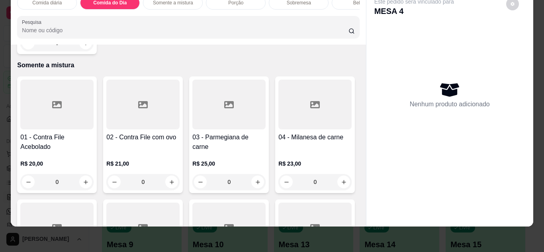
click at [83, 51] on div "0" at bounding box center [56, 43] width 73 height 16
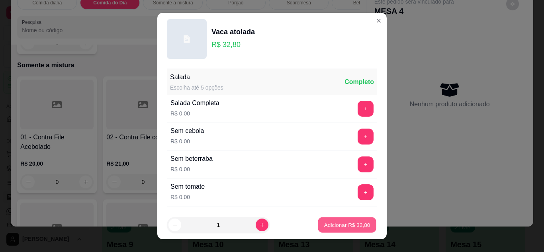
click at [324, 225] on p "Adicionar R$ 32,80" at bounding box center [347, 225] width 46 height 8
type input "1"
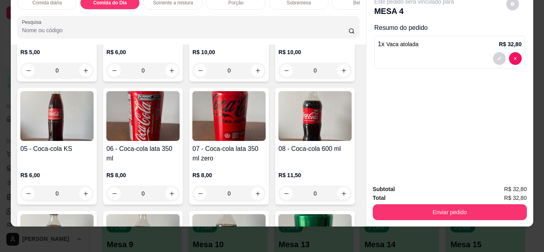
scroll to position [1288, 0]
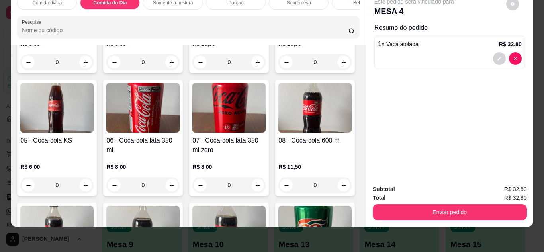
click at [168, 70] on div "0" at bounding box center [142, 62] width 73 height 16
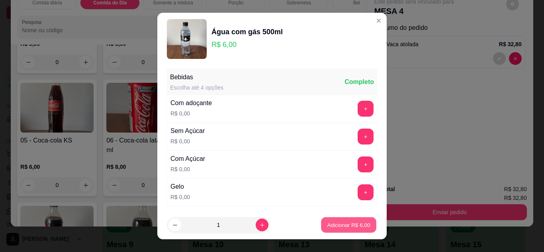
click at [321, 224] on button "Adicionar R$ 6,00" at bounding box center [348, 225] width 55 height 16
type input "1"
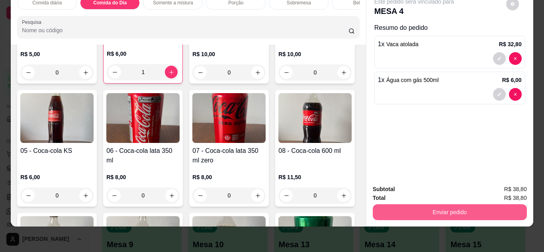
click at [420, 207] on button "Enviar pedido" at bounding box center [449, 212] width 154 height 16
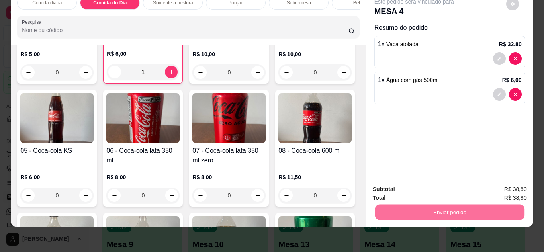
click at [412, 183] on button "Não registrar e enviar pedido" at bounding box center [423, 186] width 80 height 15
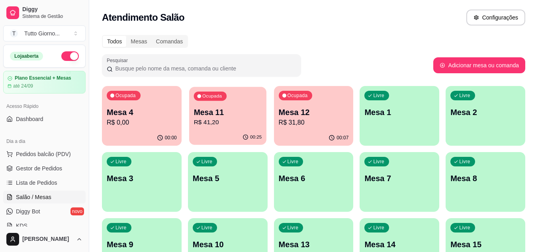
click at [219, 121] on p "R$ 41,20" at bounding box center [227, 122] width 68 height 9
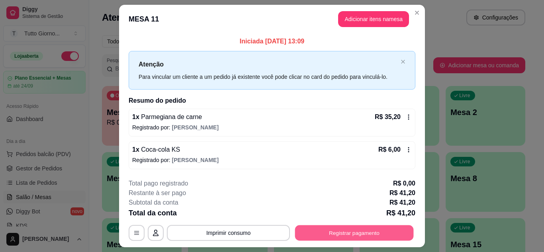
click at [340, 231] on button "Registrar pagamento" at bounding box center [354, 233] width 119 height 16
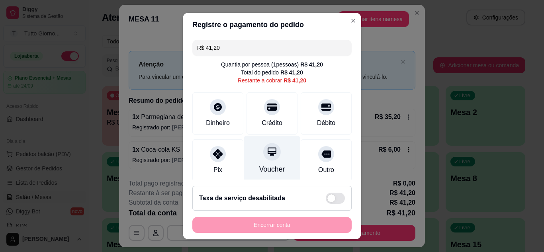
click at [264, 166] on div "Voucher" at bounding box center [272, 169] width 26 height 10
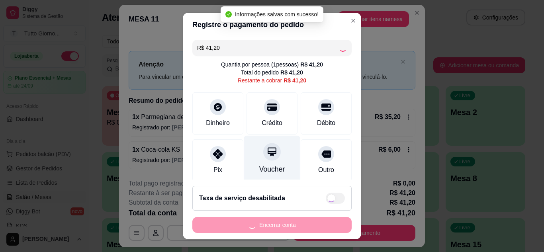
type input "R$ 0,00"
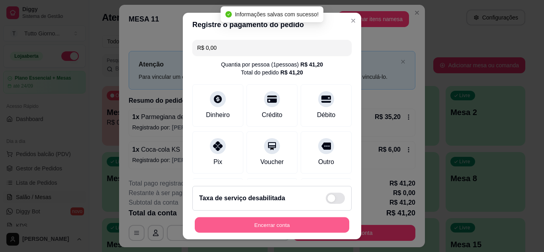
click at [274, 229] on button "Encerrar conta" at bounding box center [272, 225] width 154 height 16
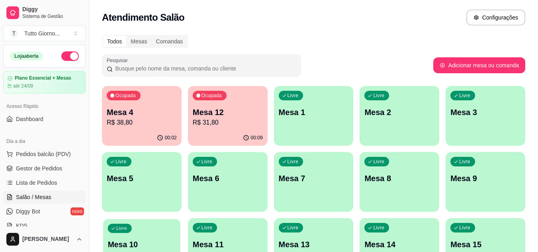
click at [155, 231] on div "Livre Mesa 10" at bounding box center [141, 243] width 77 height 49
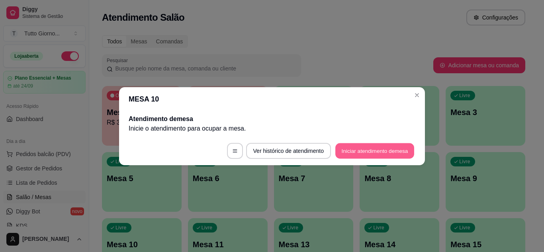
click at [374, 157] on button "Iniciar atendimento de mesa" at bounding box center [374, 151] width 79 height 16
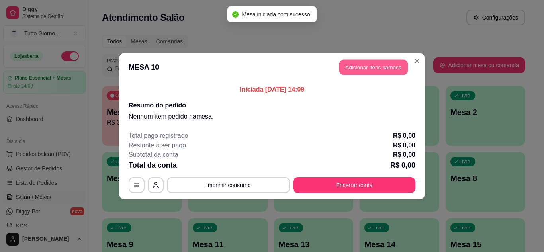
click at [371, 66] on button "Adicionar itens na mesa" at bounding box center [373, 67] width 68 height 16
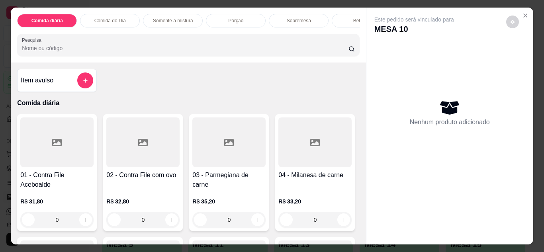
click at [341, 17] on div "Bebidas" at bounding box center [361, 21] width 60 height 14
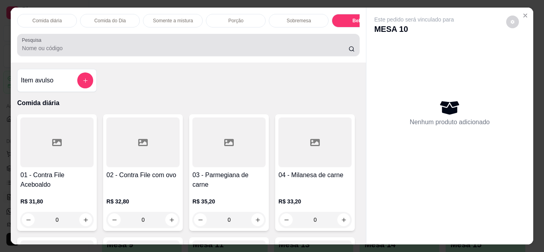
scroll to position [21, 0]
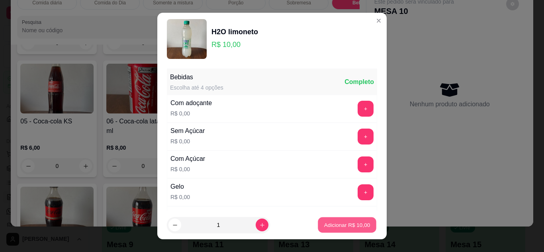
click at [328, 225] on p "Adicionar R$ 10,00" at bounding box center [347, 225] width 46 height 8
type input "1"
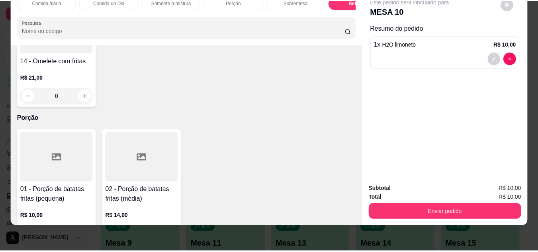
scroll to position [845, 0]
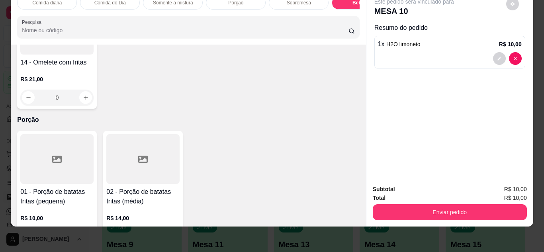
type input "1"
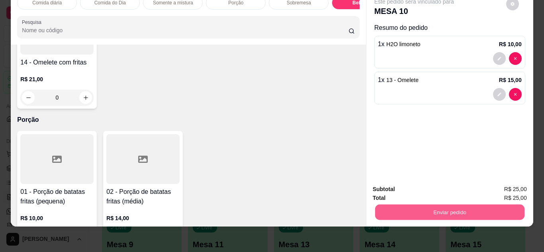
click at [432, 205] on button "Enviar pedido" at bounding box center [448, 213] width 149 height 16
click at [423, 186] on button "Não registrar e enviar pedido" at bounding box center [423, 186] width 80 height 15
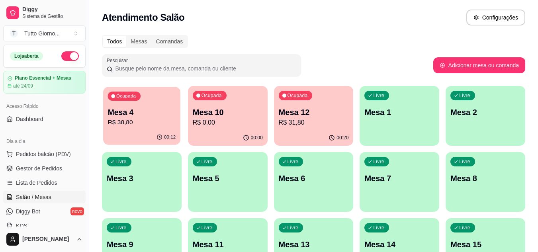
click at [149, 120] on p "R$ 38,80" at bounding box center [142, 122] width 68 height 9
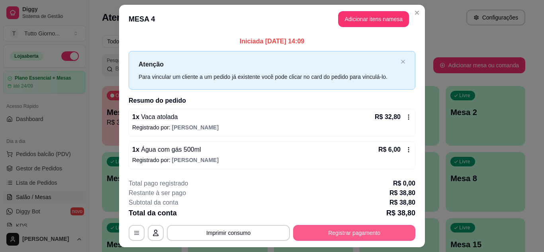
click at [341, 234] on button "Registrar pagamento" at bounding box center [354, 233] width 122 height 16
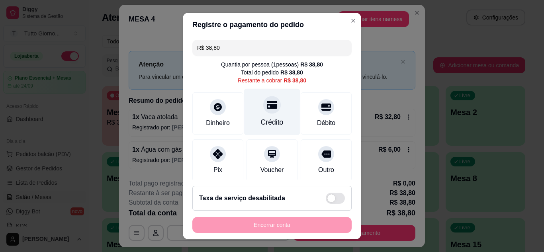
click at [278, 115] on div "Crédito" at bounding box center [272, 111] width 56 height 47
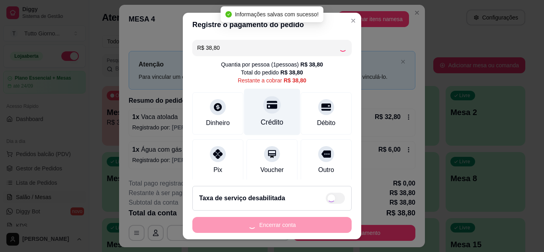
type input "R$ 0,00"
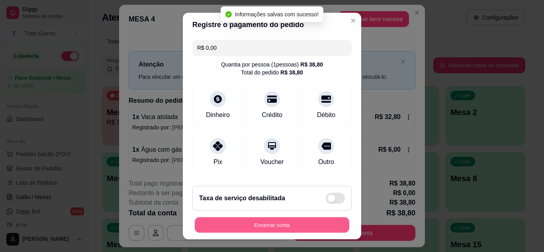
click at [255, 226] on button "Encerrar conta" at bounding box center [272, 225] width 154 height 16
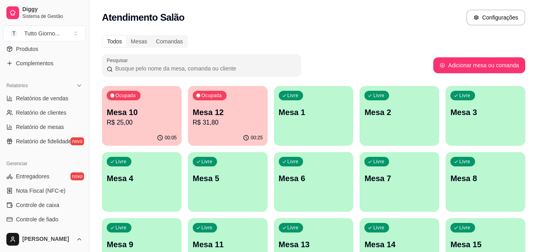
scroll to position [212, 0]
click at [57, 205] on span "Controle de caixa" at bounding box center [37, 205] width 43 height 8
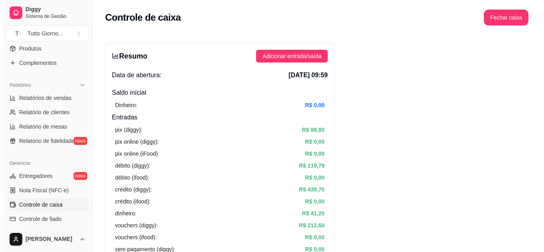
scroll to position [53, 0]
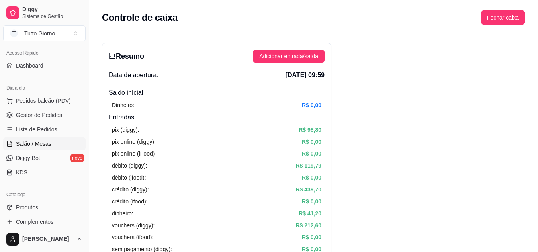
click at [24, 144] on span "Salão / Mesas" at bounding box center [33, 144] width 35 height 8
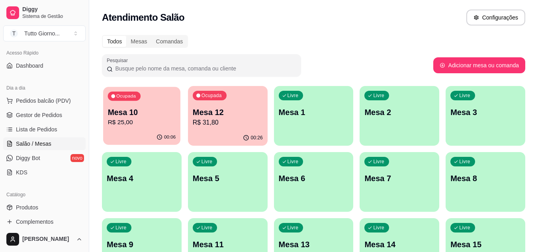
click at [142, 131] on div "00:06" at bounding box center [141, 137] width 77 height 15
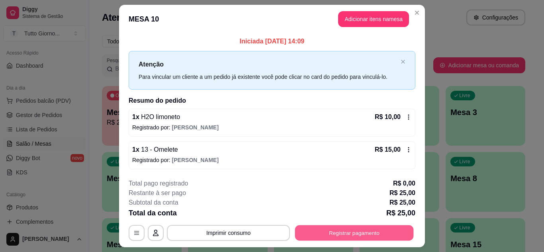
click at [347, 234] on button "Registrar pagamento" at bounding box center [354, 233] width 119 height 16
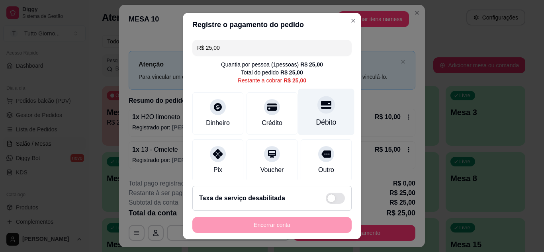
click at [316, 117] on div "Débito" at bounding box center [326, 122] width 20 height 10
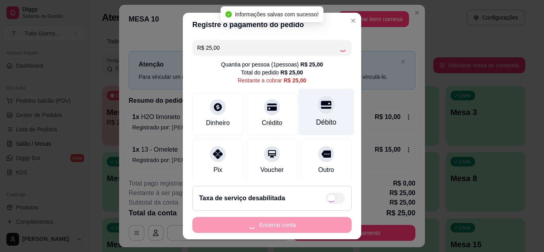
type input "R$ 0,00"
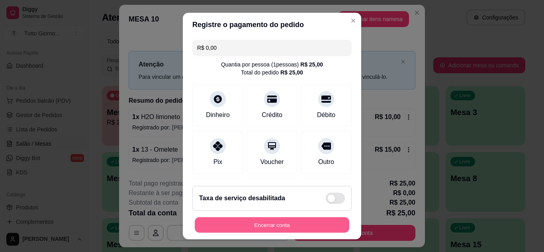
click at [273, 230] on button "Encerrar conta" at bounding box center [272, 225] width 154 height 16
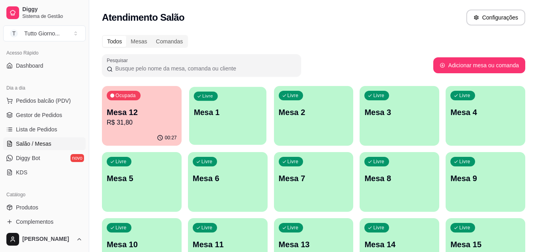
click at [249, 131] on div "Livre Mesa 1" at bounding box center [227, 111] width 77 height 49
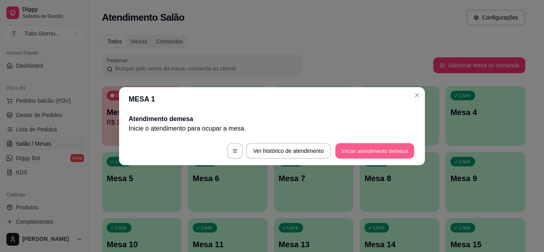
click at [394, 154] on button "Iniciar atendimento de mesa" at bounding box center [374, 151] width 79 height 16
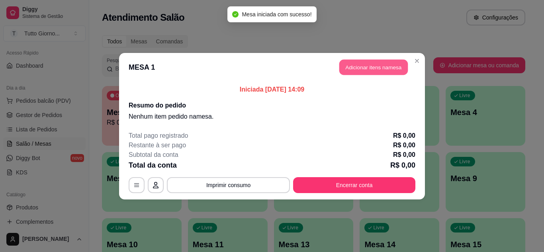
click at [382, 65] on button "Adicionar itens na mesa" at bounding box center [373, 67] width 68 height 16
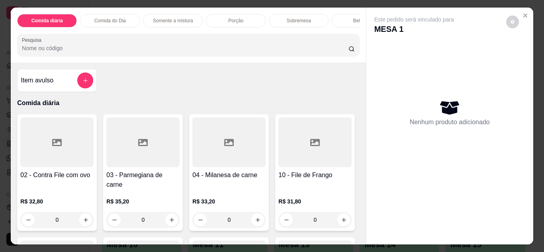
click at [121, 14] on div "Comida do Dia" at bounding box center [110, 21] width 60 height 14
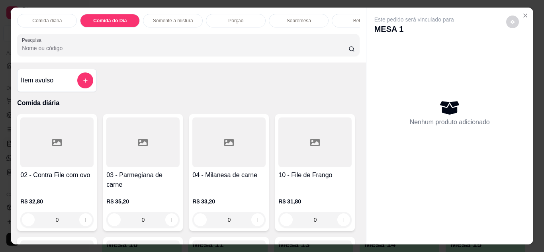
scroll to position [21, 0]
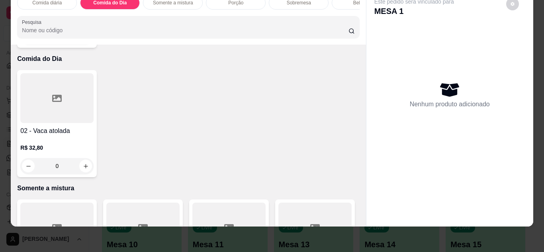
click at [86, 158] on div "0" at bounding box center [56, 166] width 73 height 16
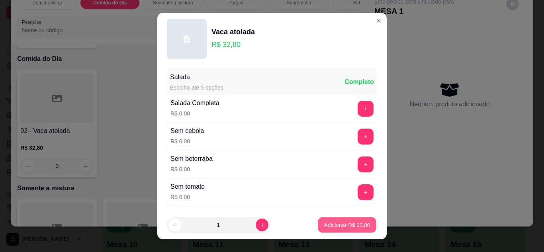
click at [346, 230] on button "Adicionar R$ 32,80" at bounding box center [347, 225] width 58 height 16
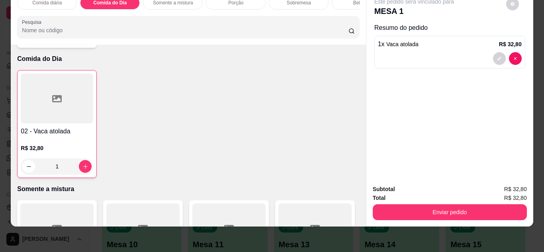
click at [85, 158] on div "1" at bounding box center [57, 166] width 72 height 16
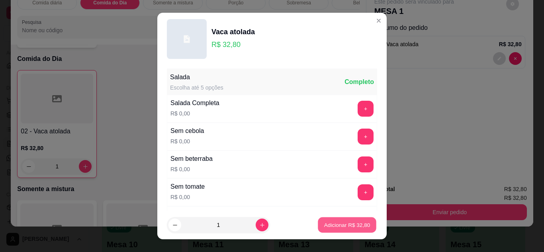
click at [351, 225] on p "Adicionar R$ 32,80" at bounding box center [347, 225] width 46 height 8
type input "2"
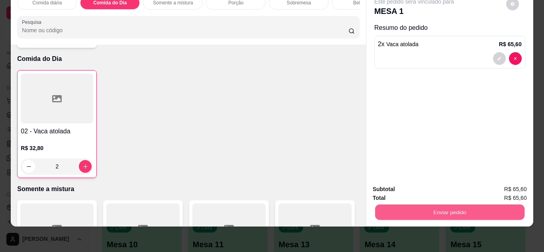
click at [426, 209] on button "Enviar pedido" at bounding box center [448, 213] width 149 height 16
click at [430, 189] on button "Não registrar e enviar pedido" at bounding box center [423, 186] width 83 height 15
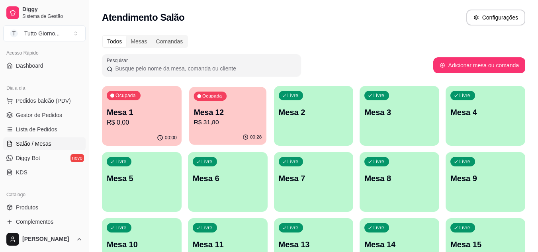
click at [238, 117] on div "Mesa 12 R$ 31,80" at bounding box center [227, 117] width 68 height 20
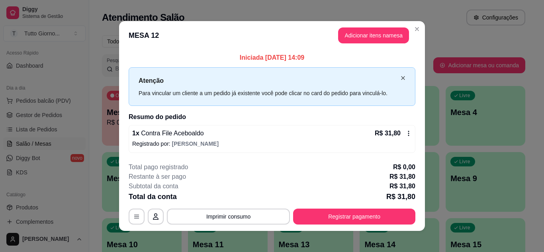
click at [400, 76] on icon "close" at bounding box center [402, 78] width 5 height 5
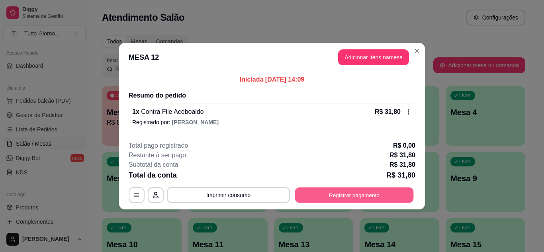
click at [341, 197] on button "Registrar pagamento" at bounding box center [354, 195] width 119 height 16
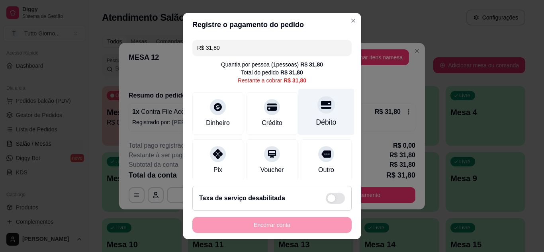
click at [322, 113] on div "Débito" at bounding box center [326, 111] width 56 height 47
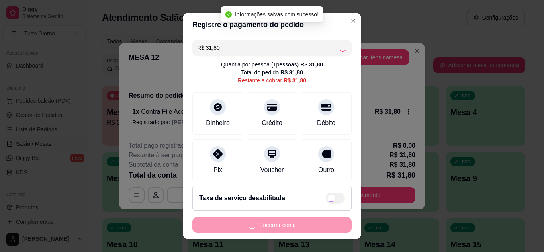
type input "R$ 0,00"
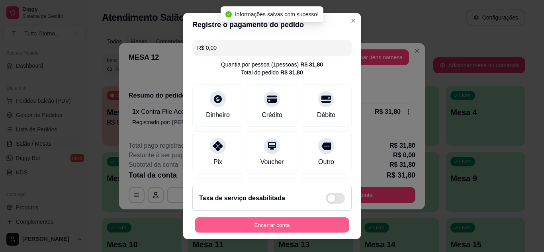
click at [281, 222] on button "Encerrar conta" at bounding box center [272, 225] width 154 height 16
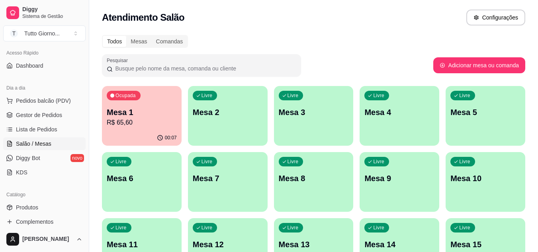
click at [138, 112] on p "Mesa 1" at bounding box center [142, 112] width 70 height 11
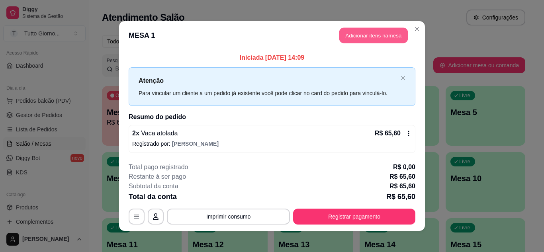
click at [384, 36] on button "Adicionar itens na mesa" at bounding box center [373, 36] width 68 height 16
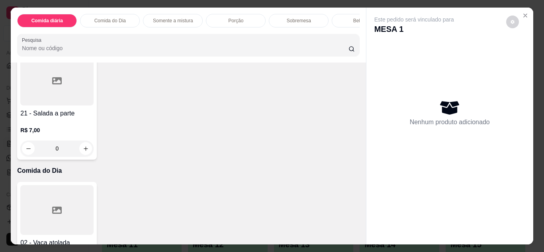
scroll to position [318, 0]
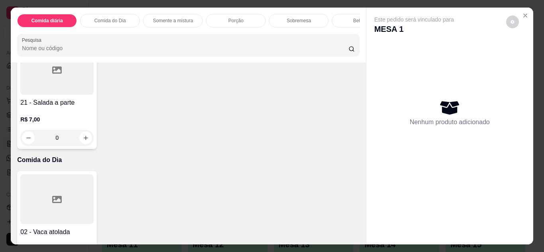
drag, startPoint x: 353, startPoint y: 18, endPoint x: 323, endPoint y: 31, distance: 32.8
click at [353, 18] on p "Bebidas" at bounding box center [361, 21] width 17 height 6
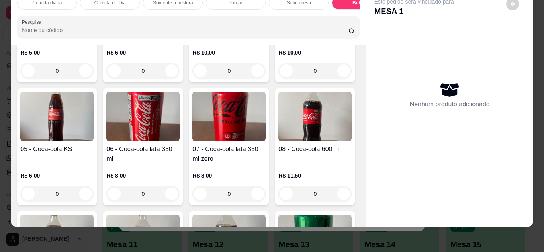
scroll to position [1343, 0]
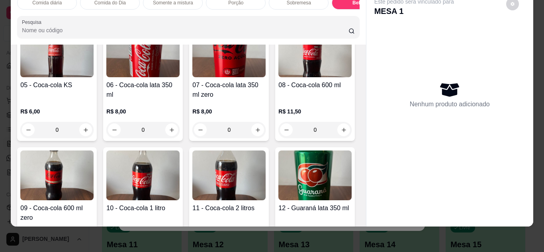
click at [94, 175] on img at bounding box center [56, 175] width 73 height 50
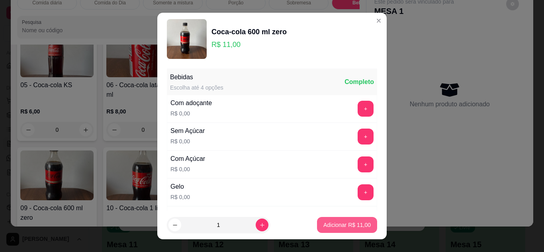
click at [330, 224] on p "Adicionar R$ 11,00" at bounding box center [346, 225] width 47 height 8
type input "1"
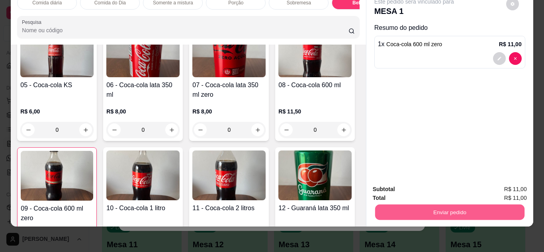
click at [446, 207] on button "Enviar pedido" at bounding box center [448, 213] width 149 height 16
click at [397, 184] on button "Não registrar e enviar pedido" at bounding box center [423, 186] width 80 height 15
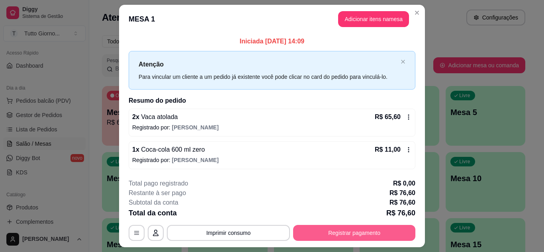
click at [349, 234] on button "Registrar pagamento" at bounding box center [354, 233] width 122 height 16
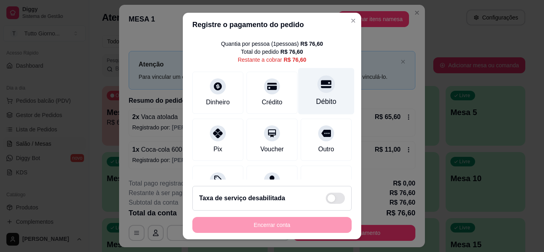
scroll to position [61, 0]
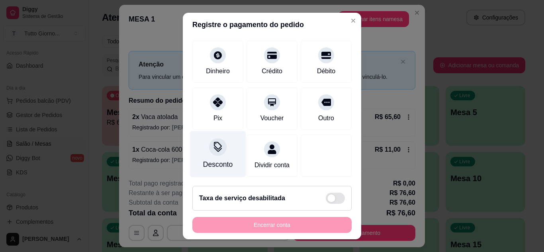
click at [212, 142] on icon at bounding box center [217, 147] width 10 height 10
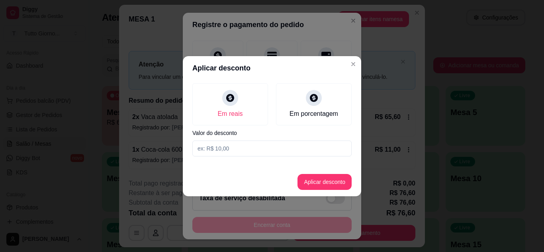
click at [226, 151] on input at bounding box center [271, 148] width 159 height 16
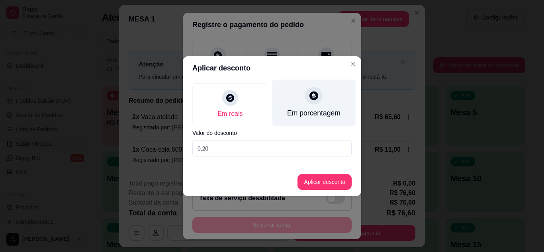
type input "0,20"
click at [307, 103] on div "Em porcentagem" at bounding box center [313, 102] width 83 height 47
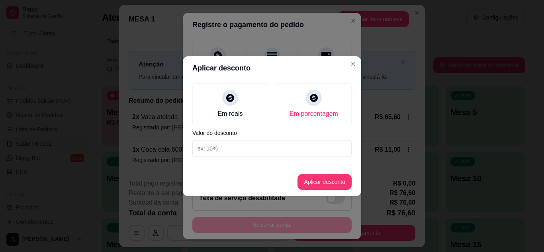
click at [229, 148] on input at bounding box center [271, 148] width 159 height 16
type input "20"
click at [328, 185] on button "Aplicar desconto" at bounding box center [324, 182] width 52 height 16
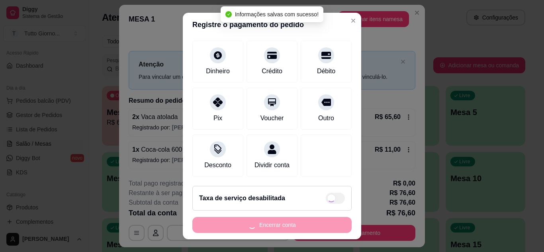
type input "R$ 61,28"
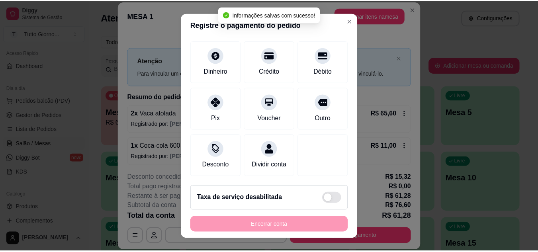
scroll to position [69, 0]
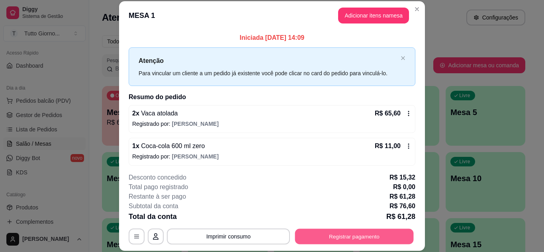
click at [388, 242] on button "Registrar pagamento" at bounding box center [354, 236] width 119 height 16
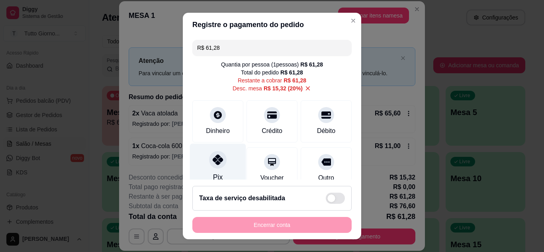
click at [206, 169] on div "Pix" at bounding box center [218, 166] width 56 height 47
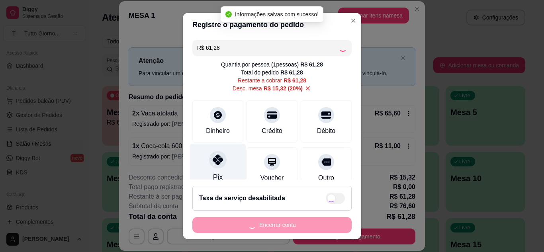
type input "R$ 0,00"
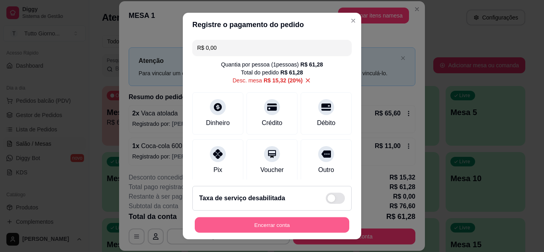
click at [316, 232] on button "Encerrar conta" at bounding box center [272, 225] width 154 height 16
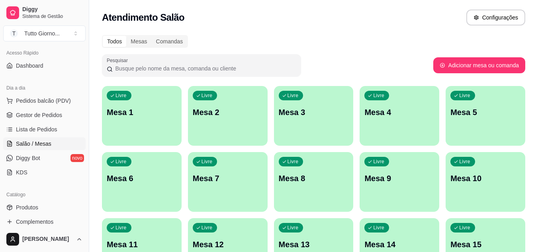
click at [83, 227] on div "[PERSON_NAME]" at bounding box center [44, 238] width 89 height 25
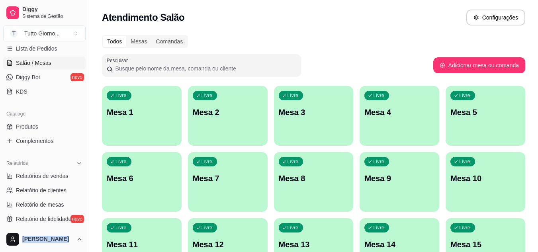
scroll to position [184, 0]
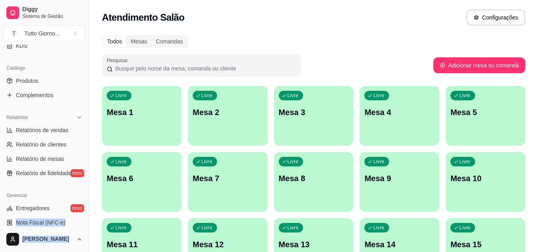
click at [85, 225] on div "Diggy Sistema de Gestão T Tutto Giorno ... Loja aberta Plano Essencial + Mesas …" at bounding box center [44, 126] width 89 height 252
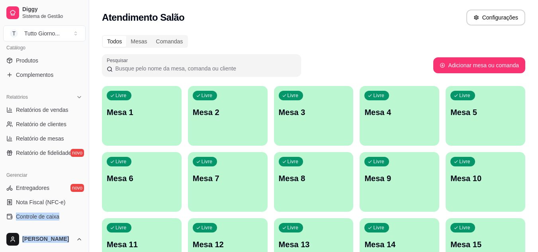
scroll to position [216, 0]
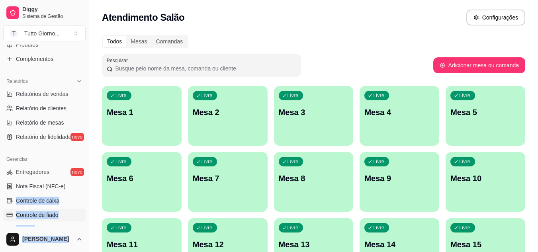
click at [75, 209] on link "Controle de fiado" at bounding box center [44, 215] width 82 height 13
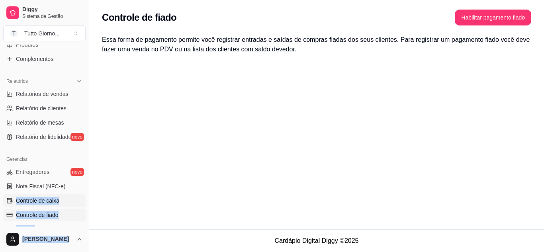
click at [36, 197] on span "Controle de caixa" at bounding box center [37, 201] width 43 height 8
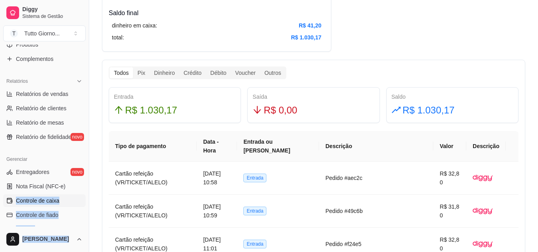
scroll to position [412, 0]
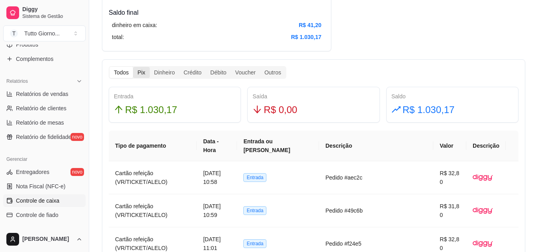
click at [140, 73] on div "Pix" at bounding box center [141, 72] width 16 height 11
click at [133, 67] on input "Pix" at bounding box center [133, 67] width 0 height 0
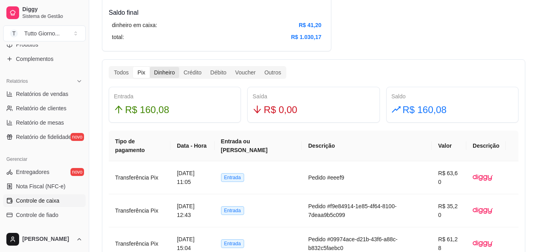
click at [162, 74] on div "Dinheiro" at bounding box center [164, 72] width 29 height 11
click at [150, 67] on input "Dinheiro" at bounding box center [150, 67] width 0 height 0
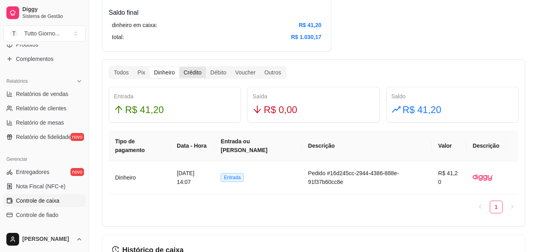
click at [202, 76] on div "Crédito" at bounding box center [192, 72] width 27 height 11
click at [179, 67] on input "Crédito" at bounding box center [179, 67] width 0 height 0
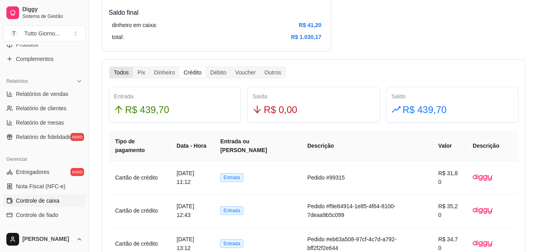
click at [123, 74] on div "Todos" at bounding box center [120, 72] width 23 height 11
click at [109, 67] on input "Todos" at bounding box center [109, 67] width 0 height 0
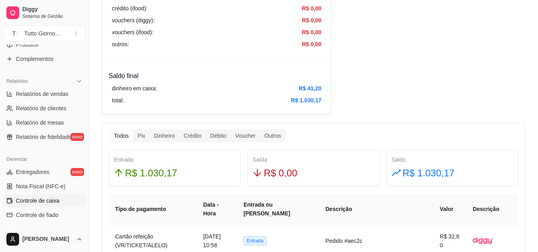
scroll to position [351, 0]
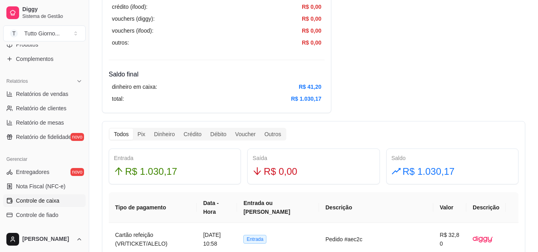
click at [213, 79] on div "dinheiro em caixa: R$ 41,20 total: R$ 1.030,17" at bounding box center [217, 92] width 216 height 27
